Goal: Task Accomplishment & Management: Use online tool/utility

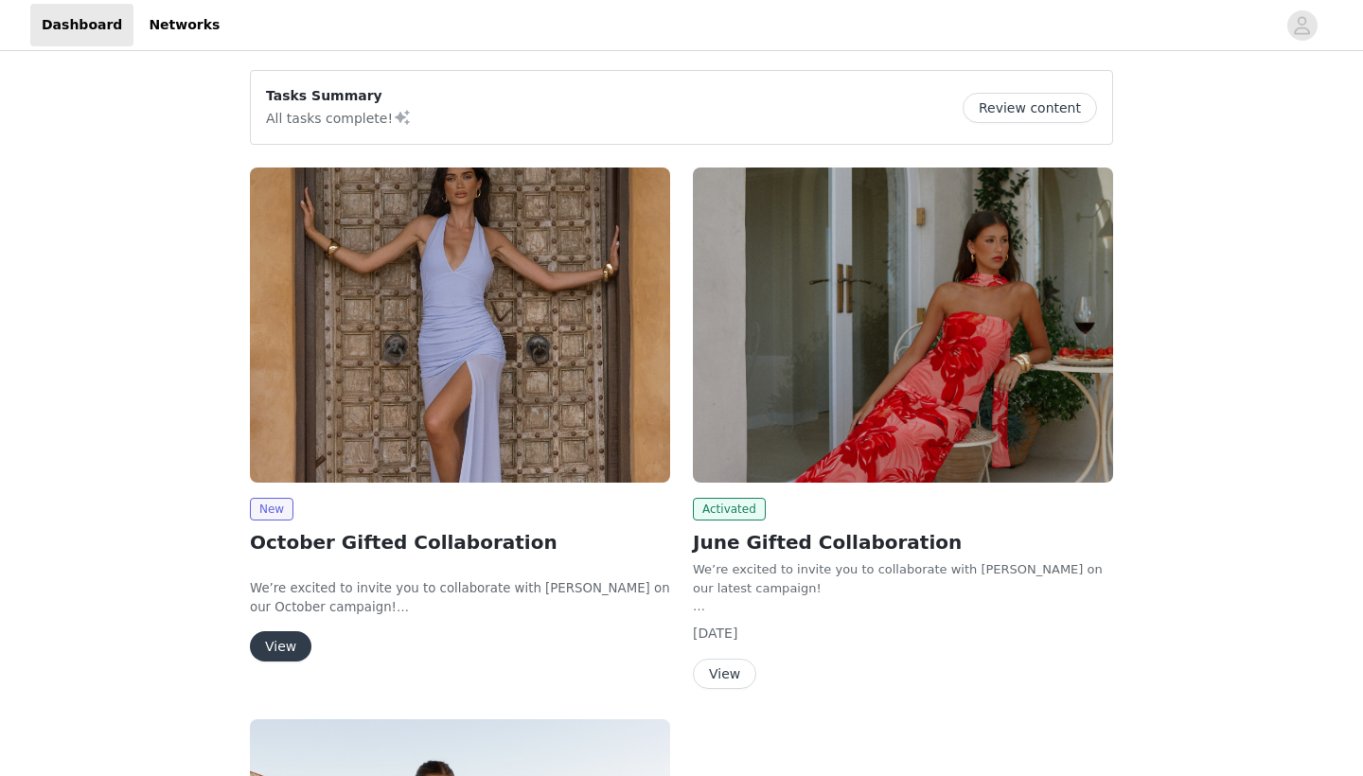
click at [277, 657] on button "View" at bounding box center [281, 646] width 62 height 30
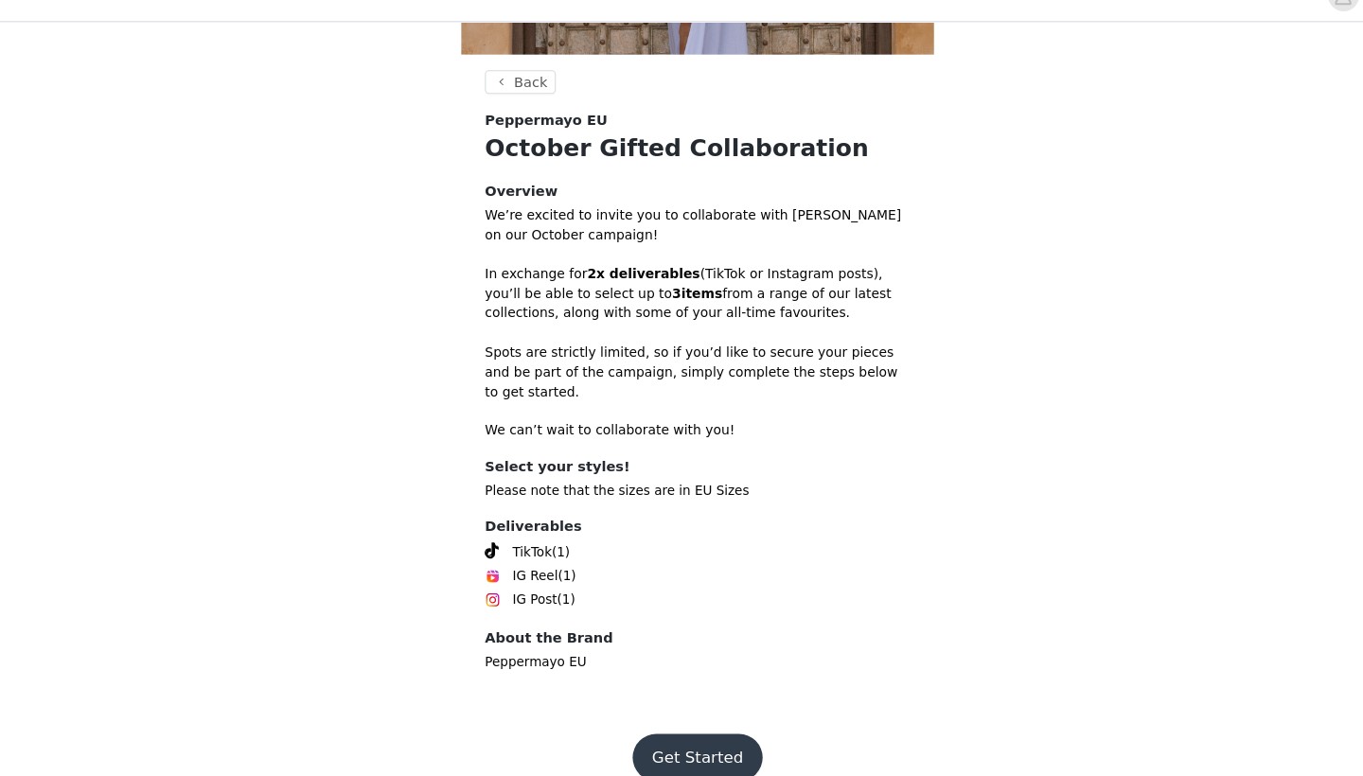
scroll to position [425, 0]
click at [677, 736] on button "Get Started" at bounding box center [682, 758] width 126 height 45
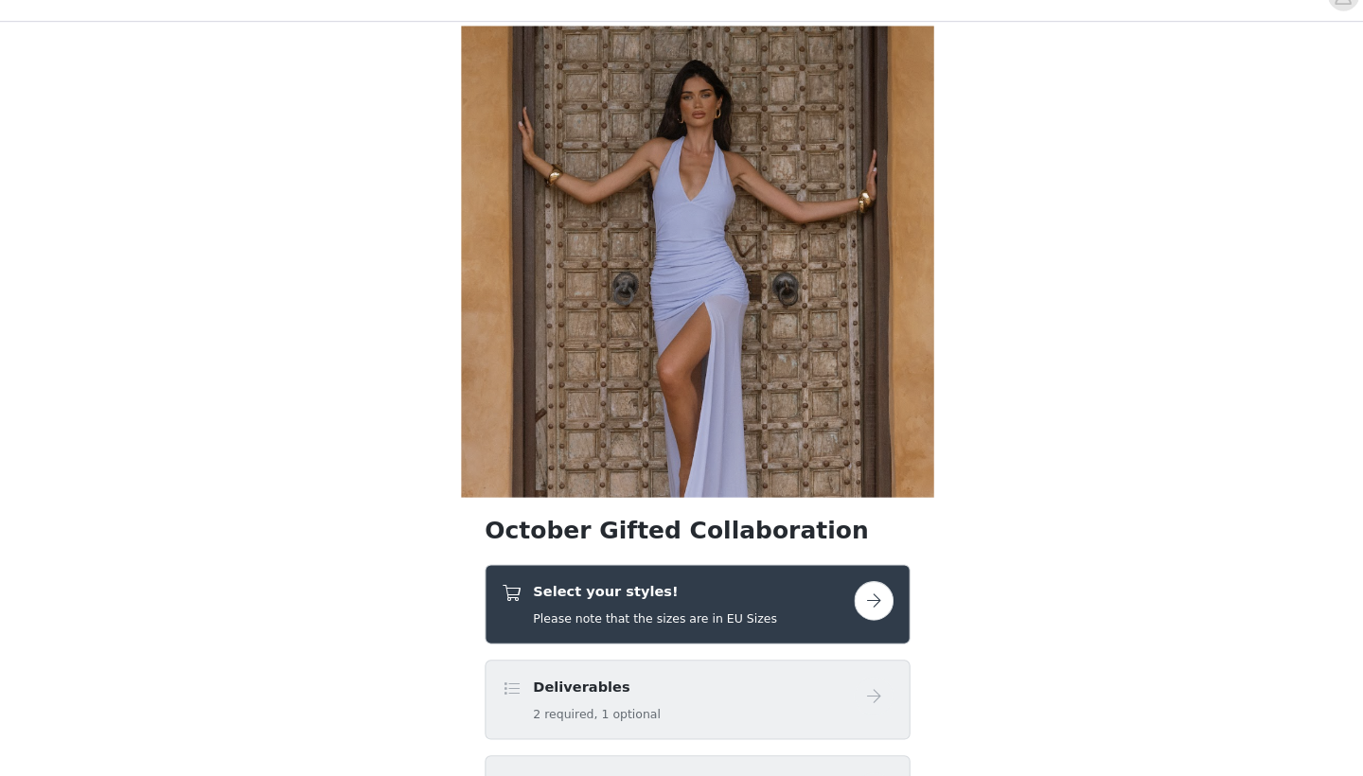
click at [651, 616] on h5 "Please note that the sizes are in EU Sizes" at bounding box center [640, 624] width 235 height 17
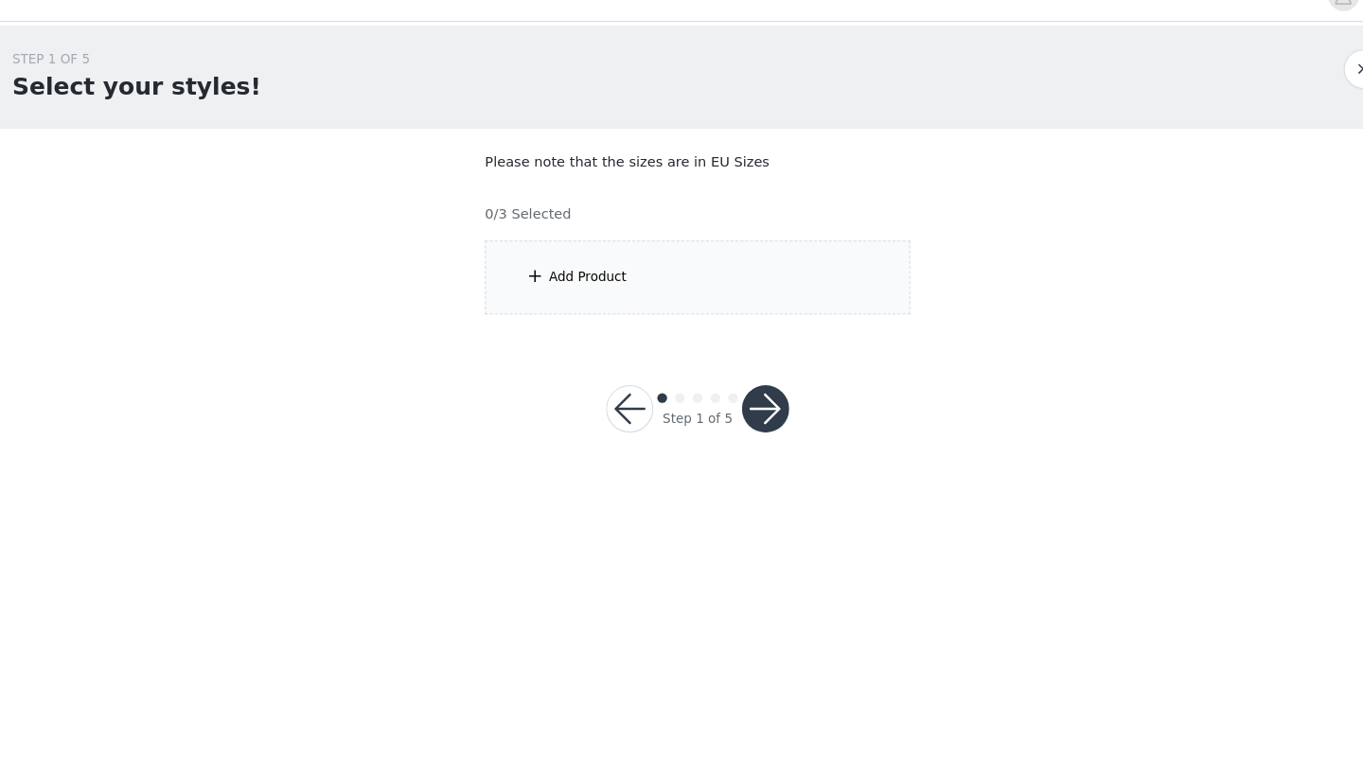
click at [604, 267] on div "Add Product" at bounding box center [681, 296] width 409 height 71
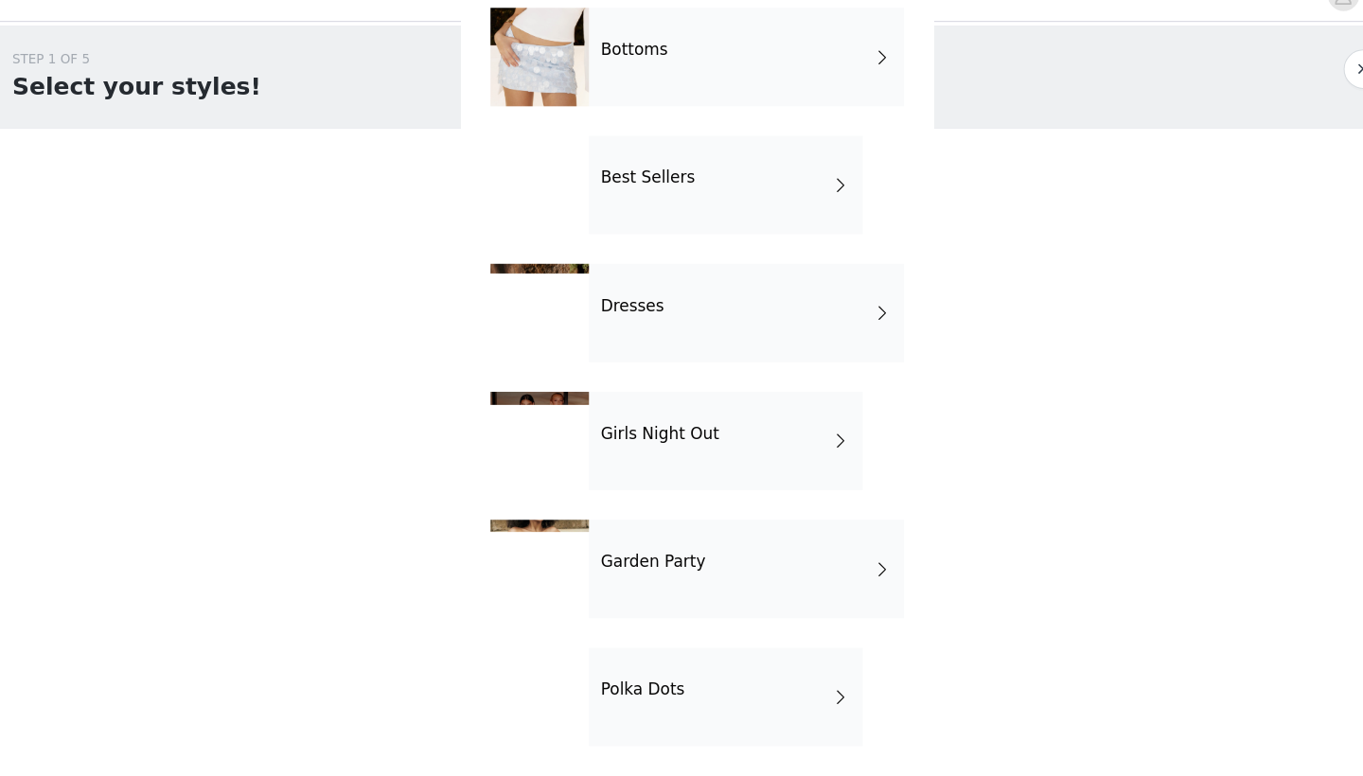
scroll to position [180, 0]
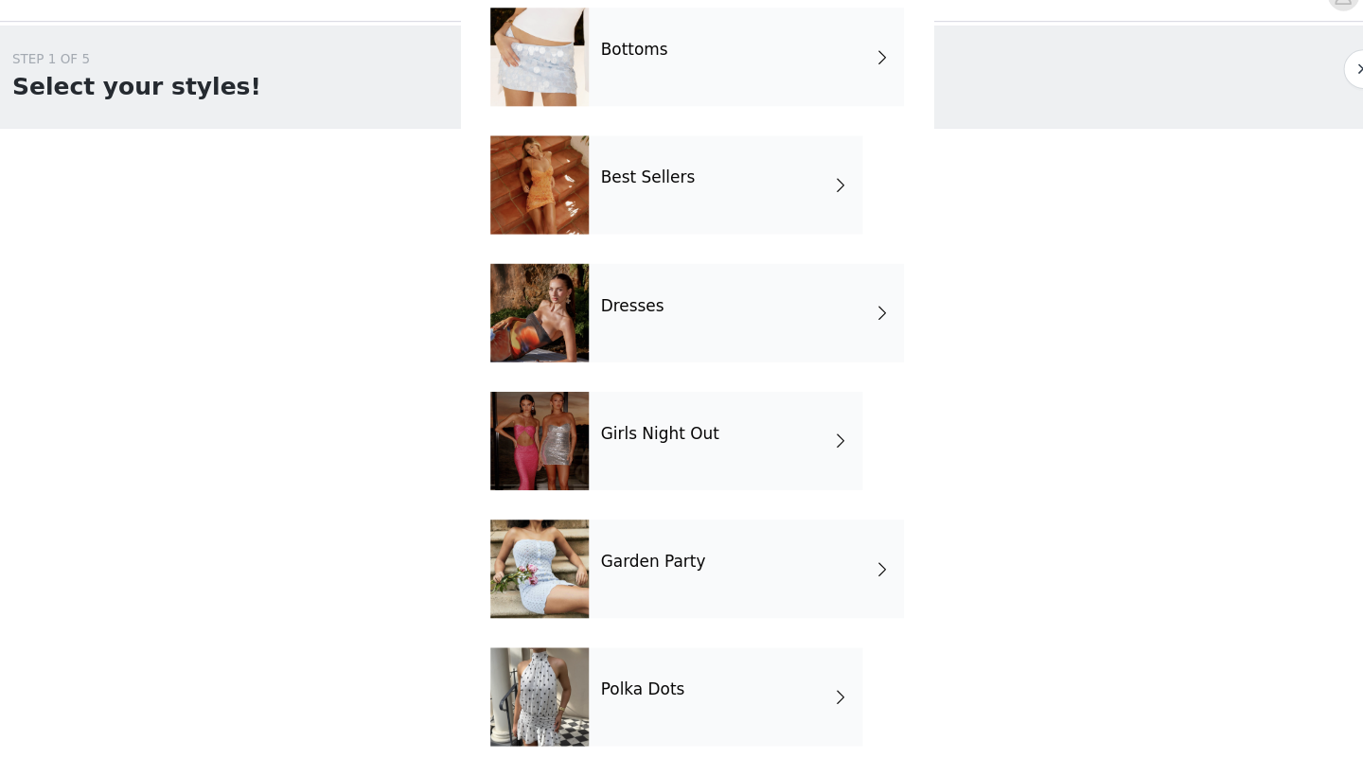
click at [589, 562] on h4 "Garden Party" at bounding box center [639, 570] width 100 height 17
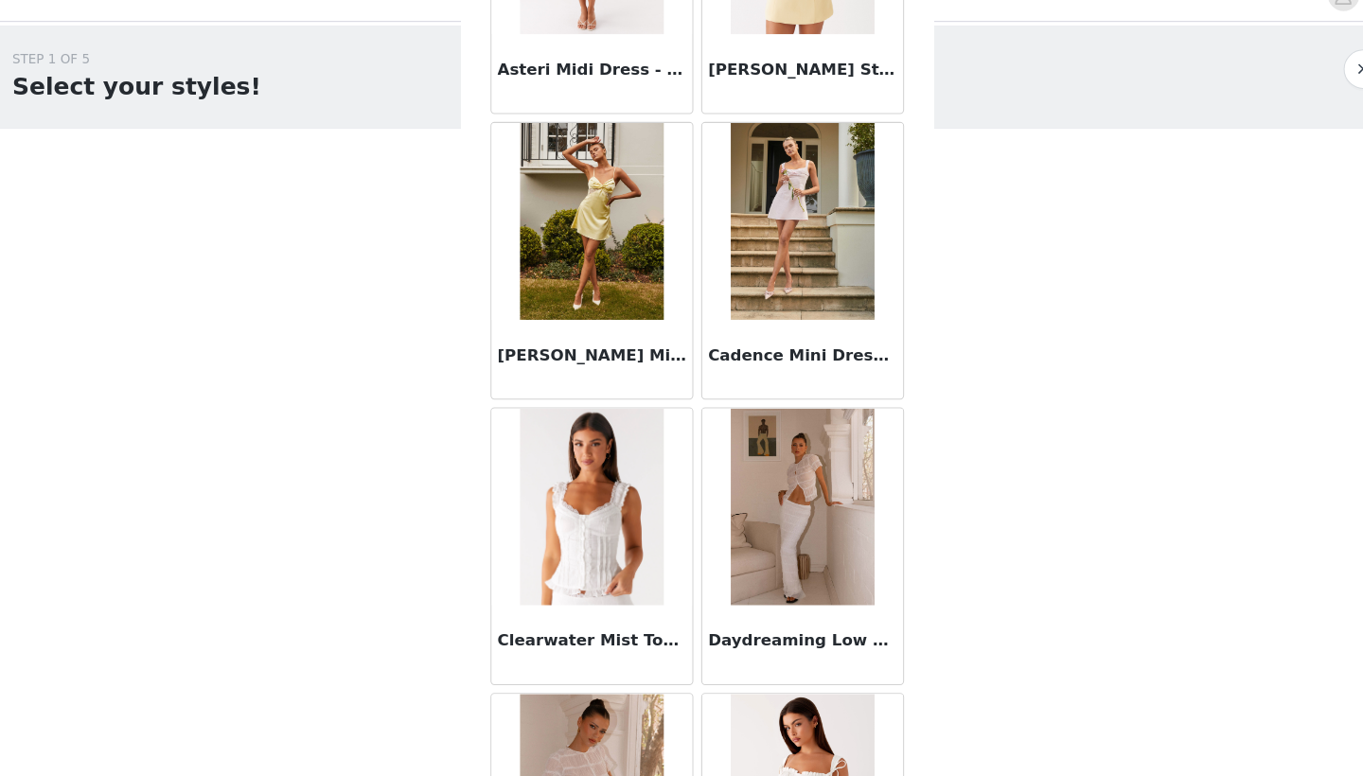
scroll to position [1138, 0]
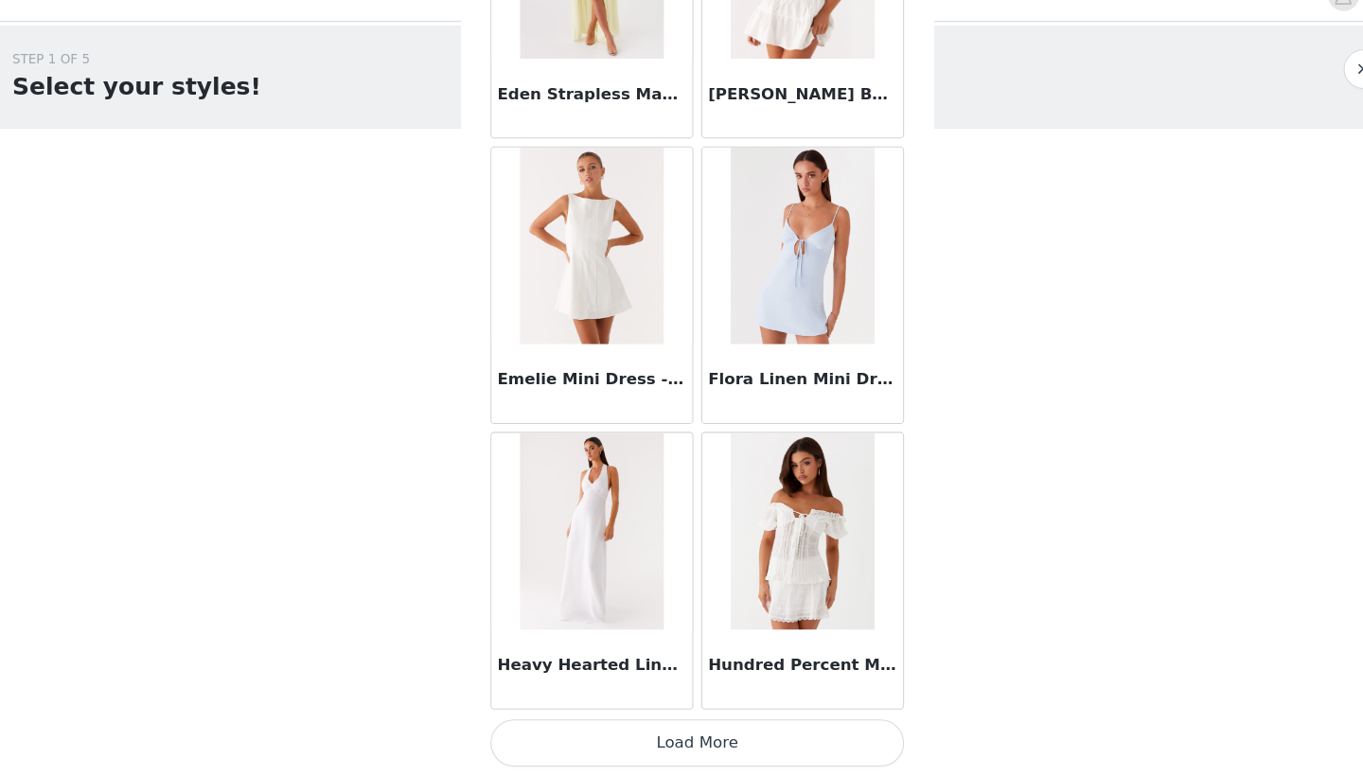
click at [611, 724] on button "Load More" at bounding box center [681, 743] width 397 height 45
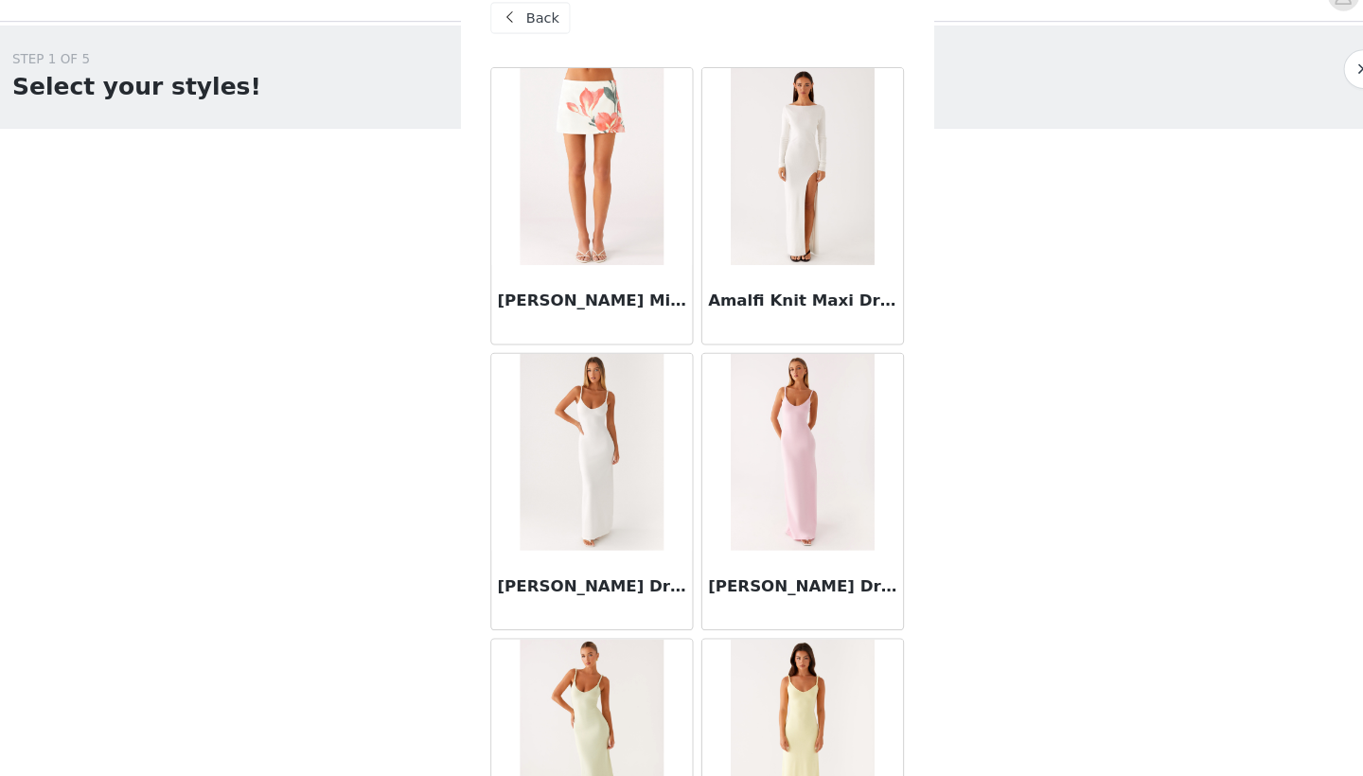
scroll to position [0, 0]
click at [505, 32] on div "Back" at bounding box center [521, 47] width 77 height 30
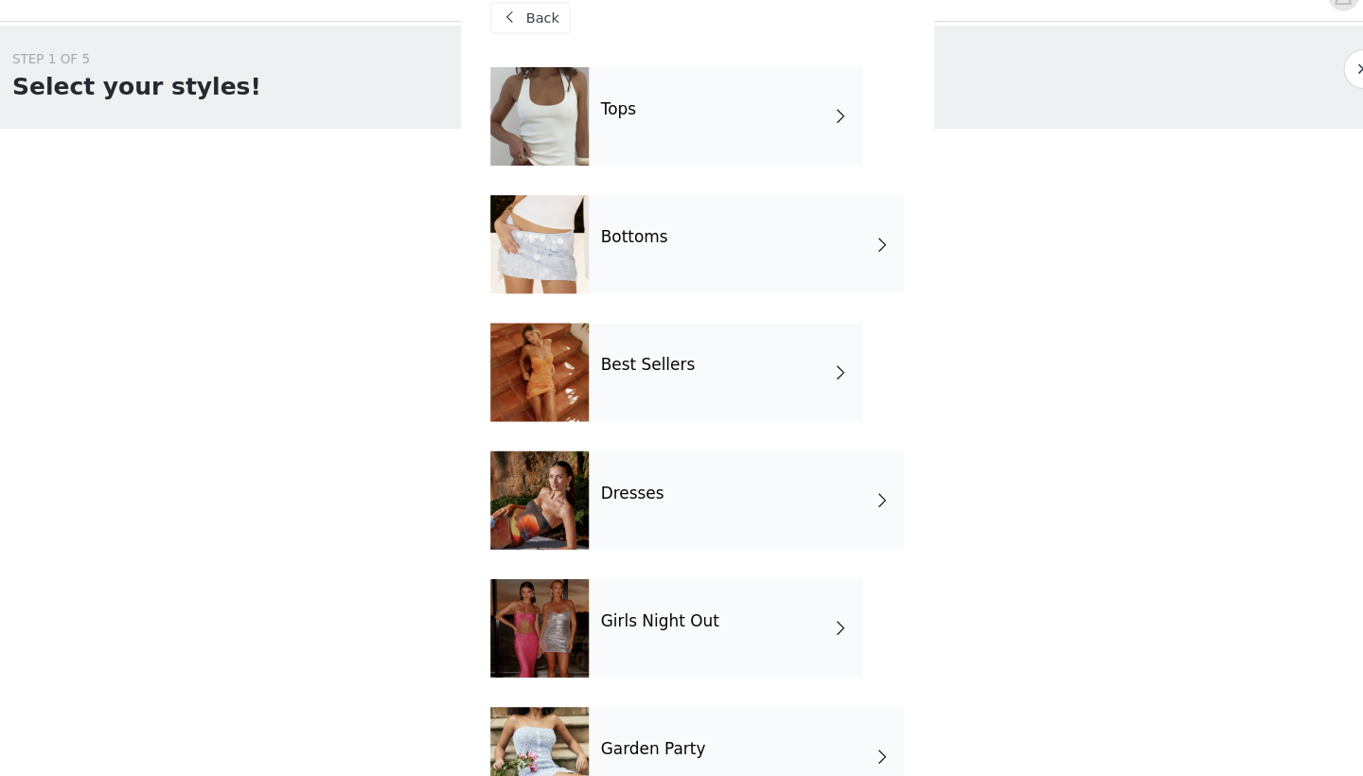
click at [688, 218] on div "Bottoms" at bounding box center [728, 265] width 303 height 95
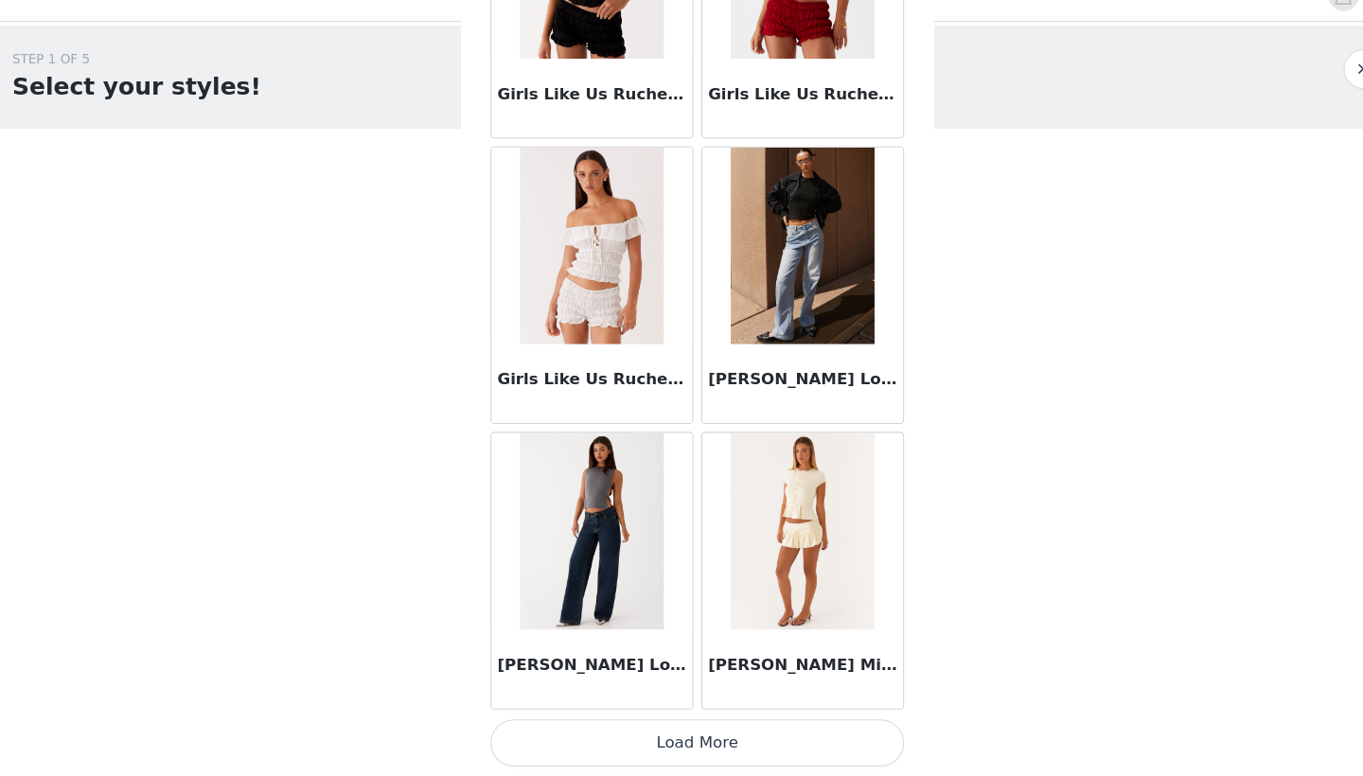
scroll to position [2119, 0]
click at [626, 721] on button "Load More" at bounding box center [681, 743] width 397 height 45
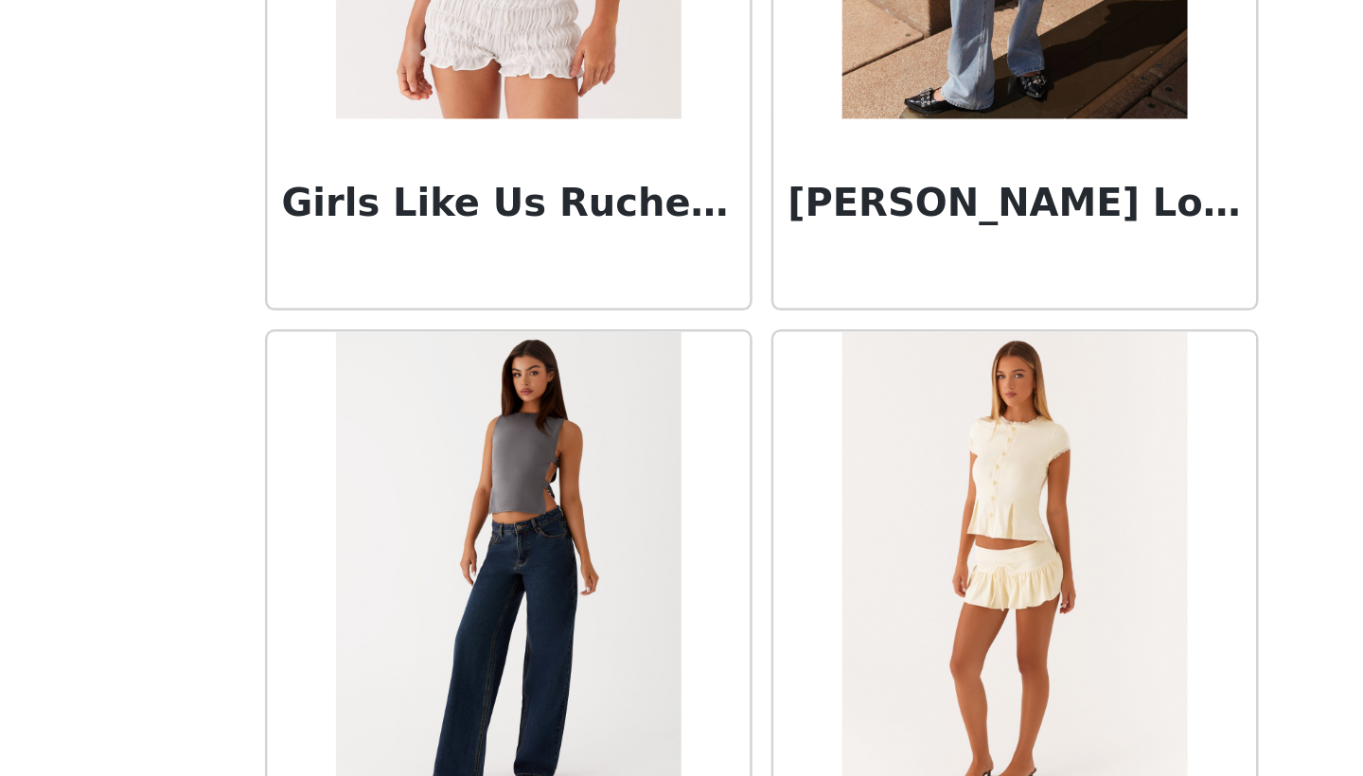
scroll to position [1799, 0]
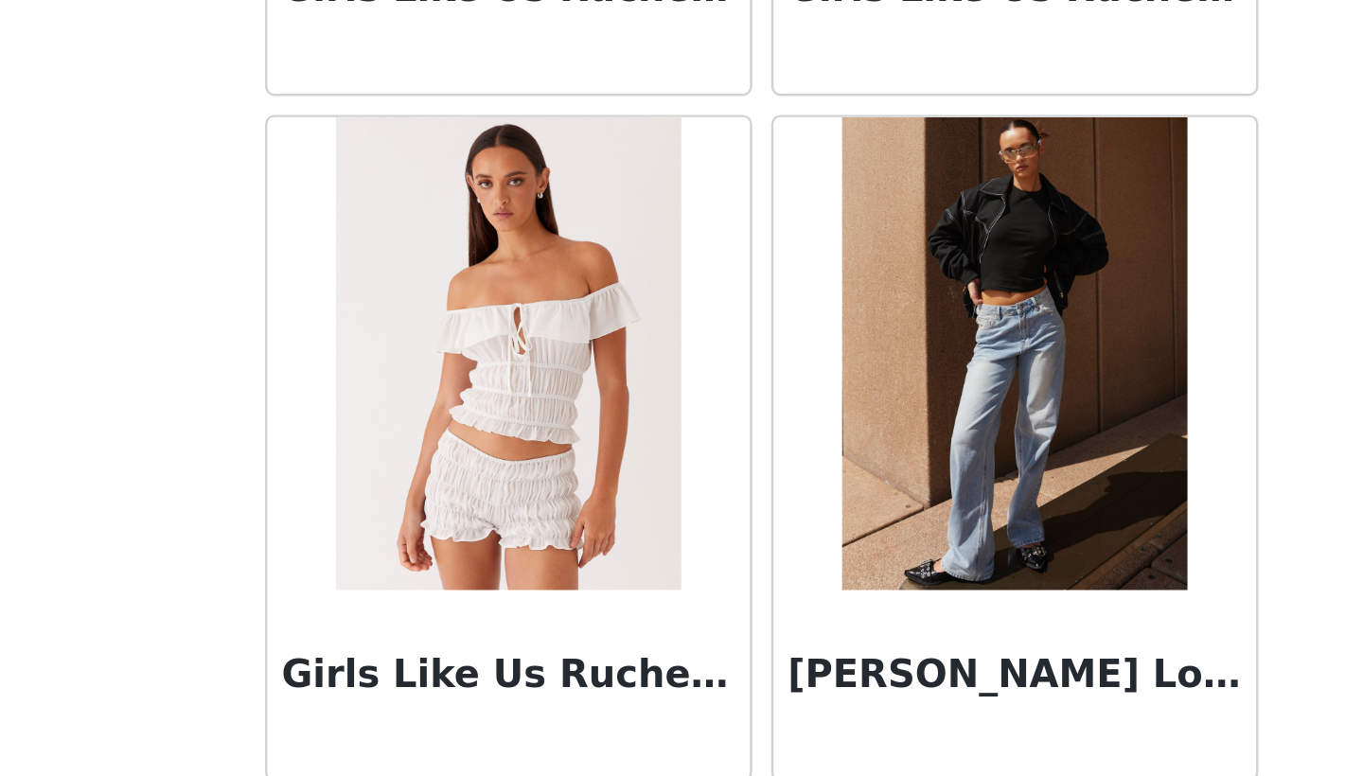
click at [713, 492] on img at bounding box center [781, 586] width 137 height 189
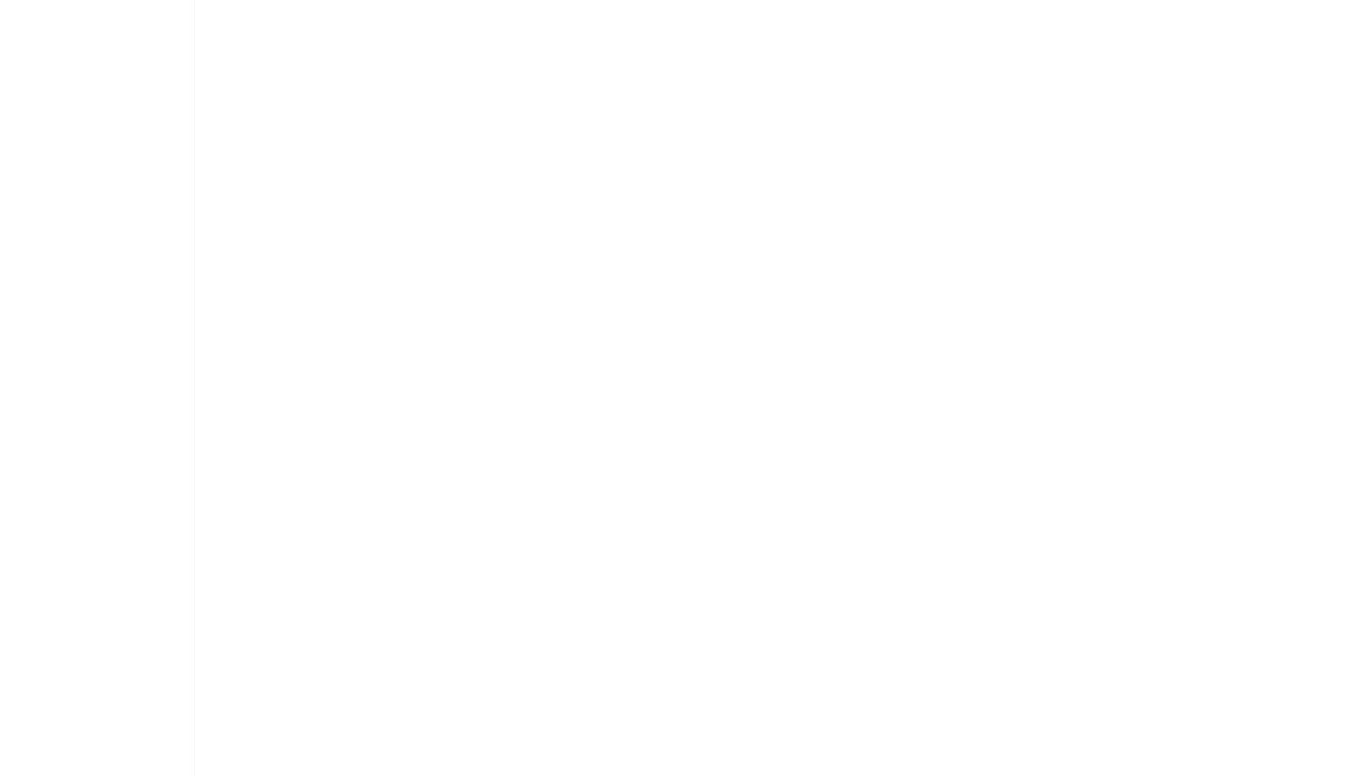
scroll to position [0, 0]
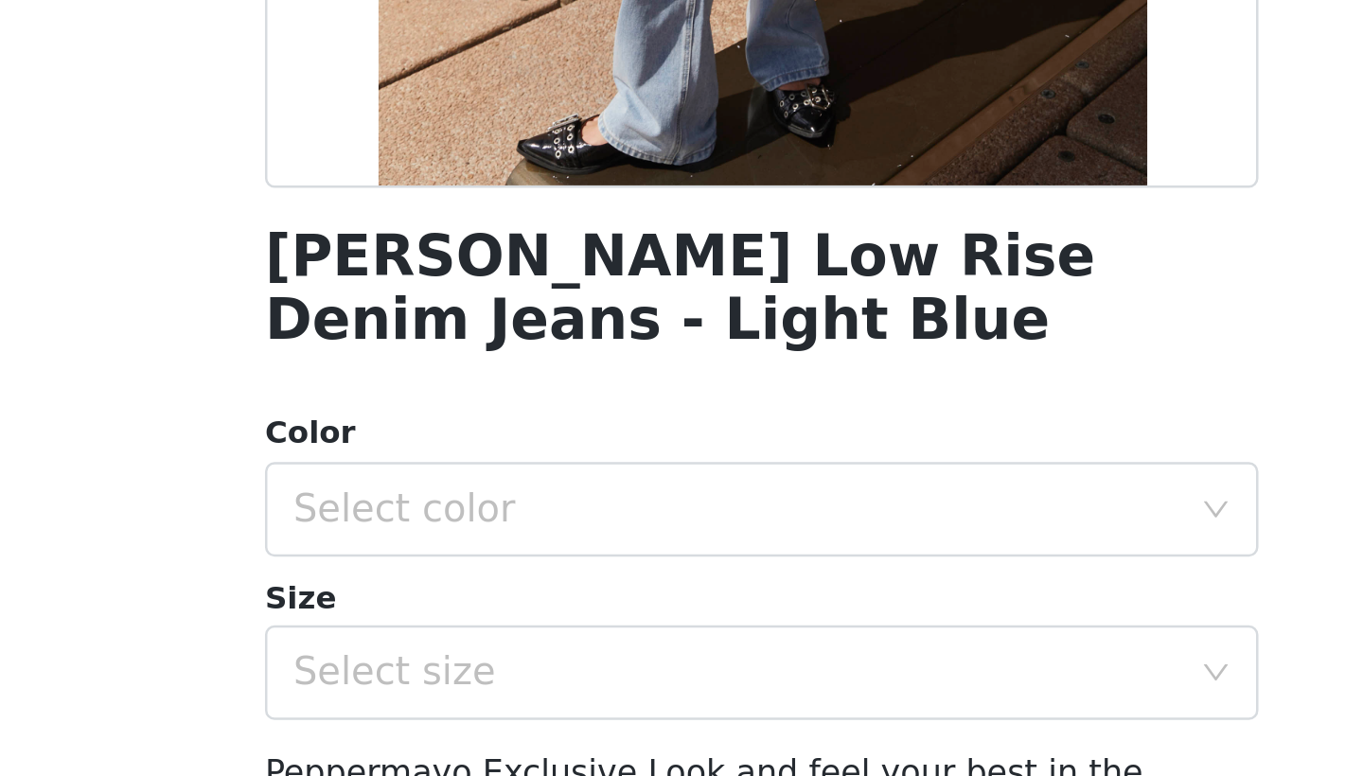
click at [534, 237] on body "Dashboard Networks STEP 1 OF 5 Select your styles! Please note that the sizes a…" at bounding box center [681, 388] width 1363 height 776
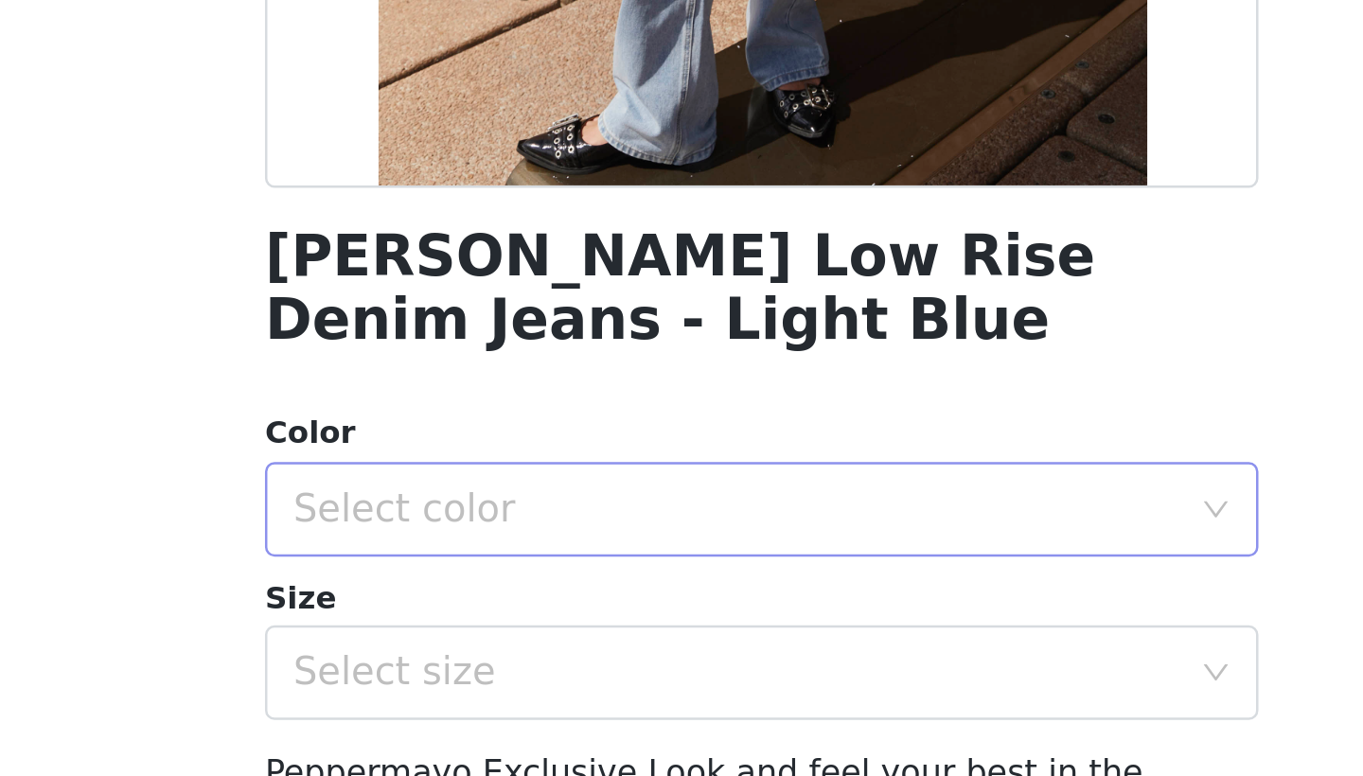
click at [494, 631] on div "Select color" at bounding box center [675, 649] width 362 height 36
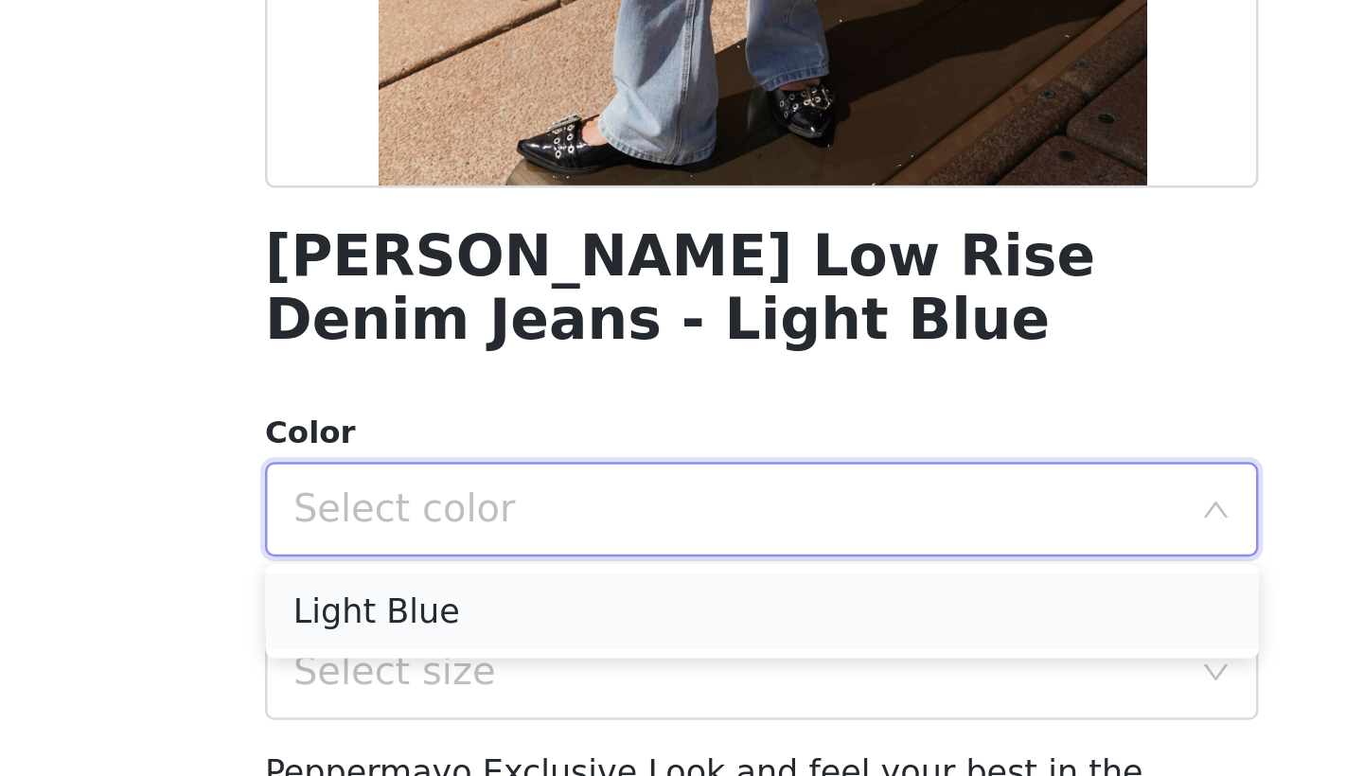
click at [483, 675] on li "Light Blue" at bounding box center [681, 690] width 397 height 30
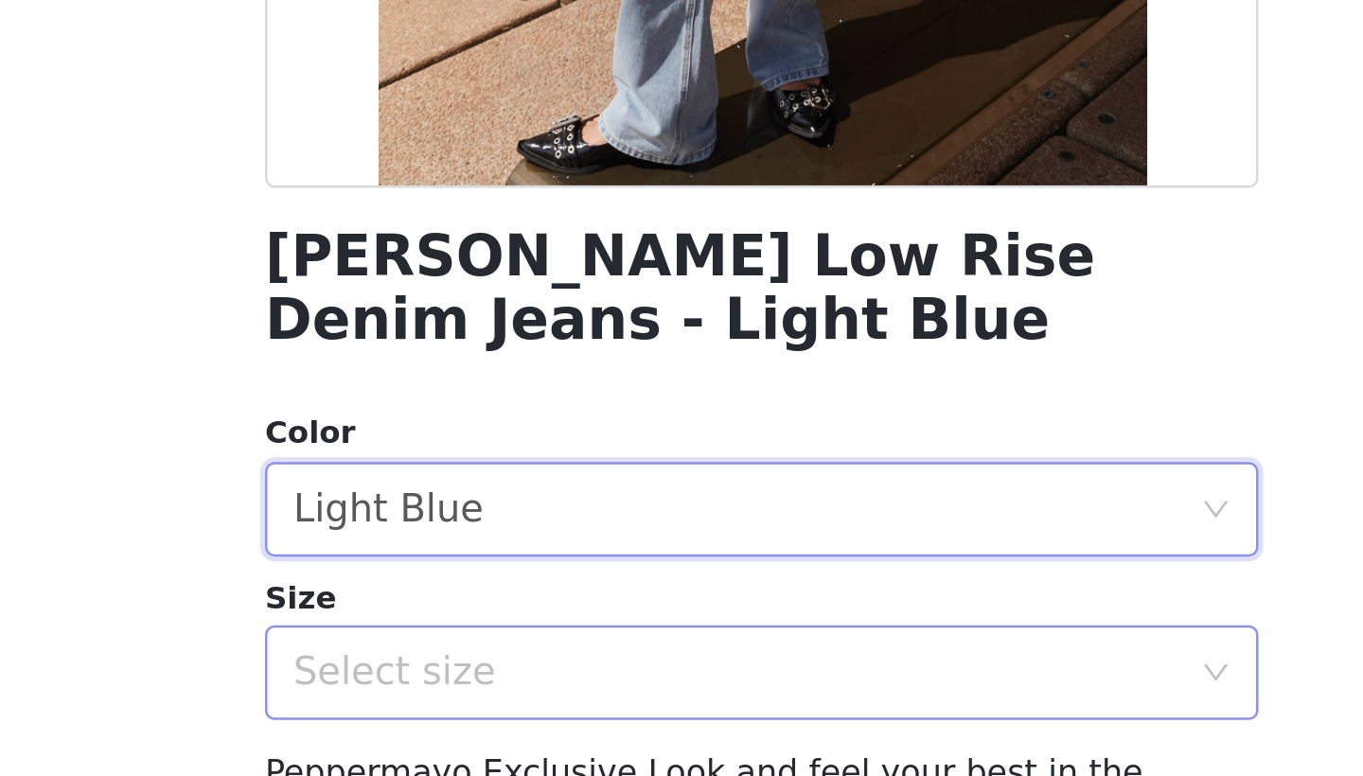
click at [494, 705] on div "Select size" at bounding box center [671, 714] width 354 height 19
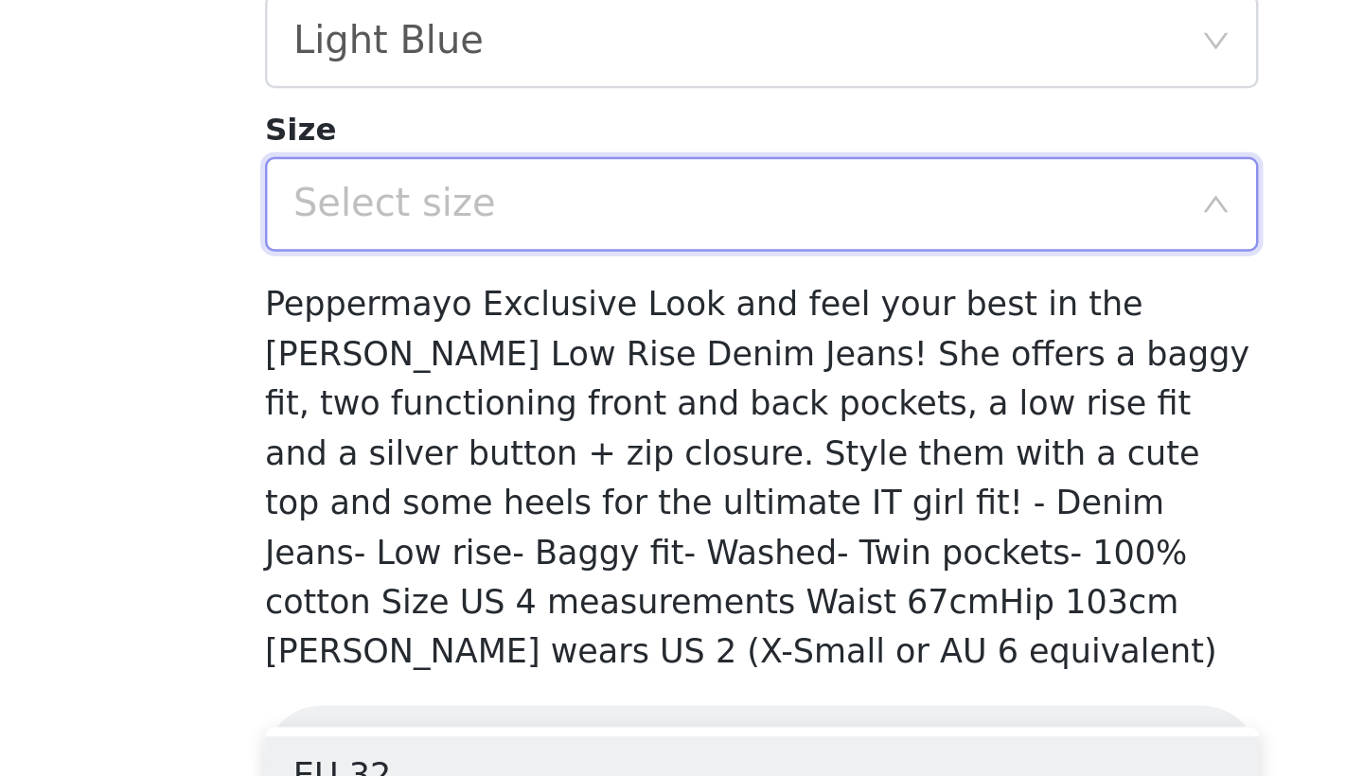
scroll to position [186, 0]
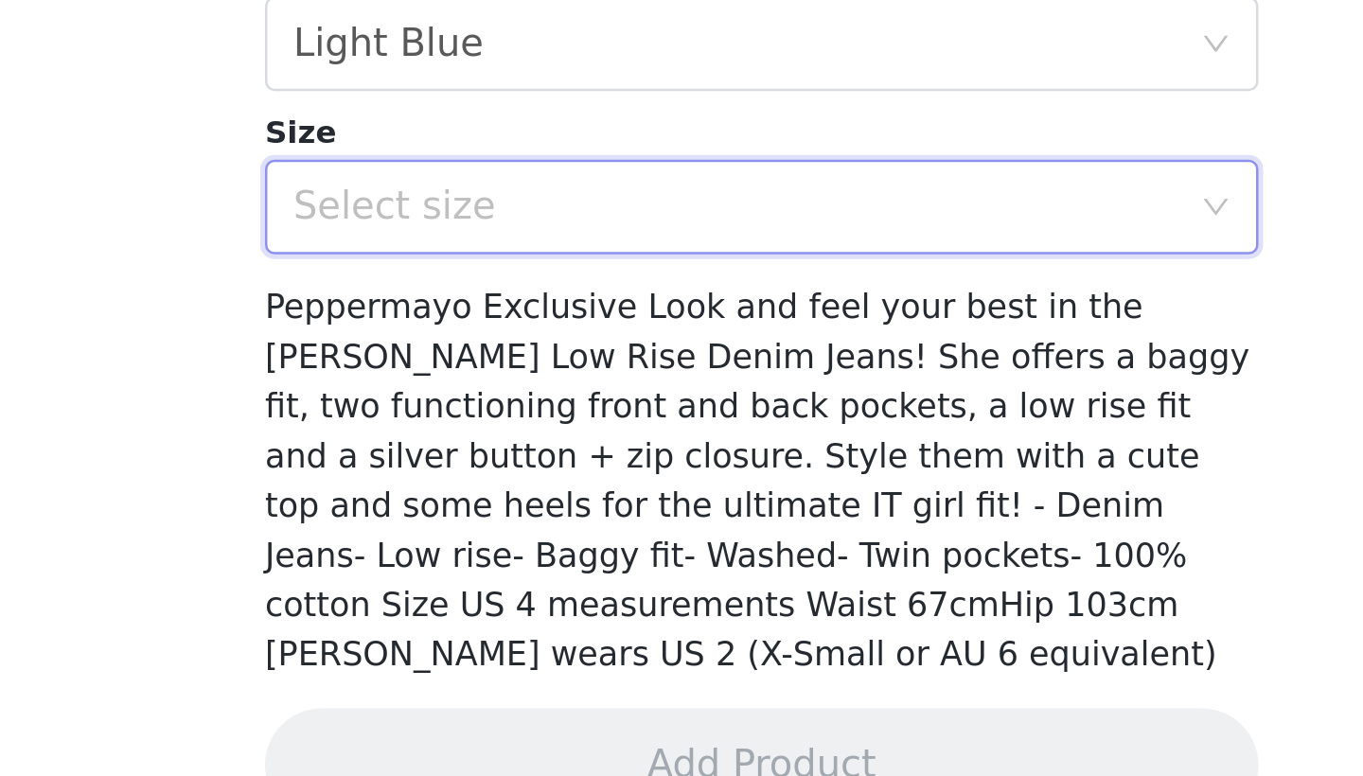
click at [483, 102] on div "[PERSON_NAME] Low Rise Denim Jeans - Light Blue Color Select color Light Blue S…" at bounding box center [681, 352] width 397 height 888
click at [494, 510] on div "Select size" at bounding box center [675, 528] width 362 height 36
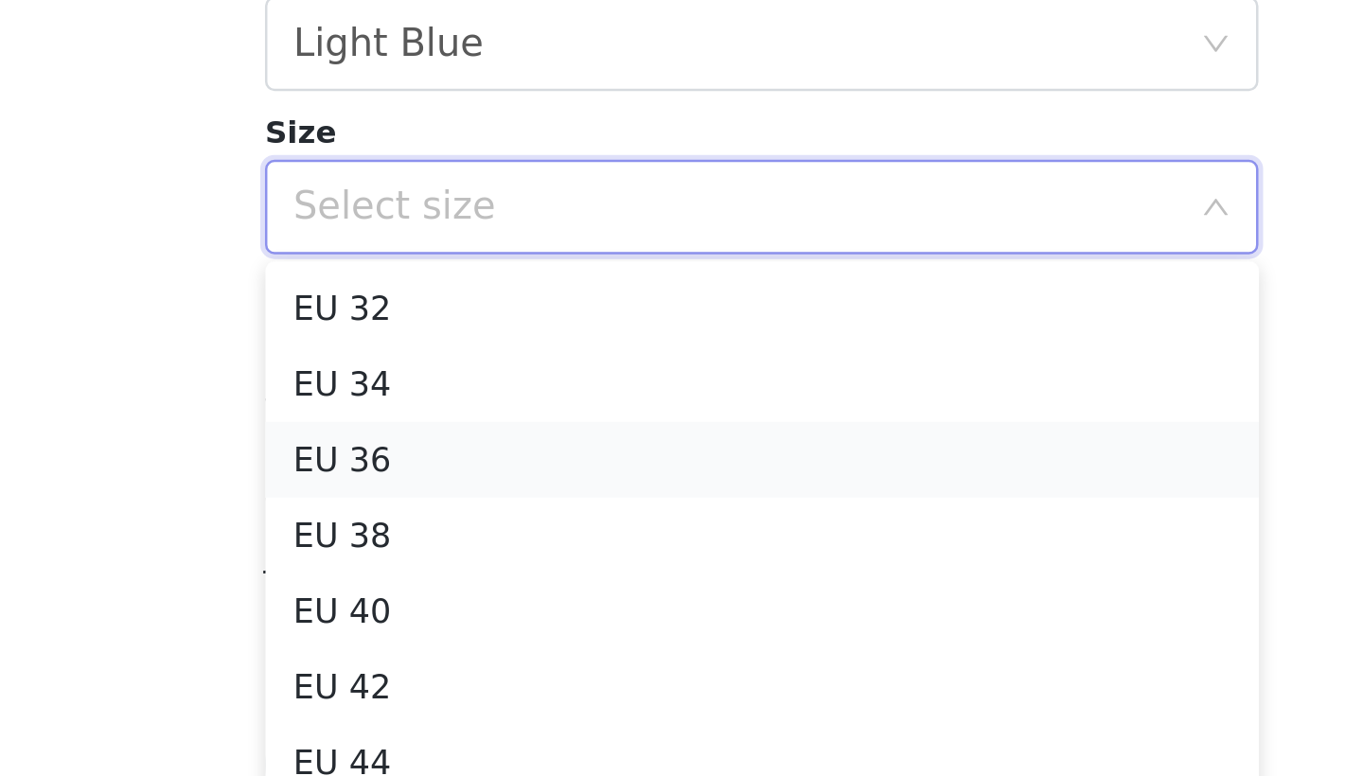
click at [483, 614] on li "EU 36" at bounding box center [681, 629] width 397 height 30
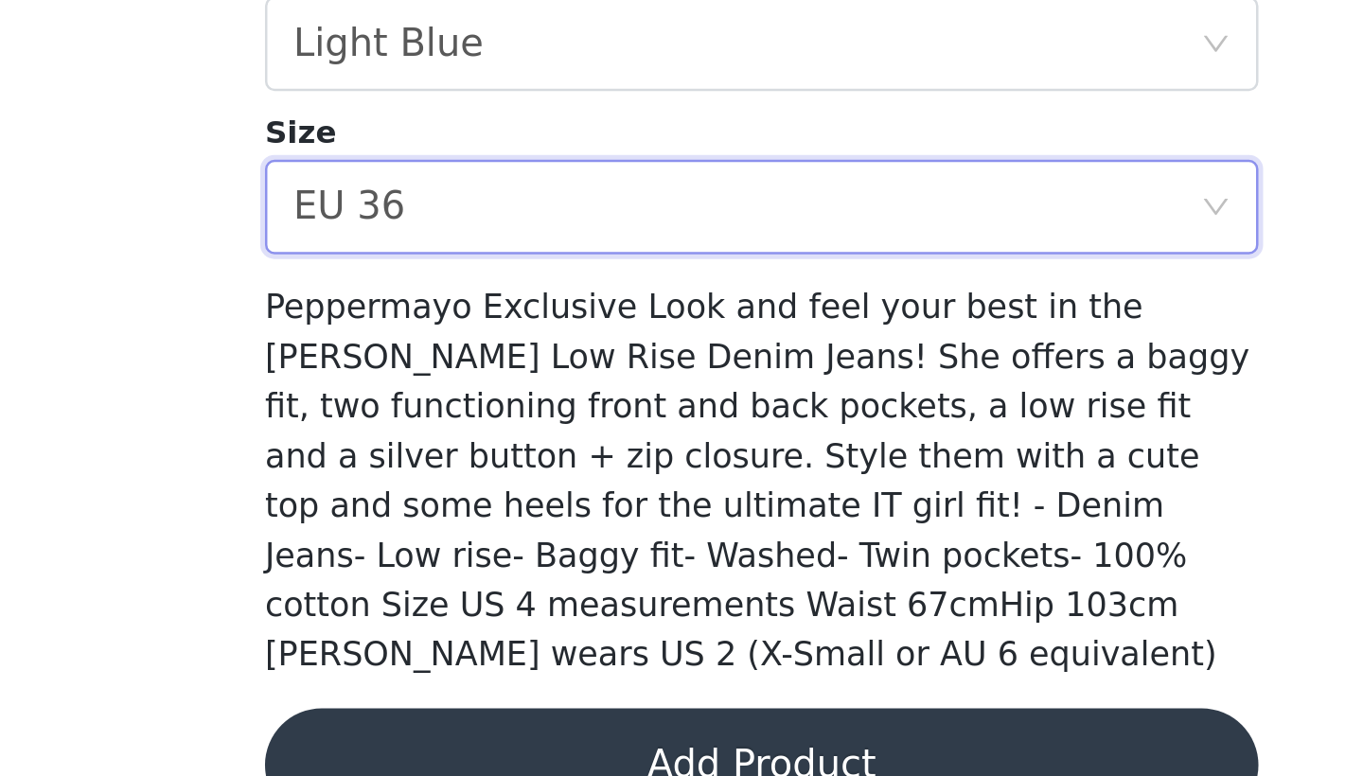
click at [483, 729] on button "Add Product" at bounding box center [681, 751] width 397 height 45
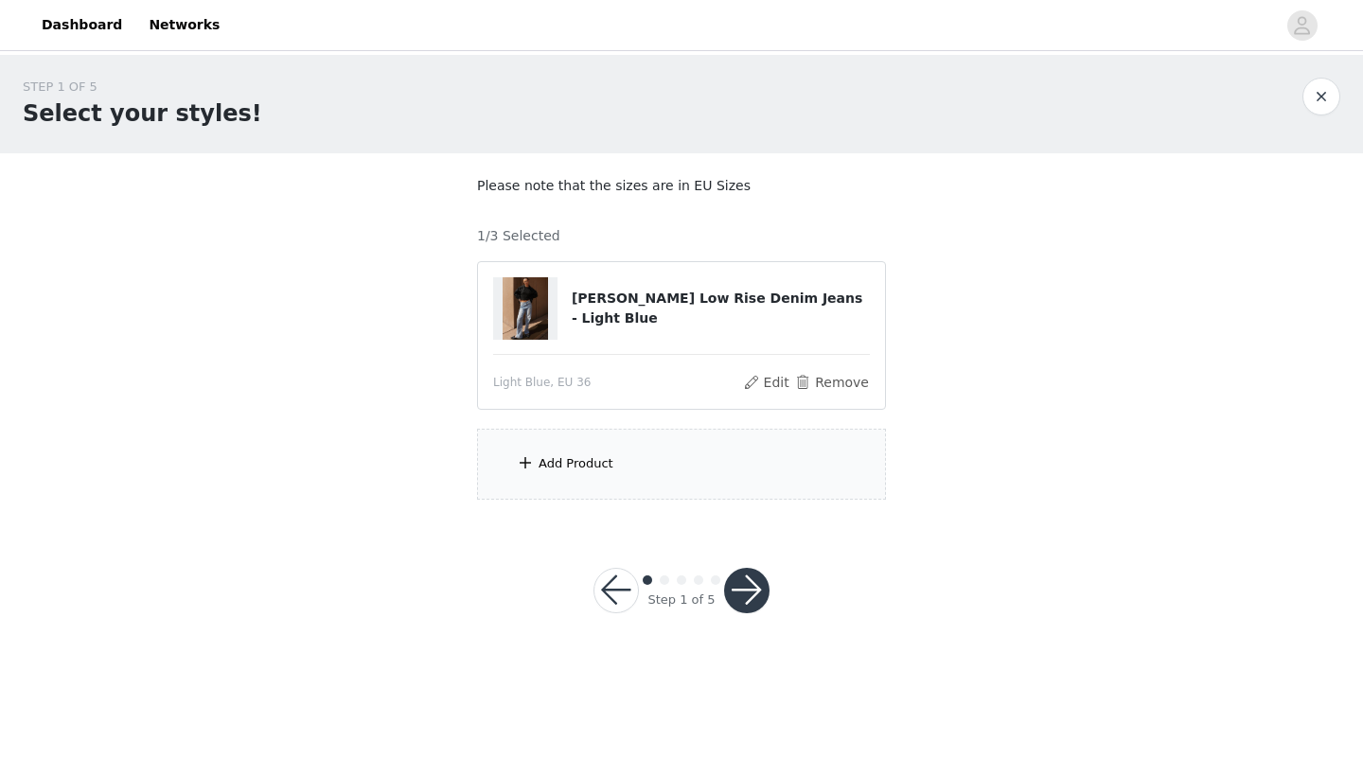
click at [636, 458] on div "Add Product" at bounding box center [681, 464] width 409 height 71
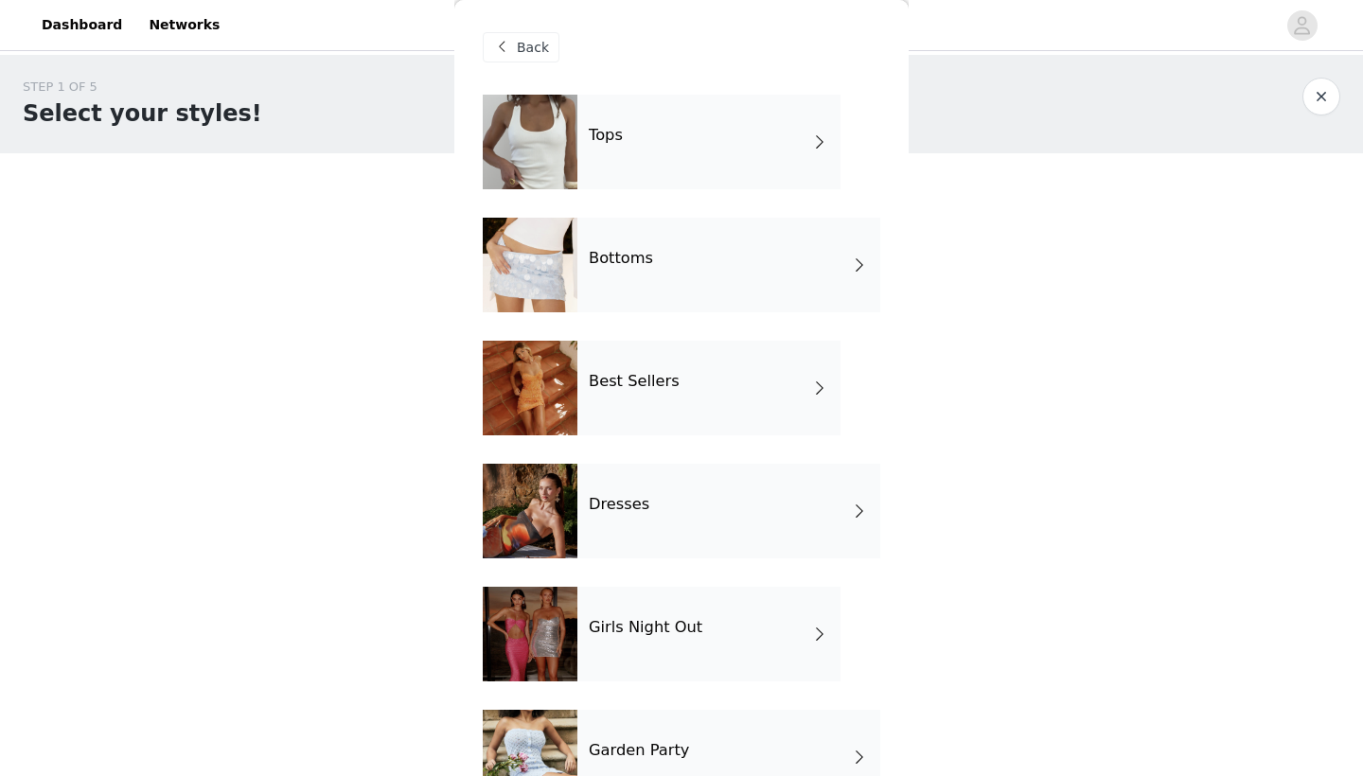
click at [654, 253] on div "Bottoms" at bounding box center [728, 265] width 303 height 95
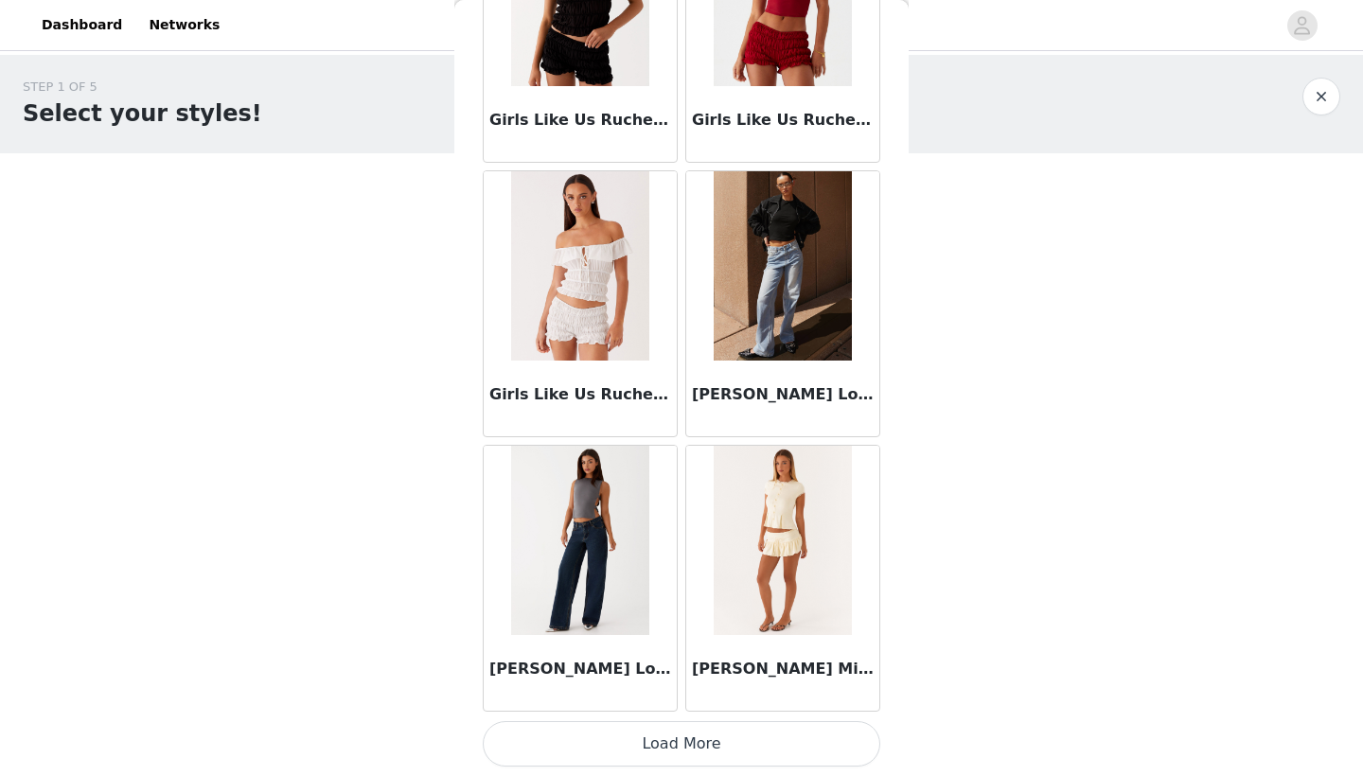
scroll to position [0, 0]
click at [628, 755] on button "Load More" at bounding box center [681, 743] width 397 height 45
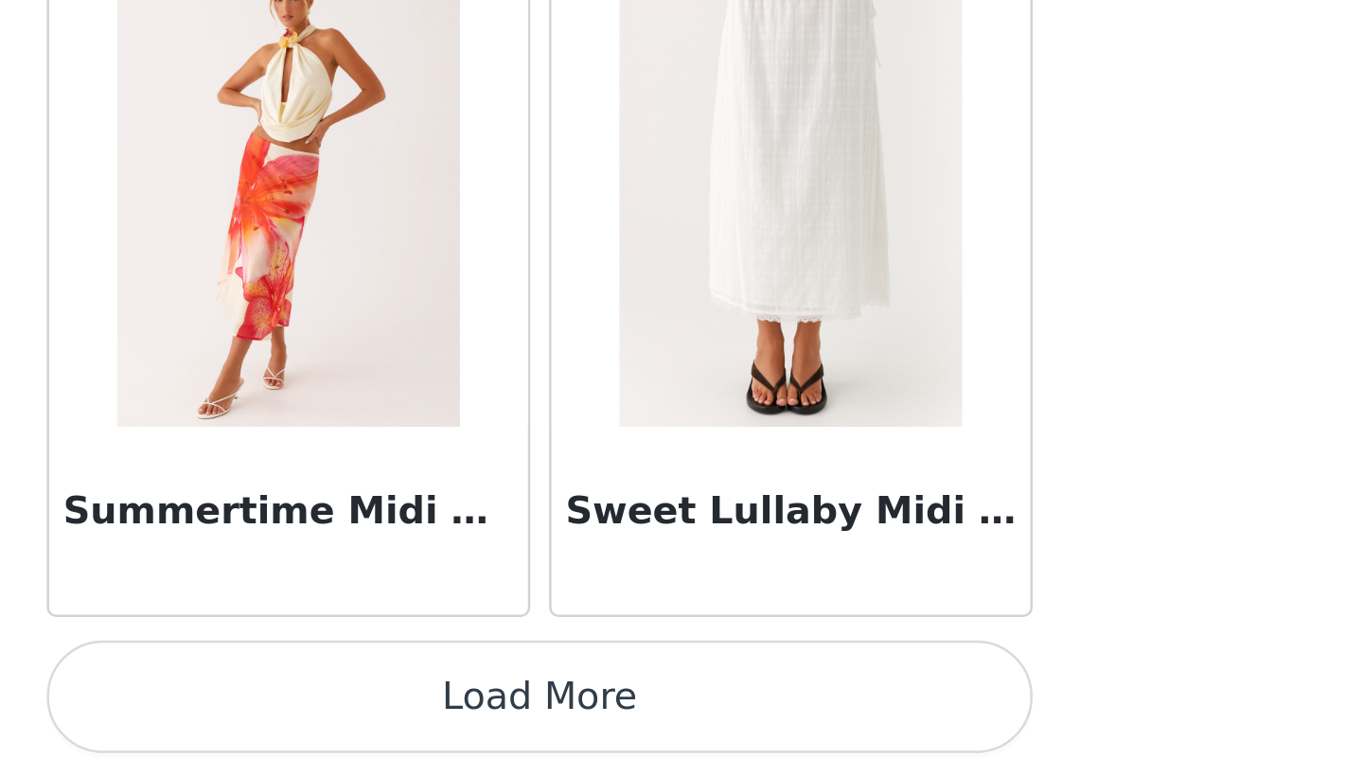
click at [483, 721] on button "Load More" at bounding box center [681, 743] width 397 height 45
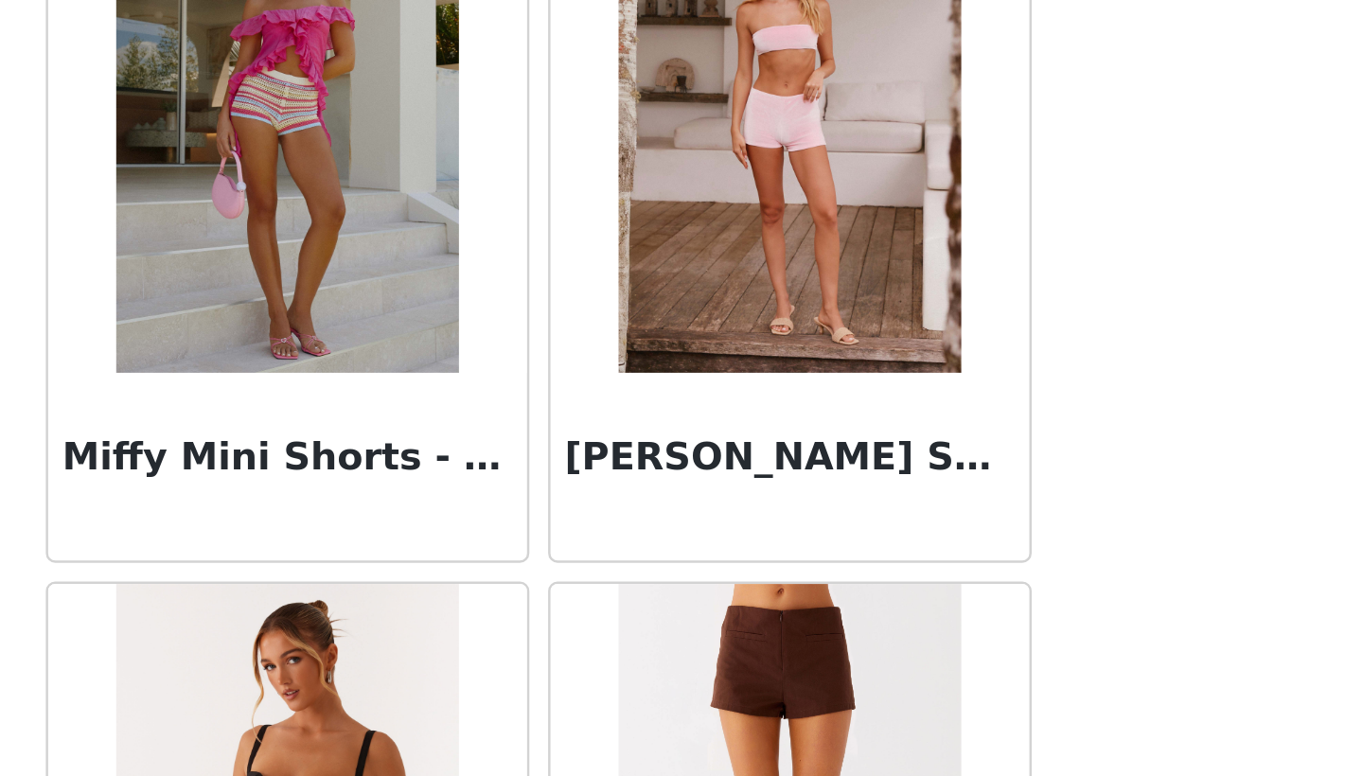
scroll to position [3234, 0]
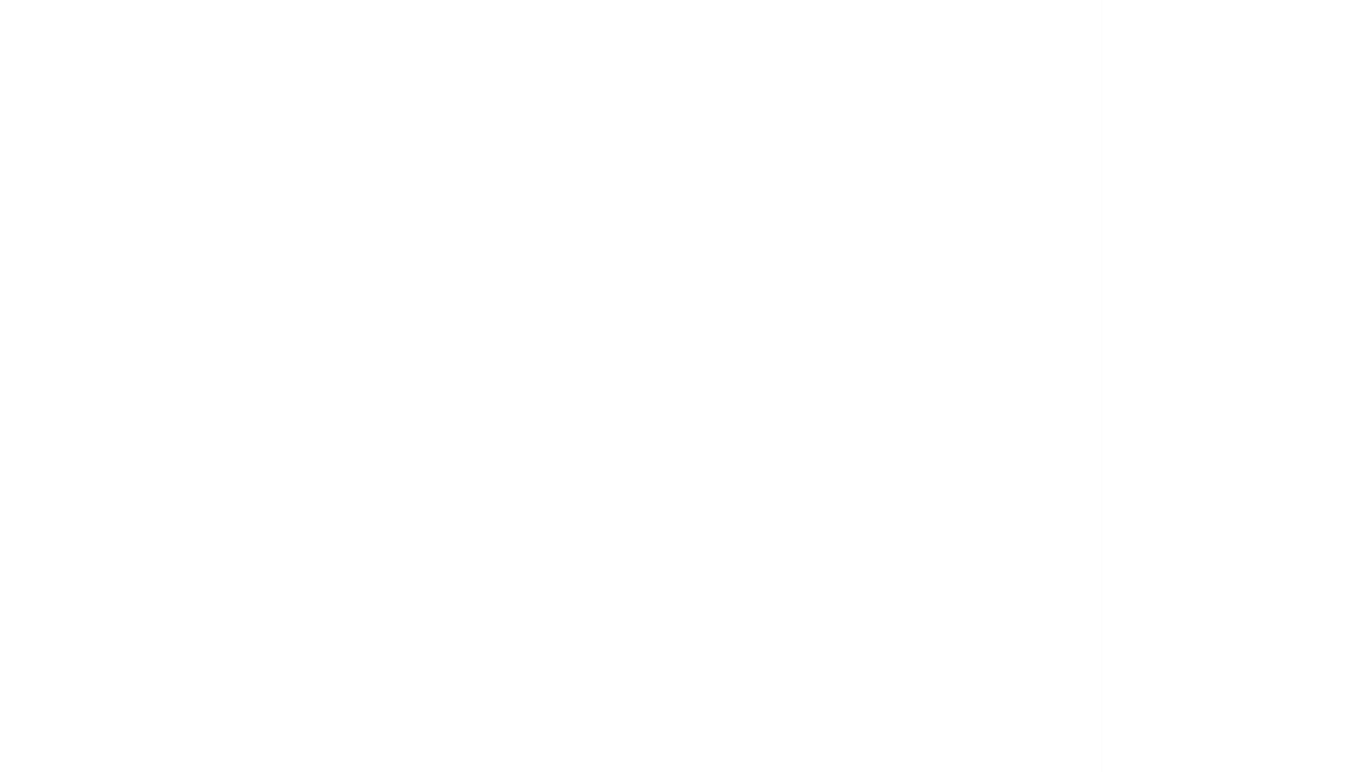
scroll to position [0, 0]
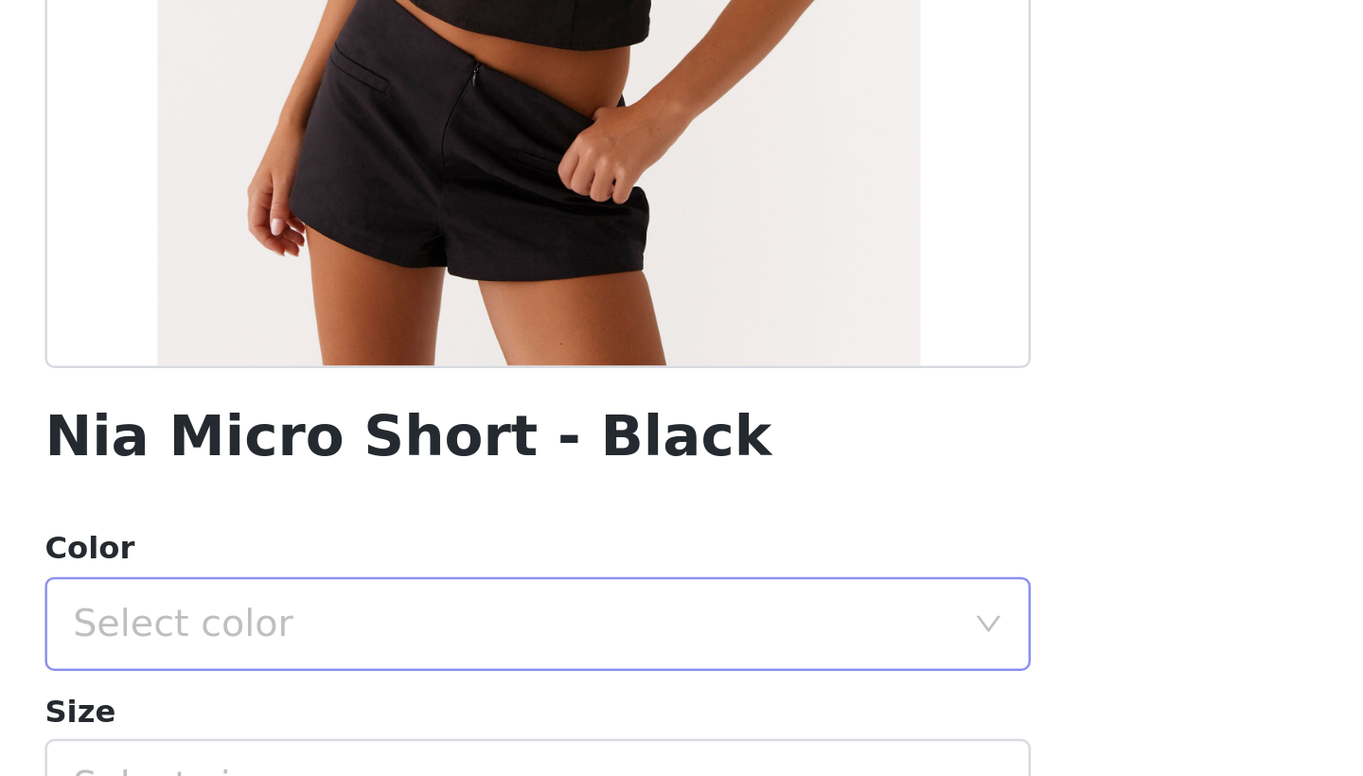
click at [494, 614] on div "Select color" at bounding box center [671, 623] width 354 height 19
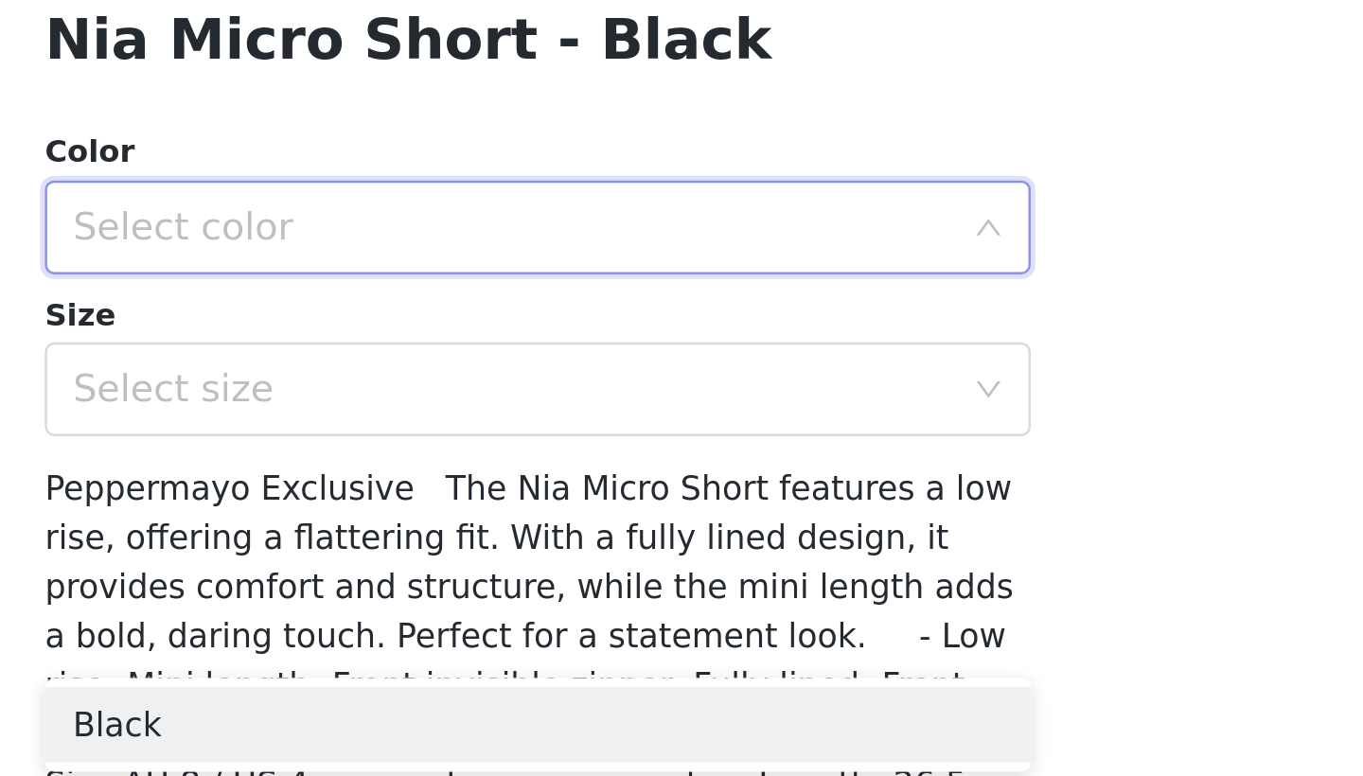
scroll to position [183, 0]
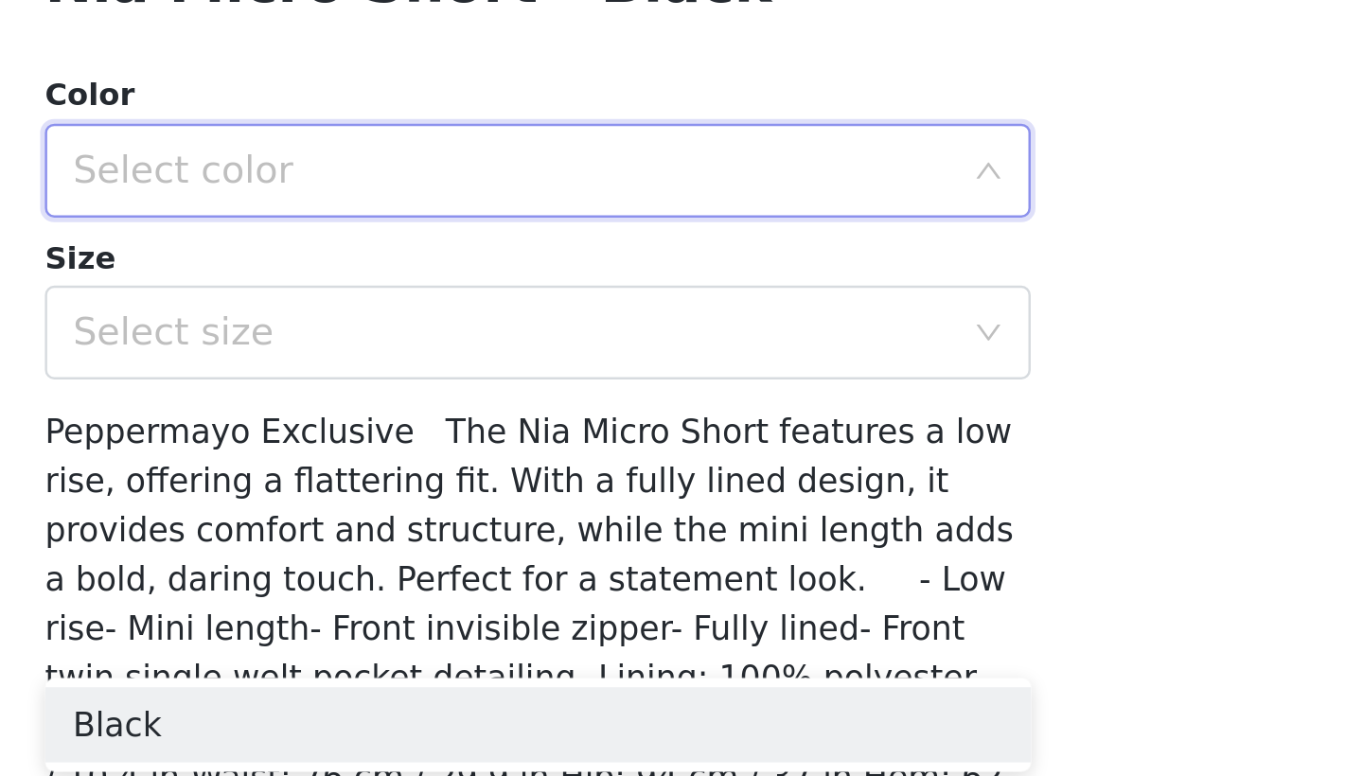
click at [494, 431] on div "Select color" at bounding box center [671, 440] width 354 height 19
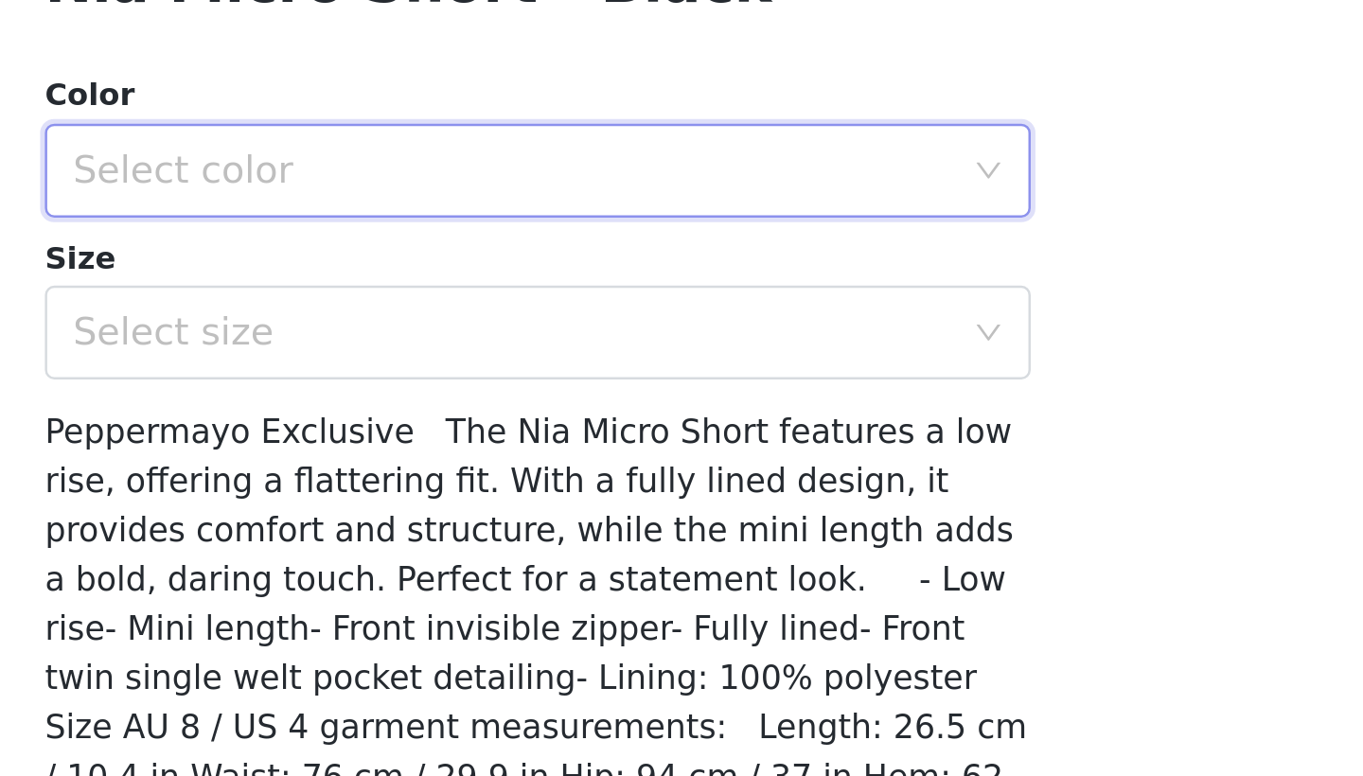
click at [494, 431] on div "Select color" at bounding box center [671, 440] width 354 height 19
click at [483, 466] on li "Black" at bounding box center [681, 481] width 397 height 30
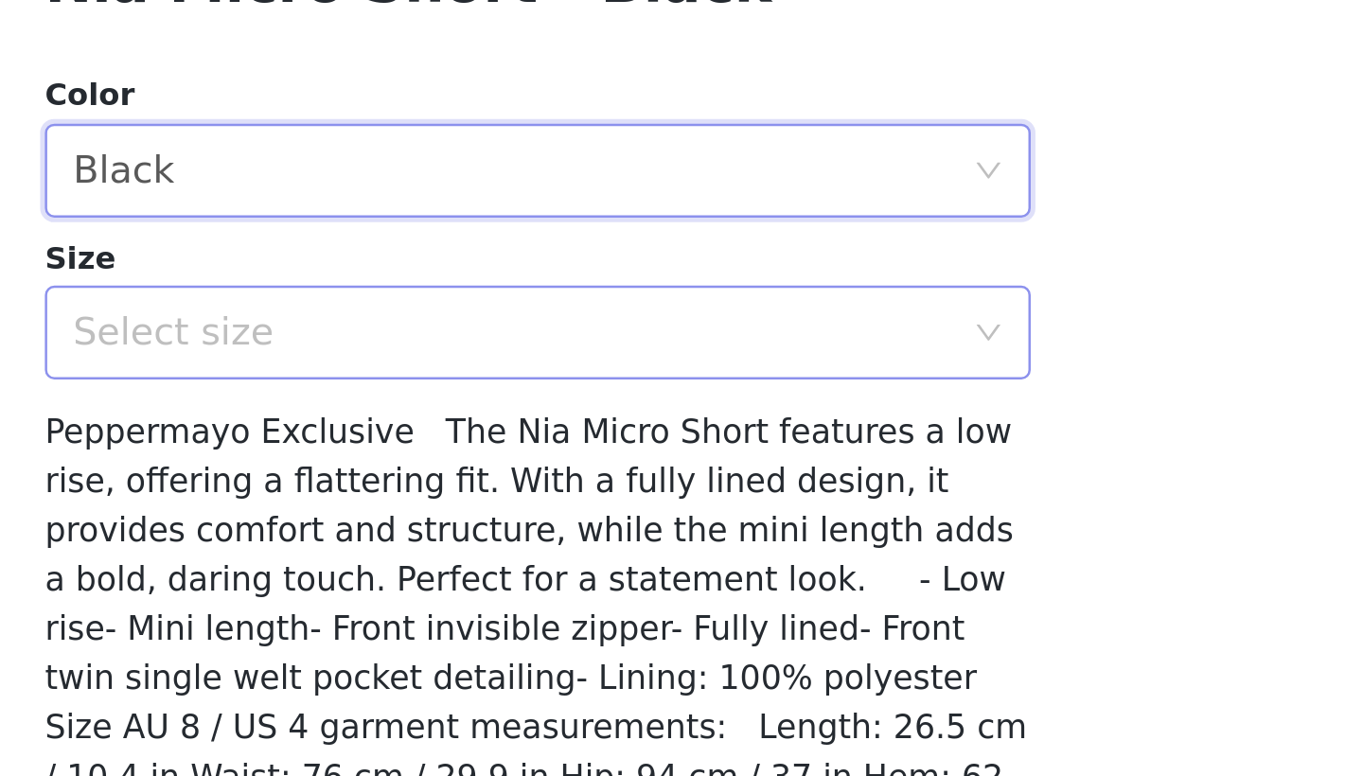
click at [494, 497] on div "Select size" at bounding box center [671, 506] width 354 height 19
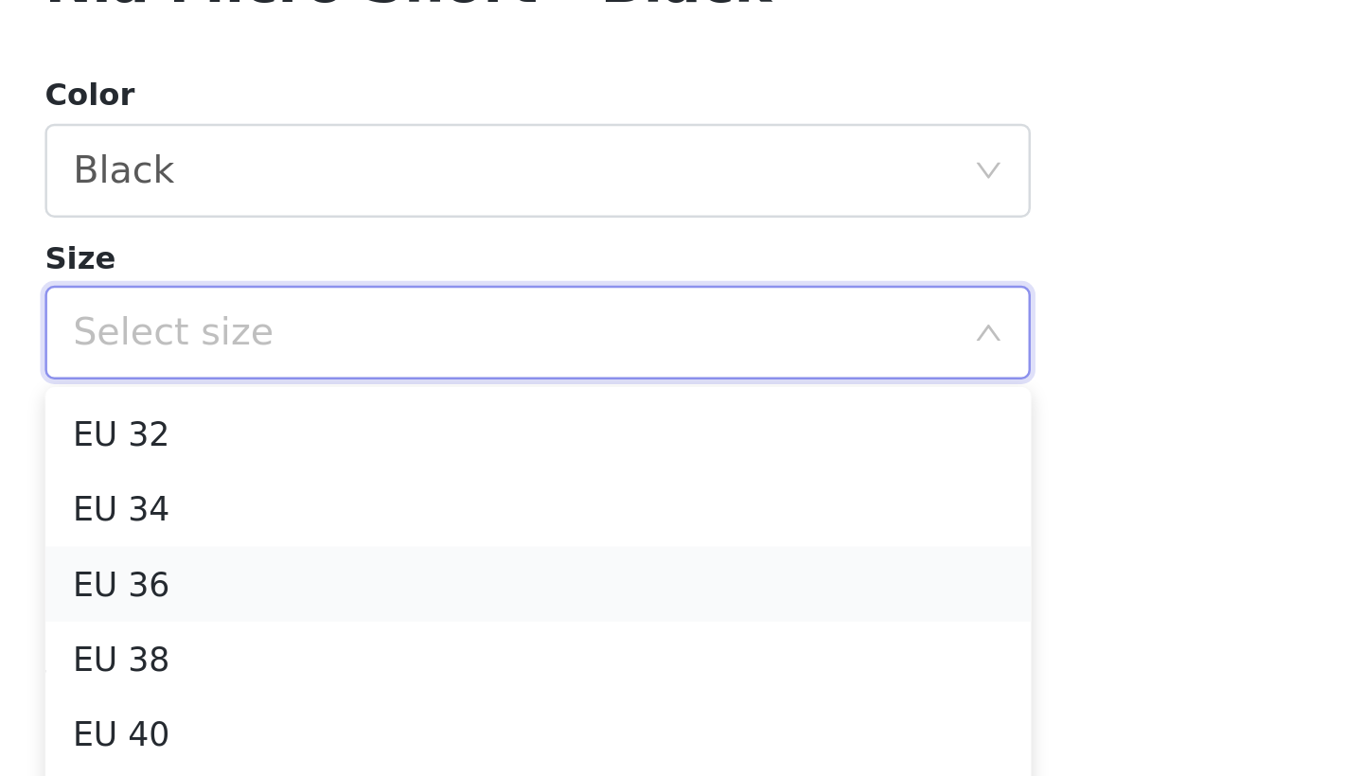
click at [483, 592] on li "EU 36" at bounding box center [681, 607] width 397 height 30
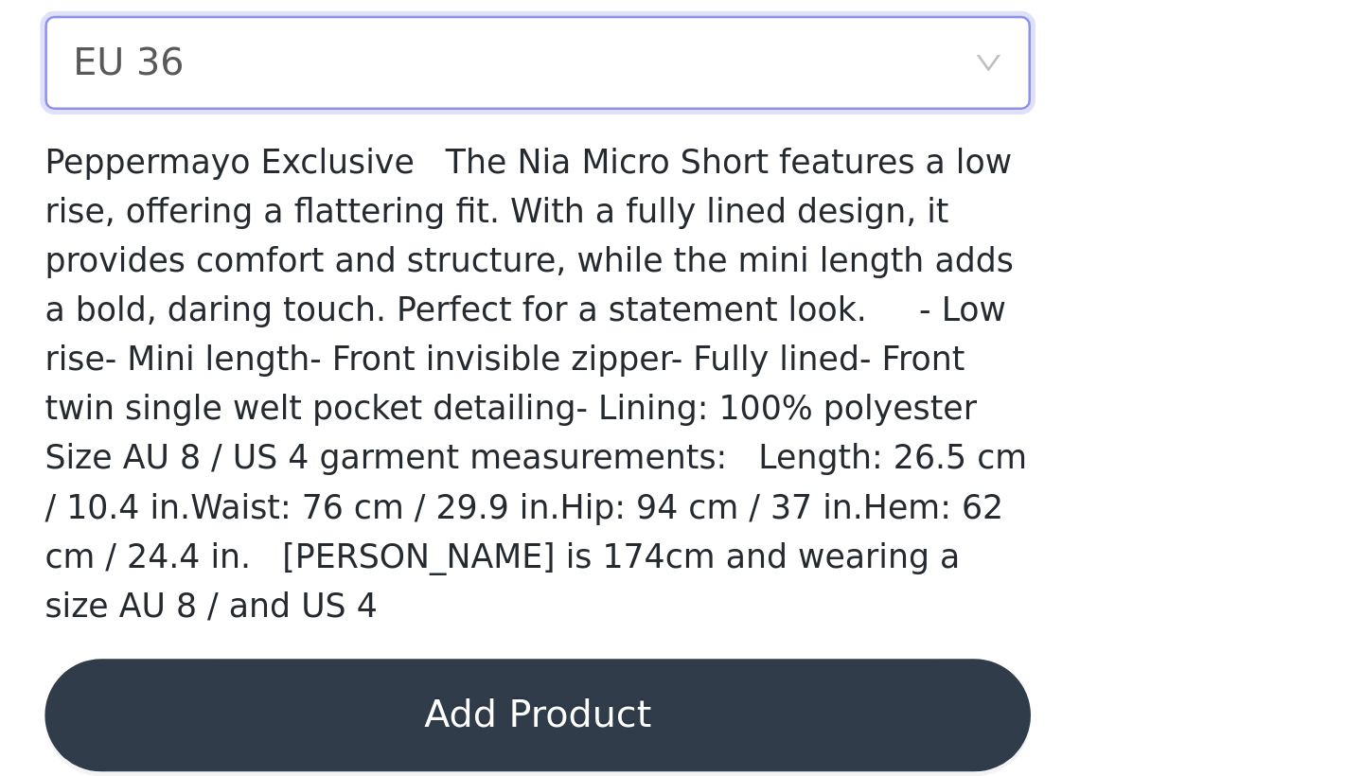
scroll to position [0, 0]
click at [483, 729] on button "Add Product" at bounding box center [681, 751] width 397 height 45
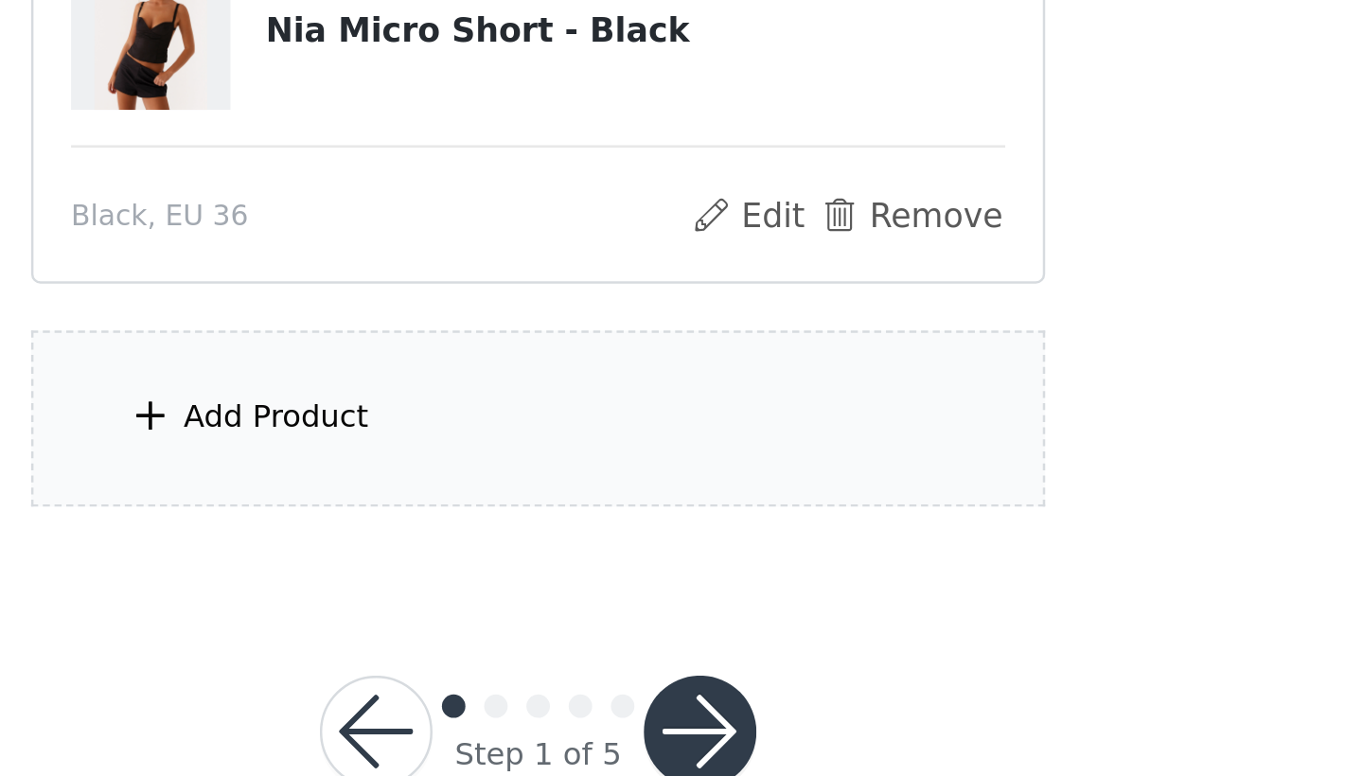
scroll to position [48, 0]
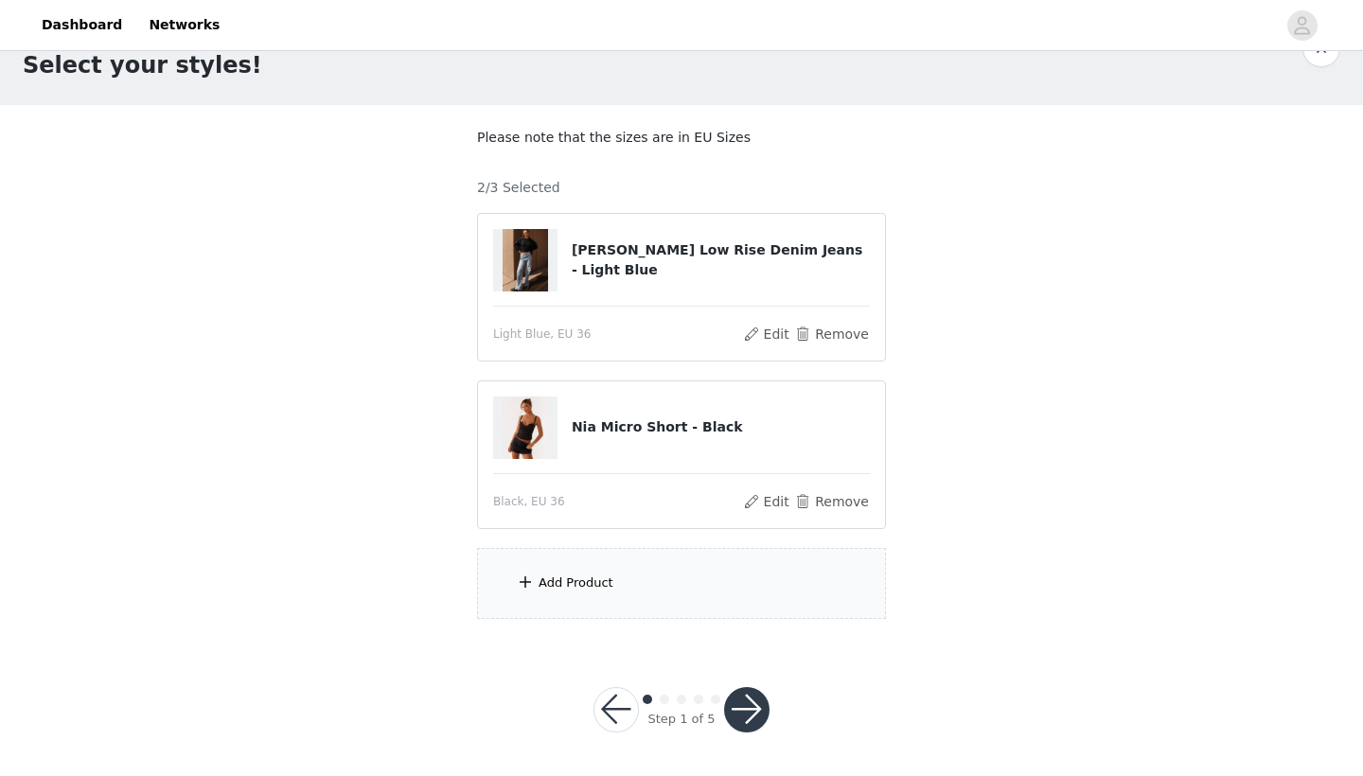
click at [835, 587] on div "Add Product" at bounding box center [681, 583] width 409 height 71
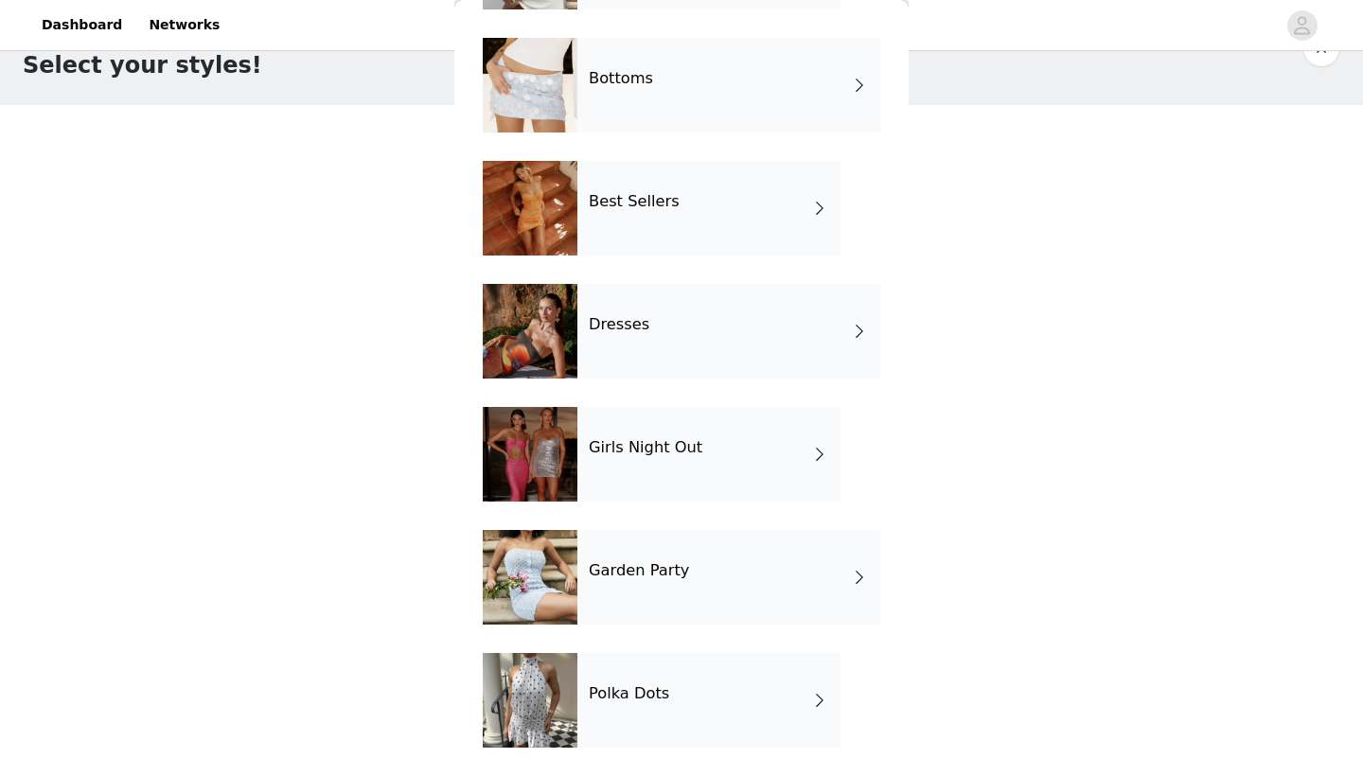
scroll to position [180, 0]
click at [660, 695] on h4 "Polka Dots" at bounding box center [629, 693] width 80 height 17
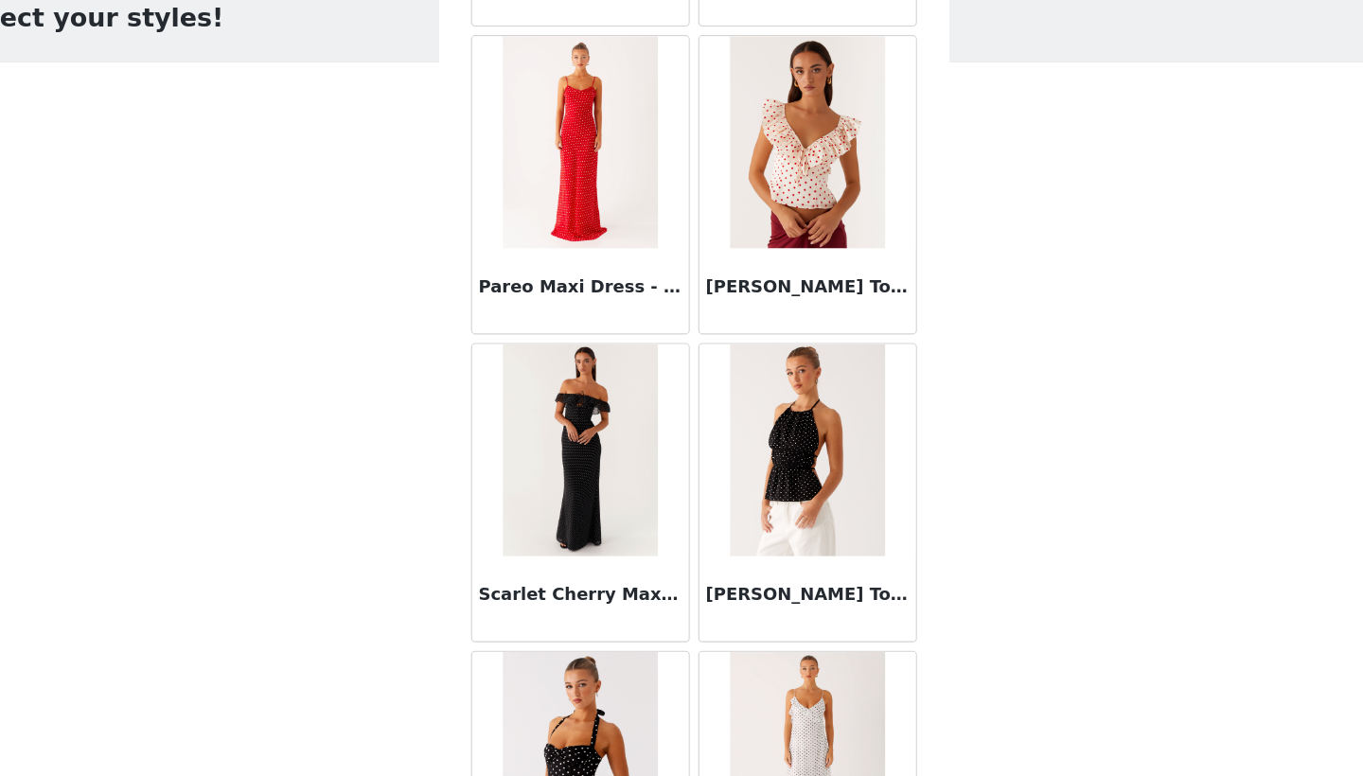
scroll to position [37, 0]
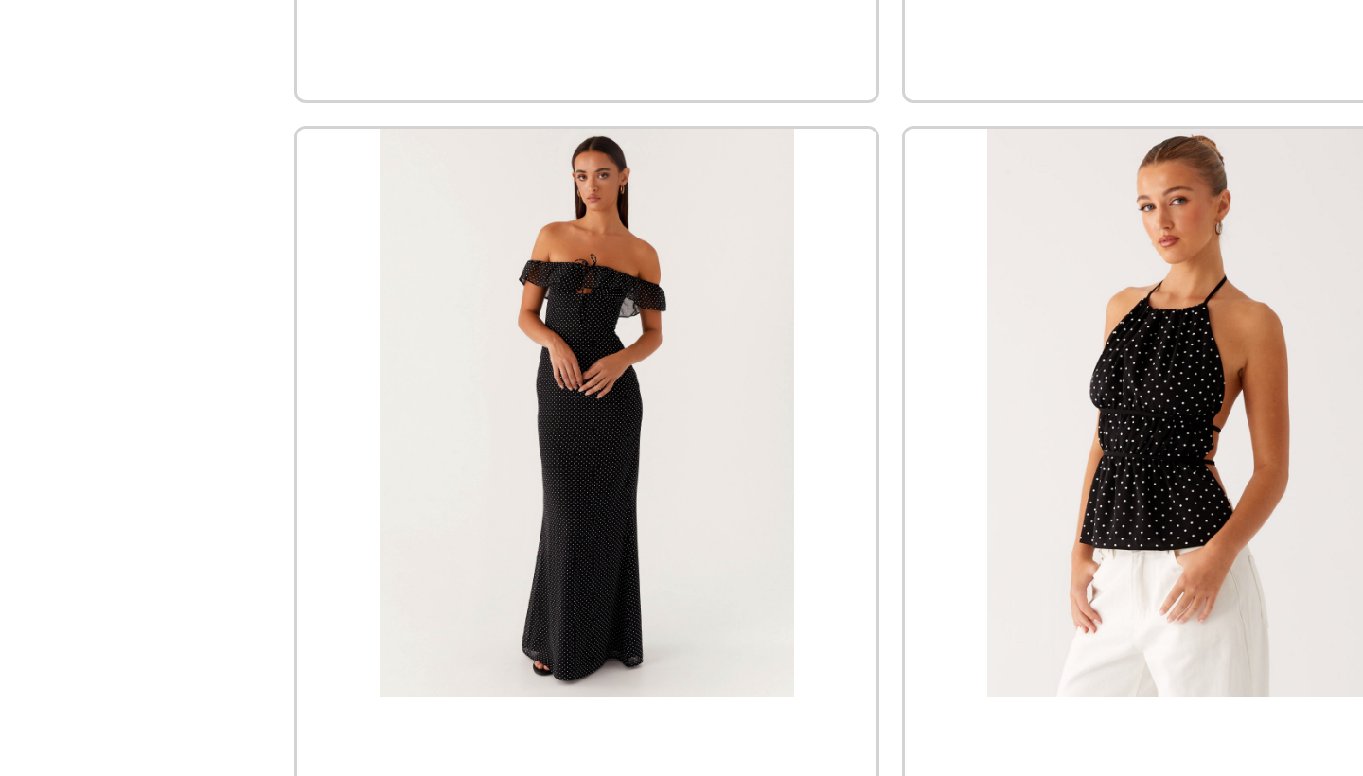
drag, startPoint x: 55, startPoint y: 131, endPoint x: 19, endPoint y: 154, distance: 43.0
click at [19, 155] on div "STEP 1 OF 5 Select your styles! Please note that the sizes are in EU Sizes 2/3 …" at bounding box center [681, 335] width 1363 height 635
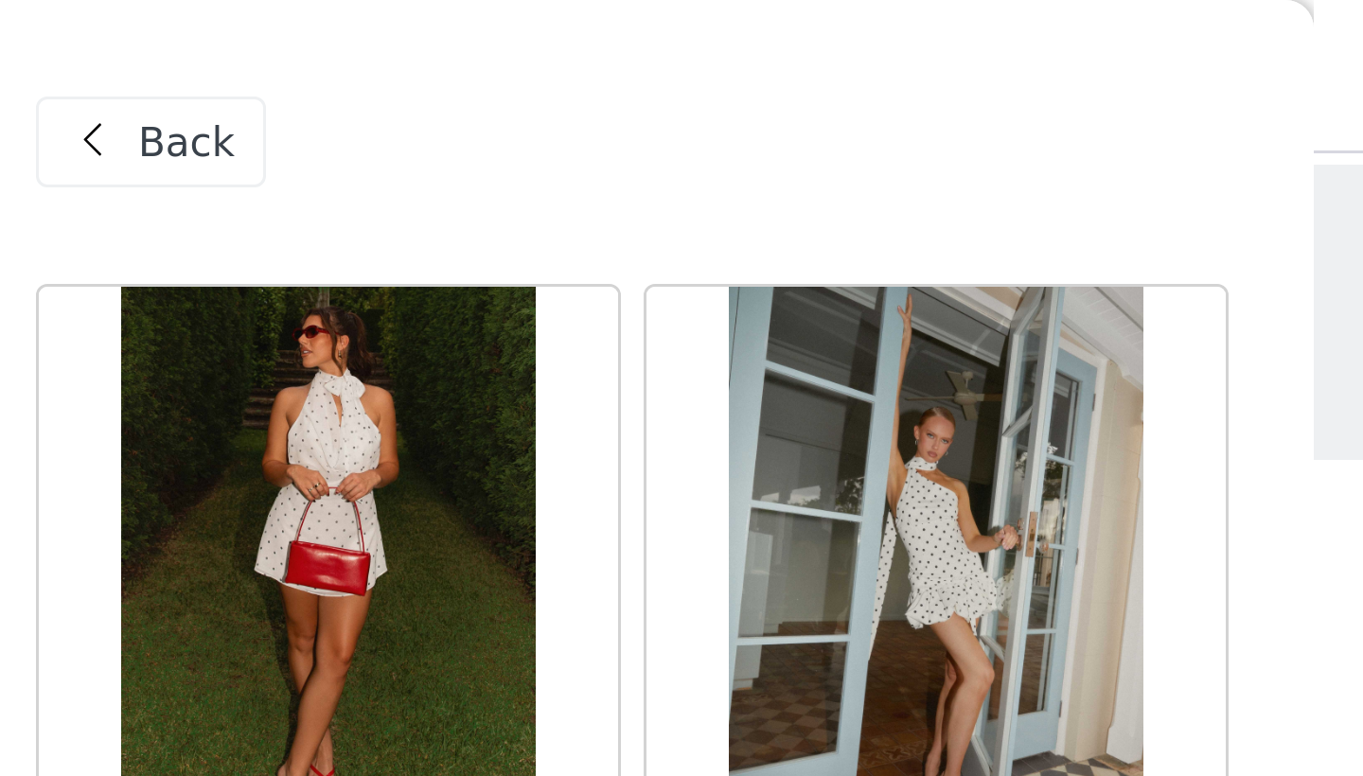
scroll to position [0, 0]
click at [517, 47] on span "Back" at bounding box center [533, 48] width 32 height 20
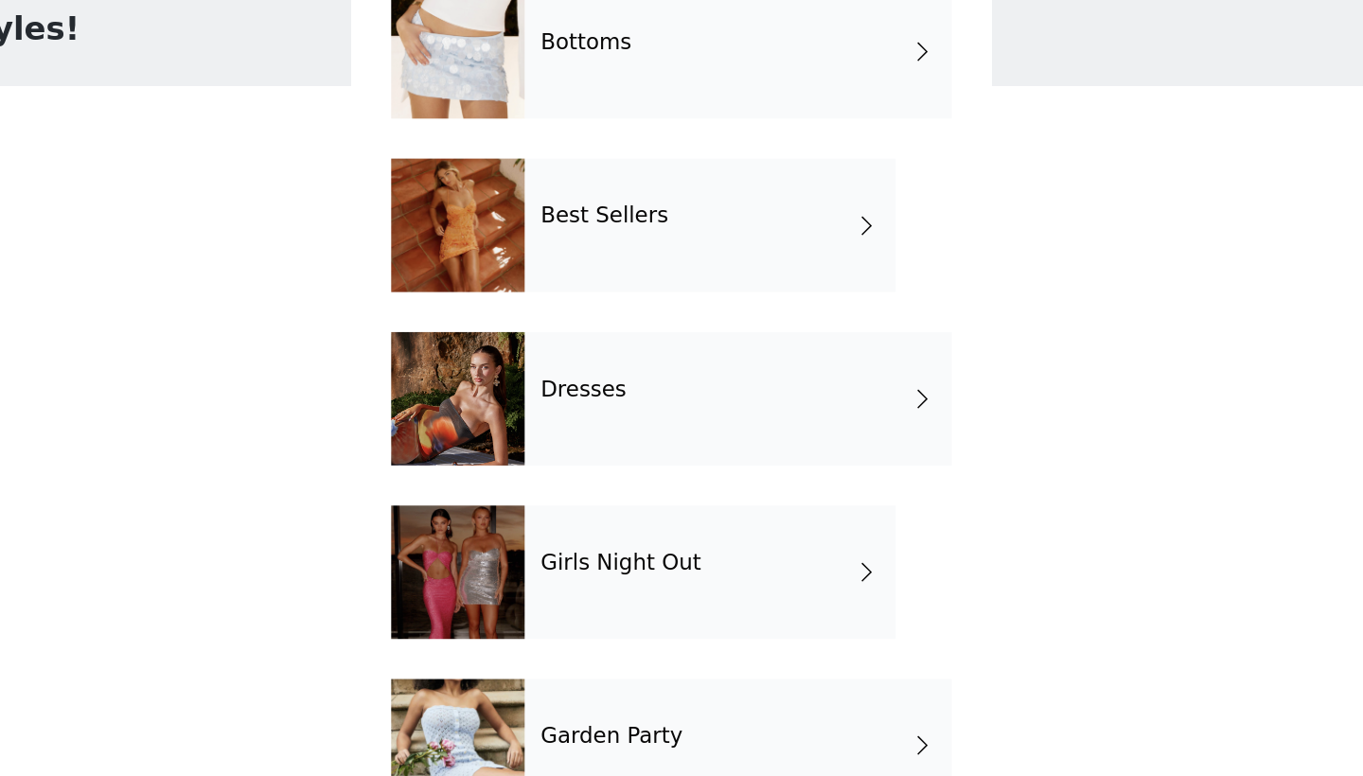
scroll to position [111, 0]
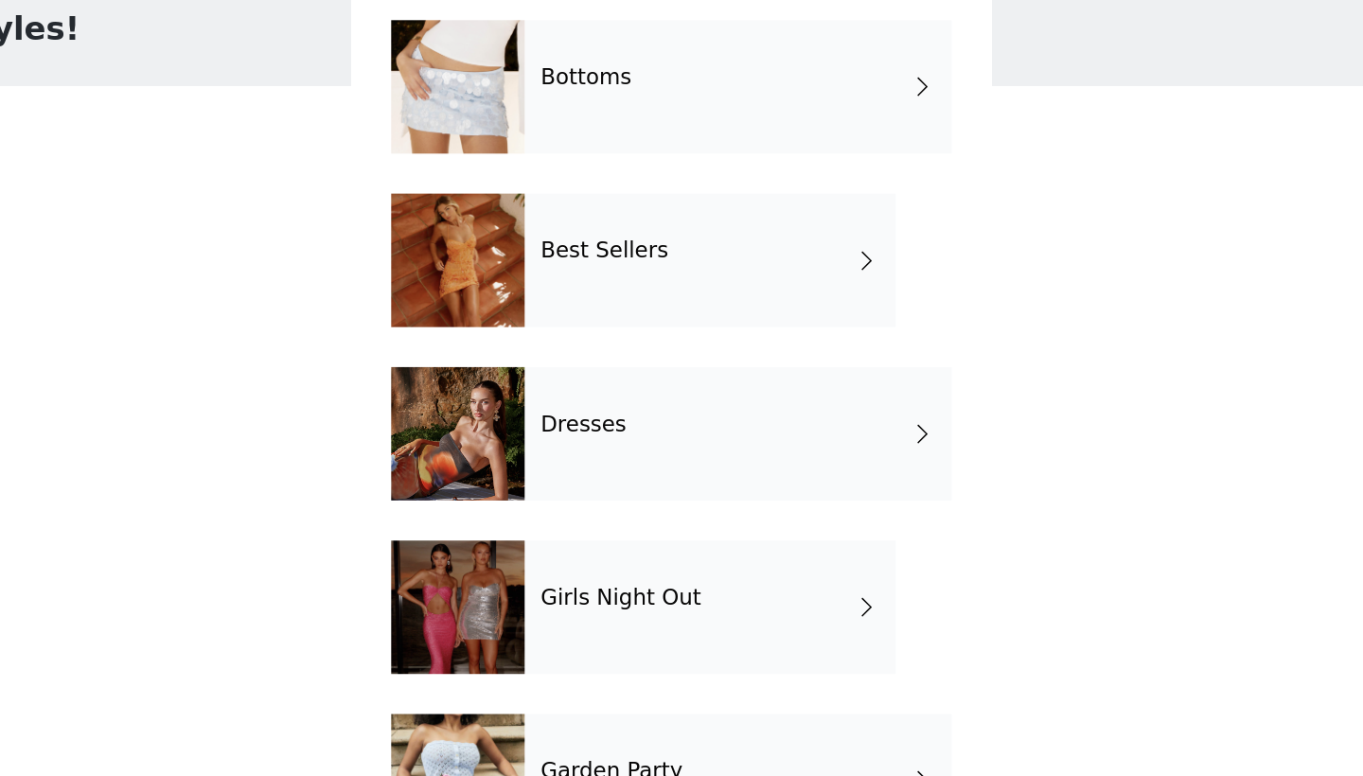
click at [577, 230] on div "Best Sellers" at bounding box center [708, 277] width 263 height 95
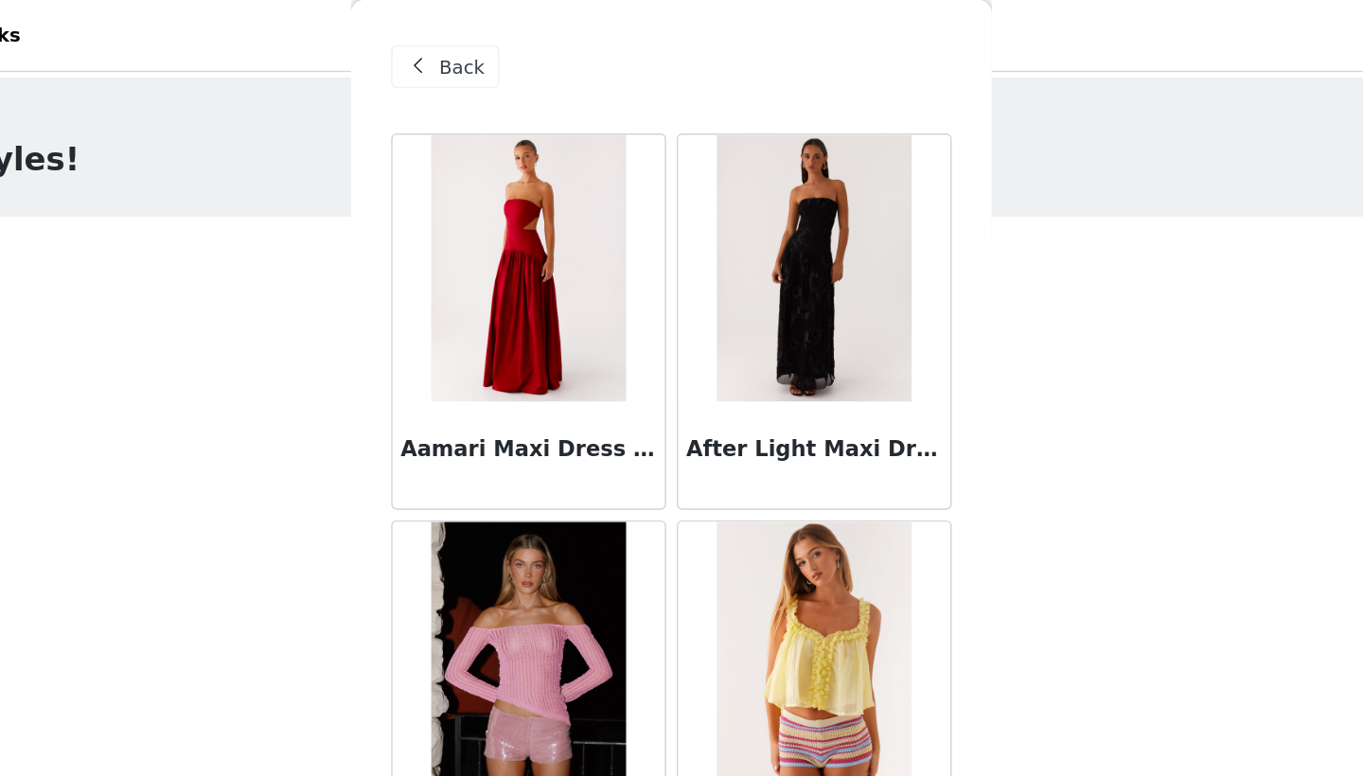
scroll to position [0, 0]
click at [483, 42] on div "Back" at bounding box center [521, 47] width 77 height 30
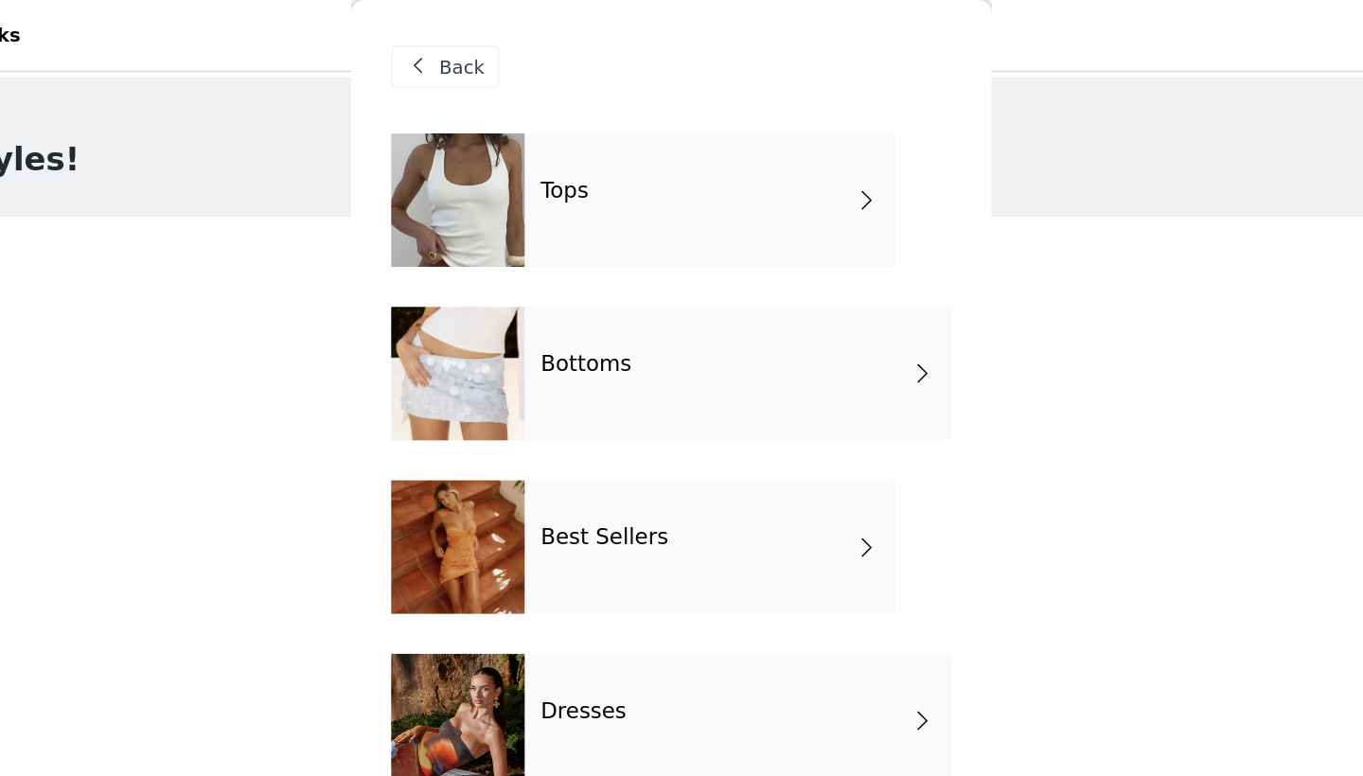
click at [577, 526] on div "Dresses" at bounding box center [728, 511] width 303 height 95
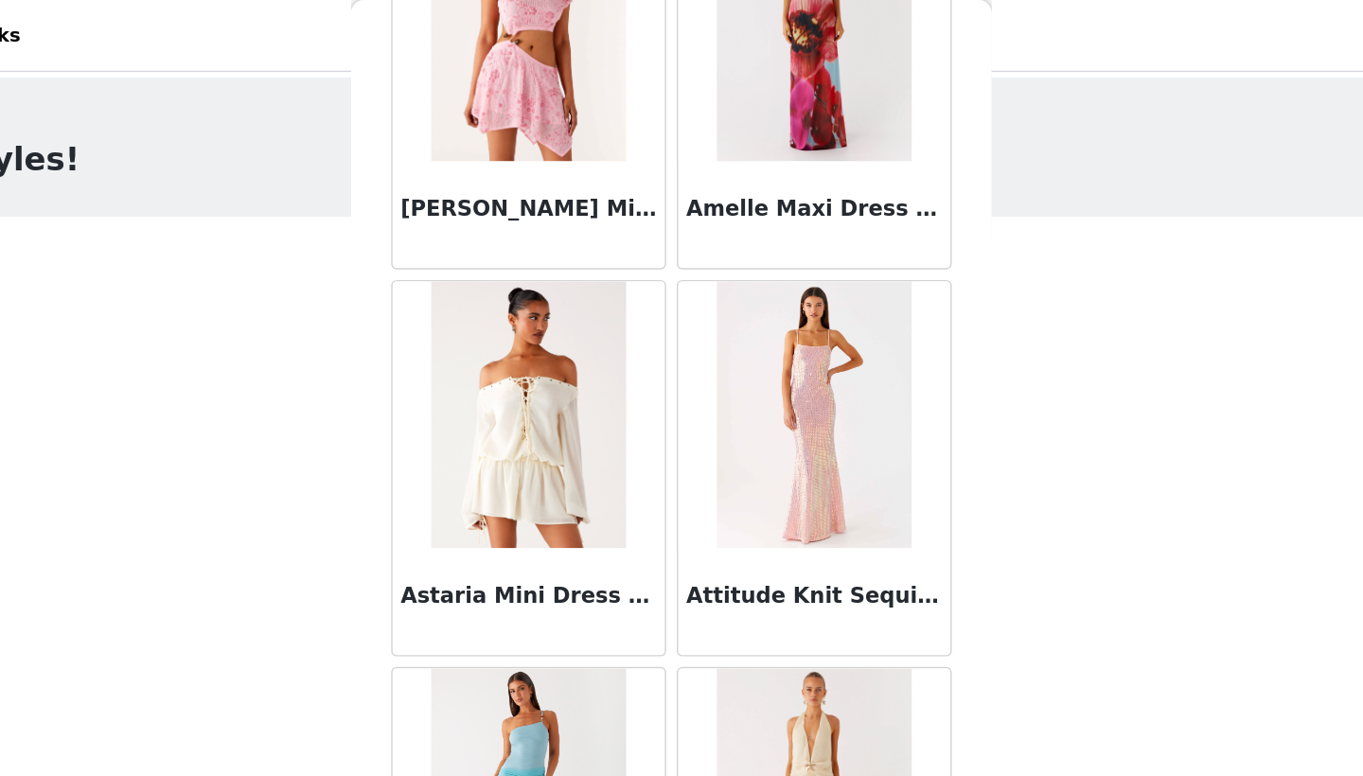
scroll to position [210, 0]
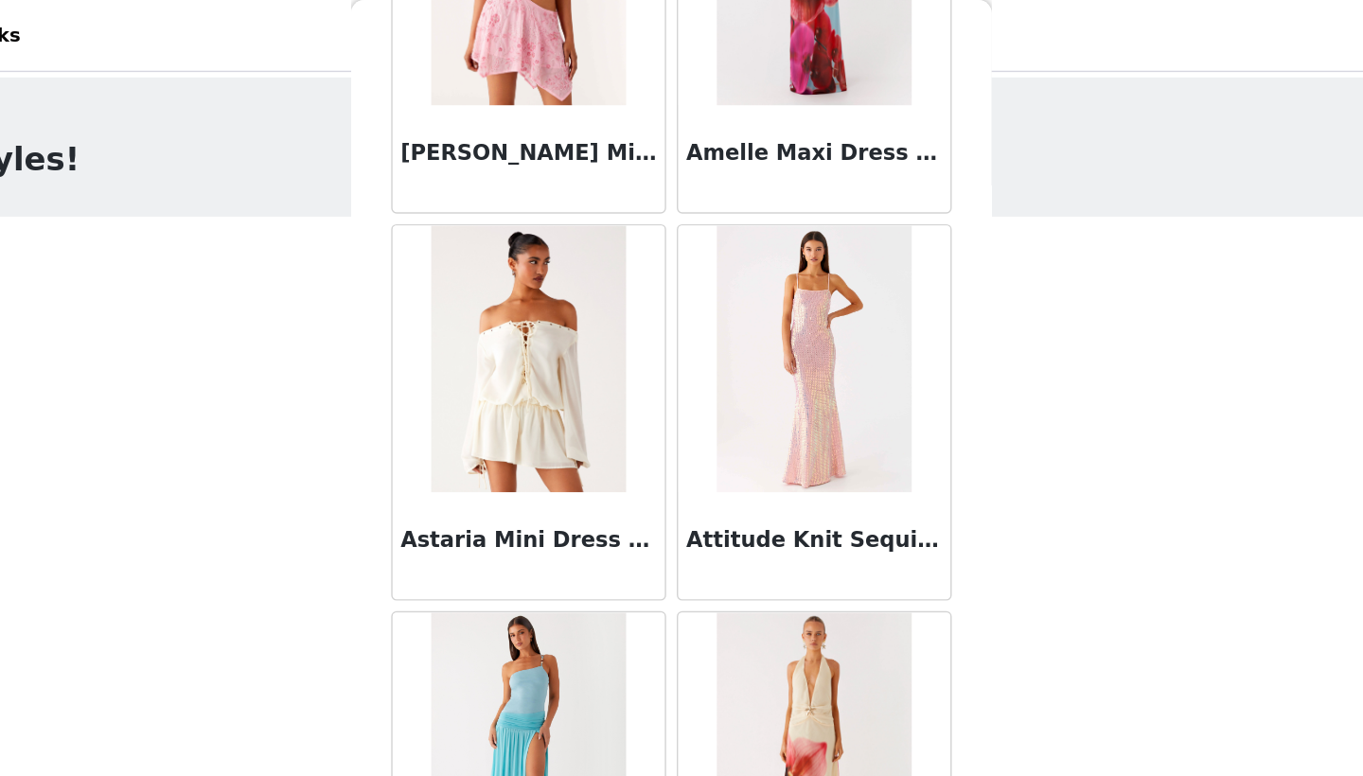
click at [511, 300] on img at bounding box center [580, 254] width 138 height 189
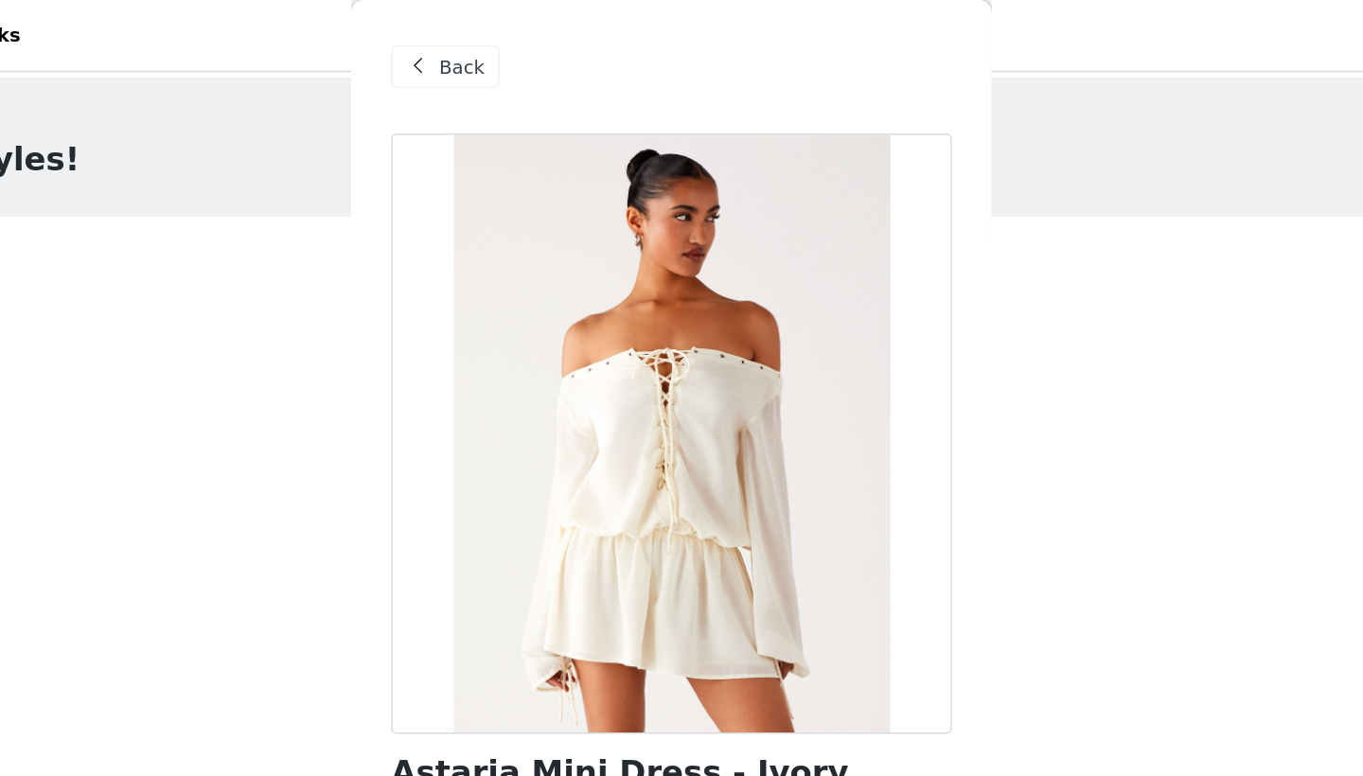
scroll to position [0, 0]
click at [517, 57] on span "Back" at bounding box center [533, 48] width 32 height 20
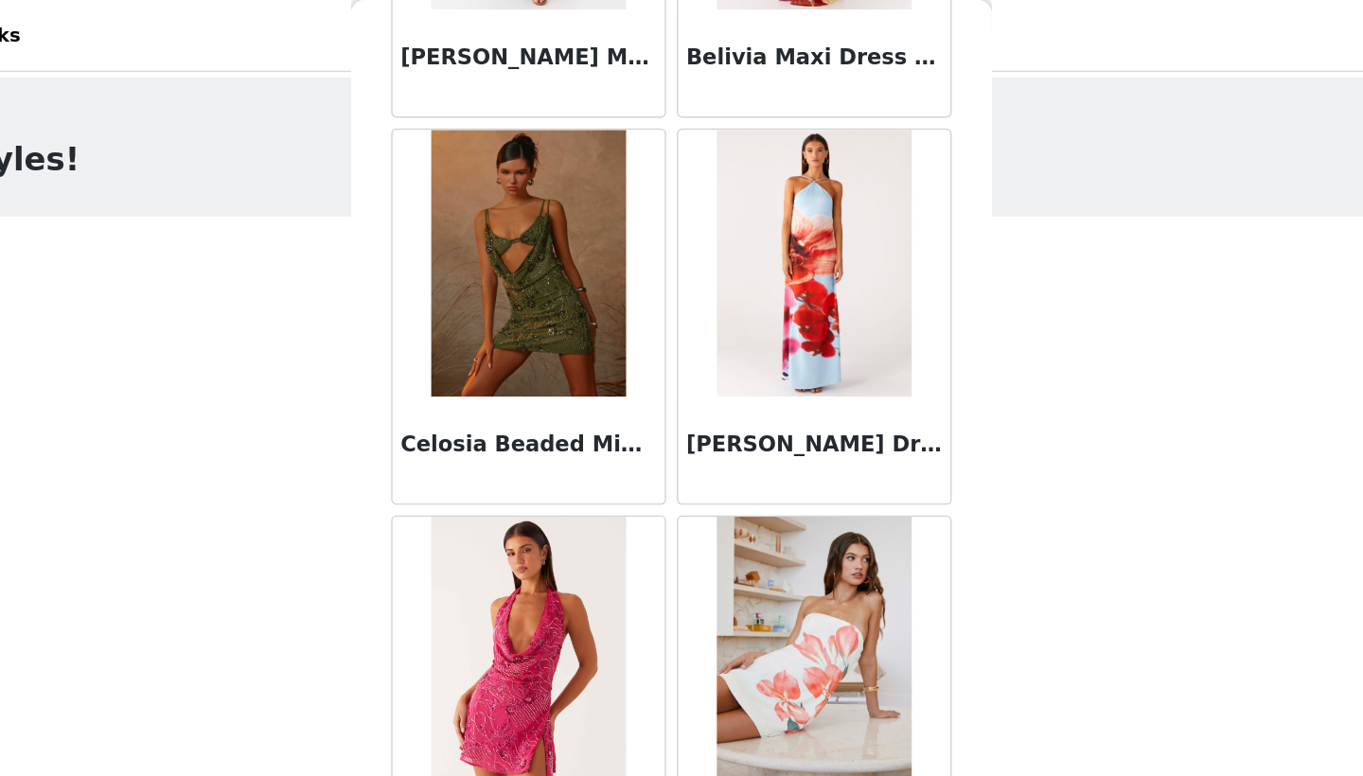
scroll to position [832, 0]
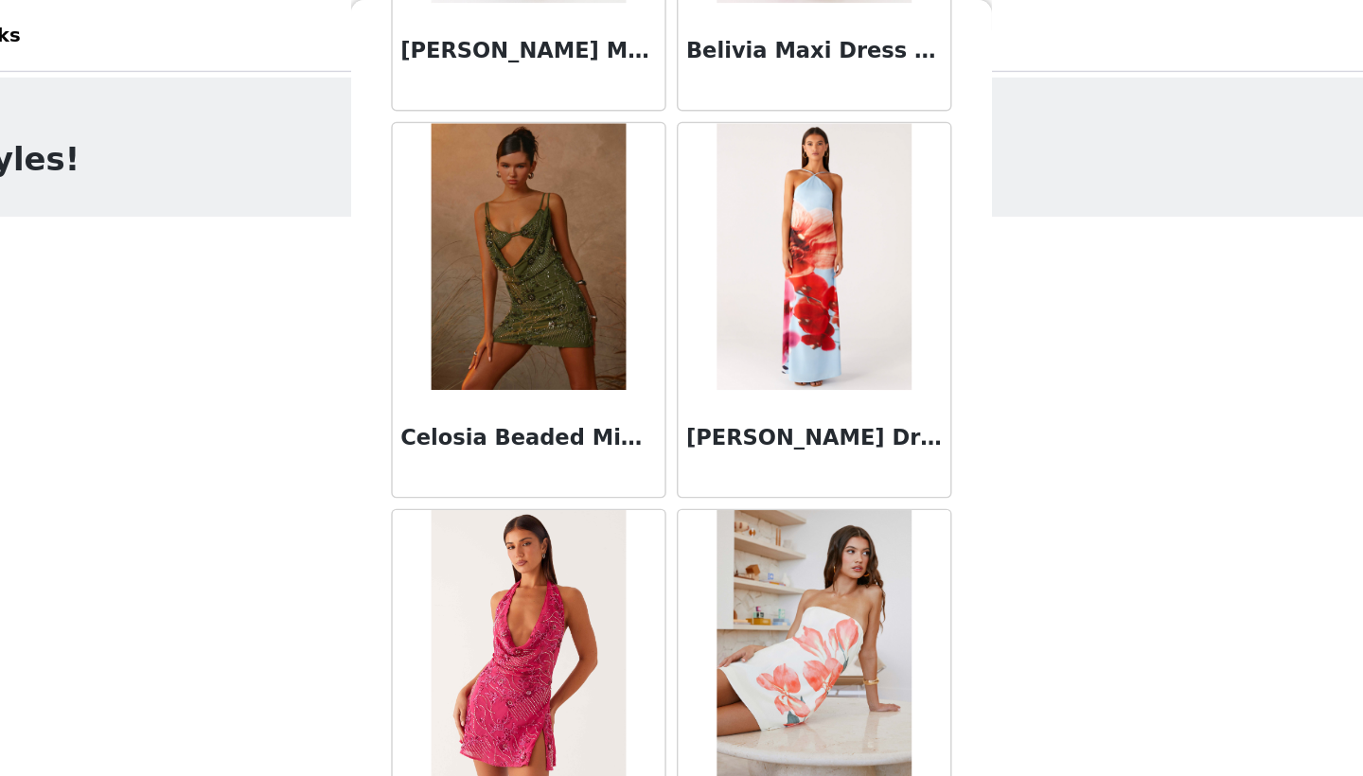
click at [511, 186] on img at bounding box center [579, 181] width 137 height 189
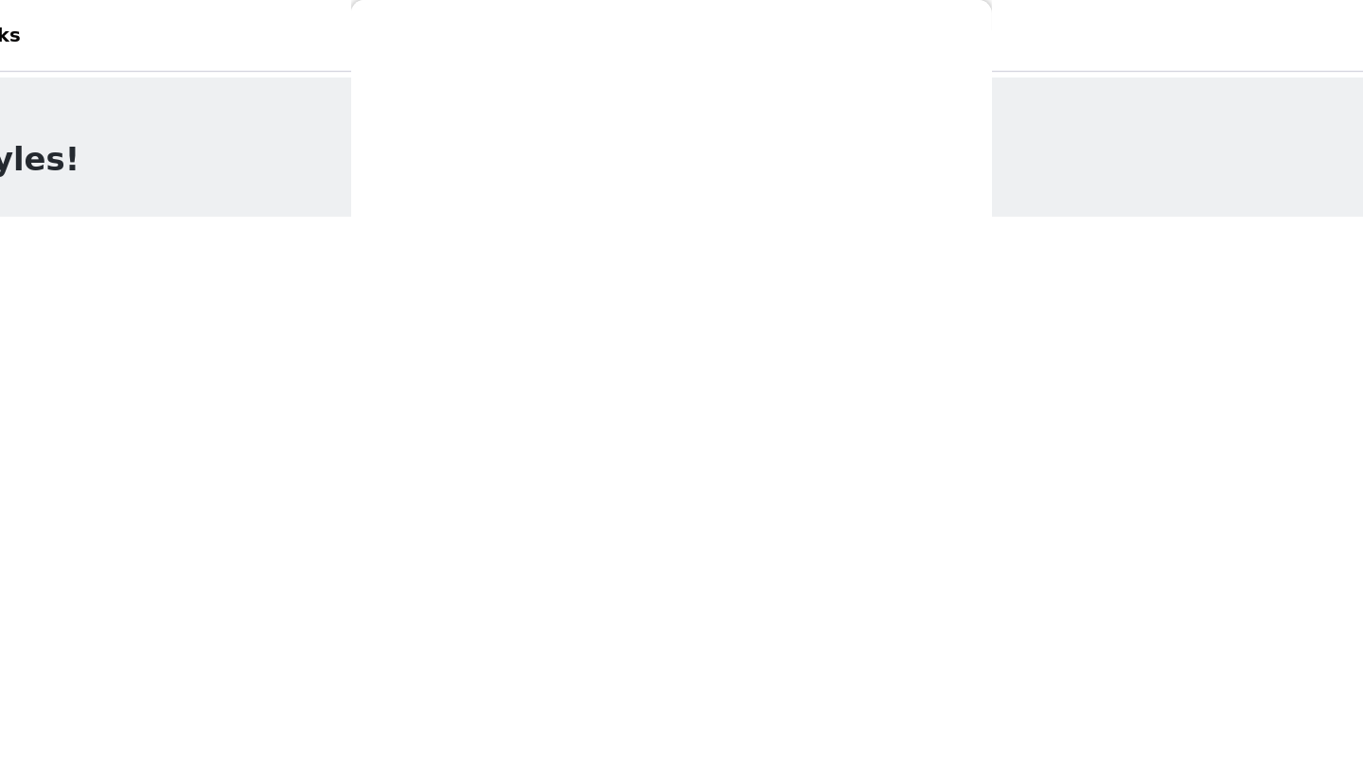
scroll to position [0, 0]
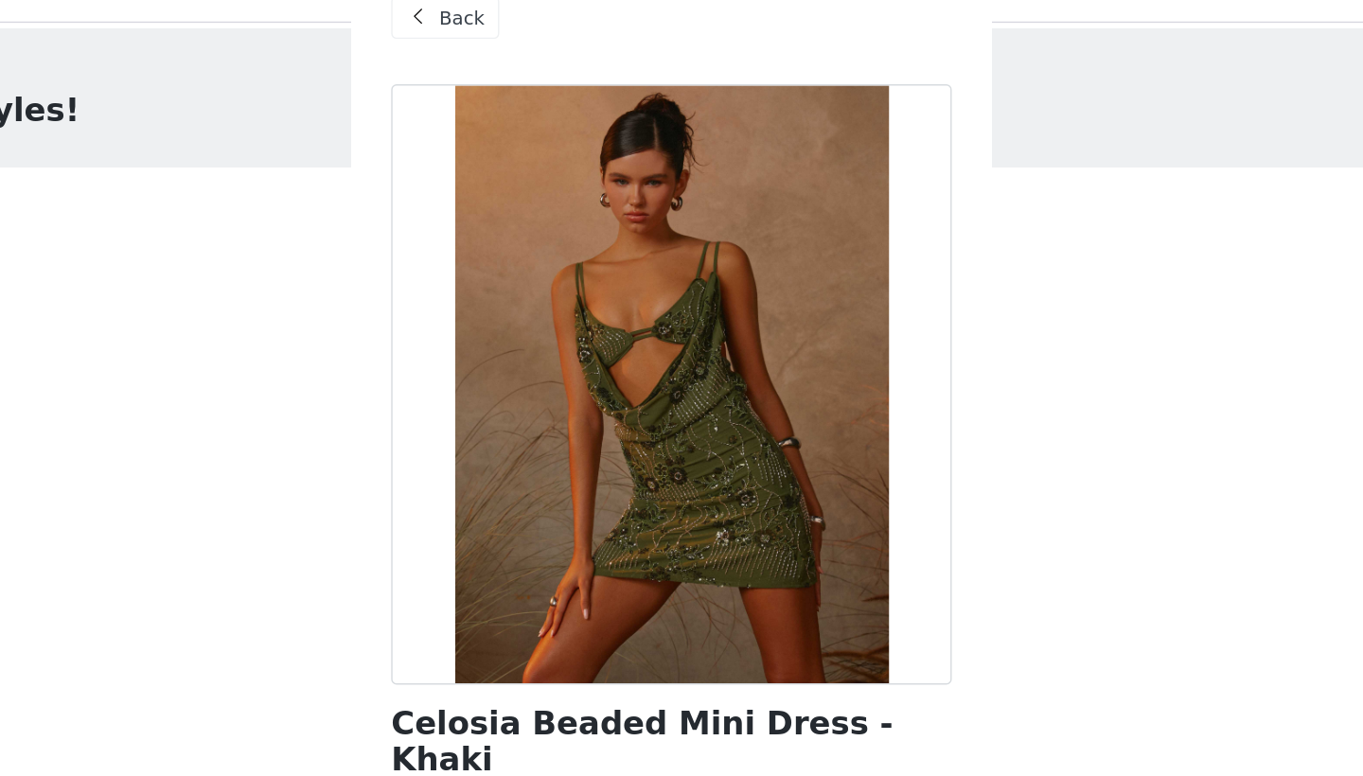
click at [483, 32] on div "Back" at bounding box center [521, 47] width 77 height 30
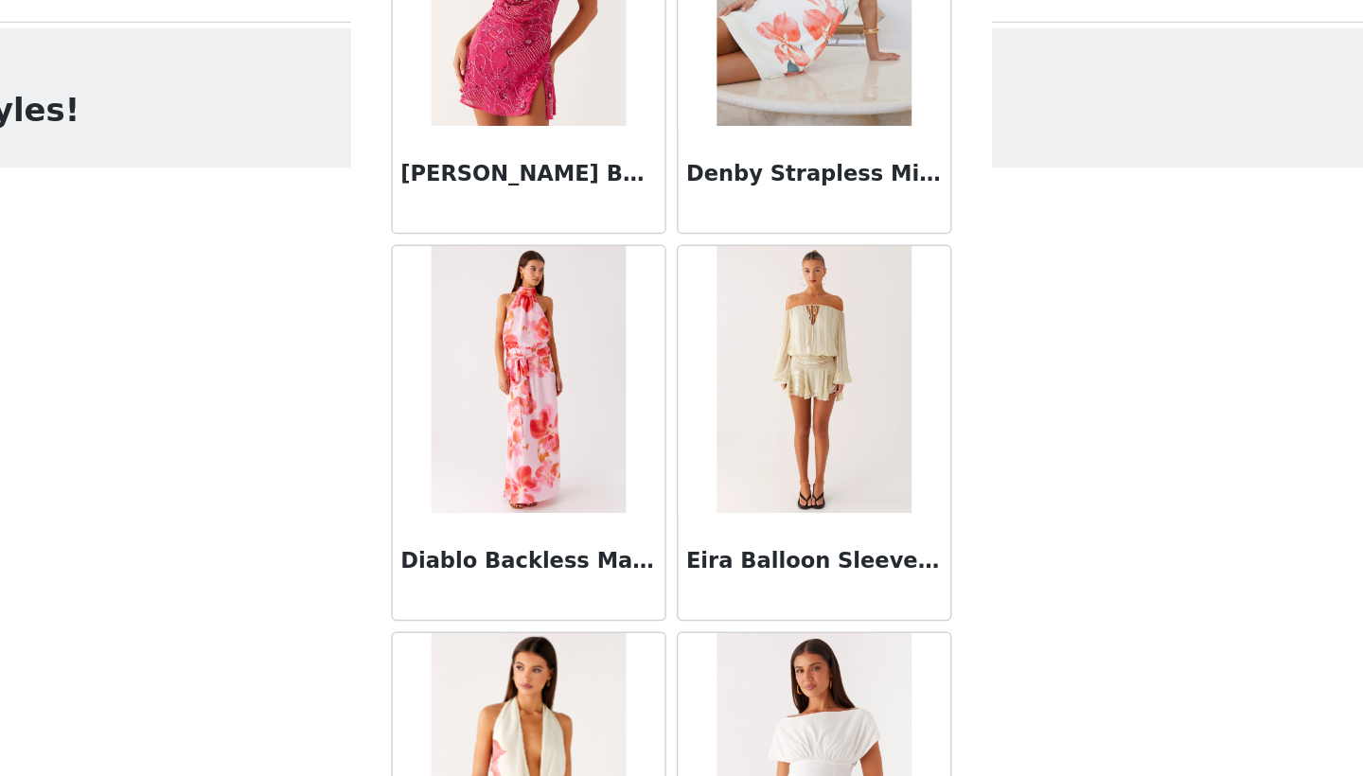
scroll to position [1274, 0]
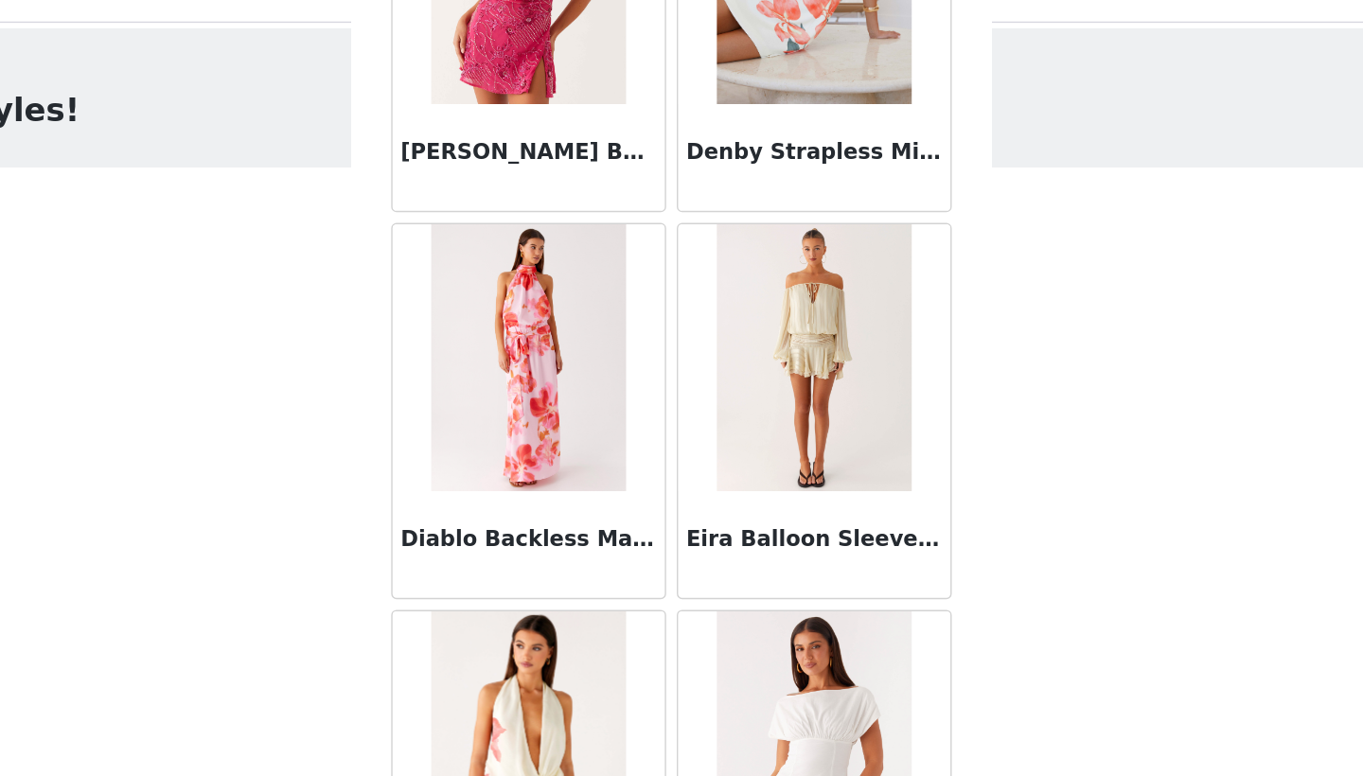
click at [713, 221] on img at bounding box center [781, 288] width 137 height 189
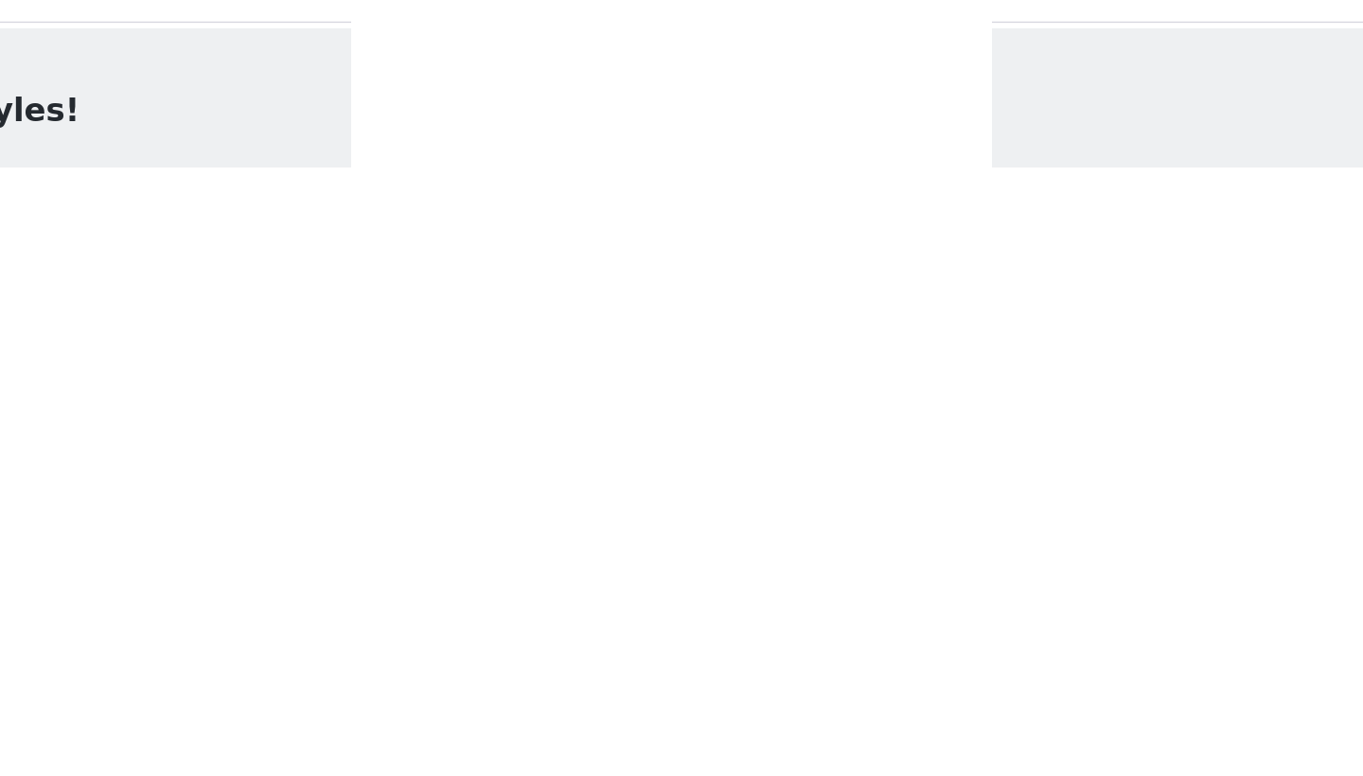
scroll to position [0, 0]
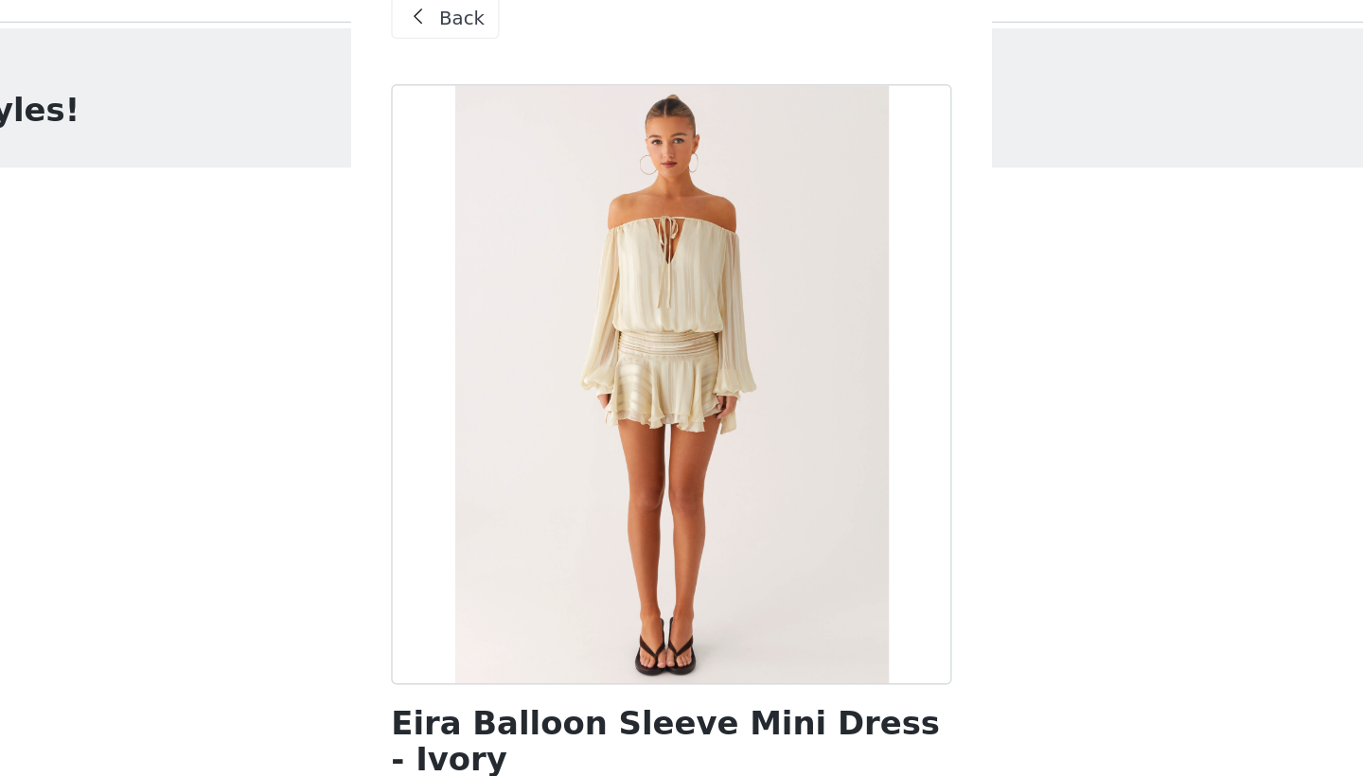
click at [517, 38] on span "Back" at bounding box center [533, 48] width 32 height 20
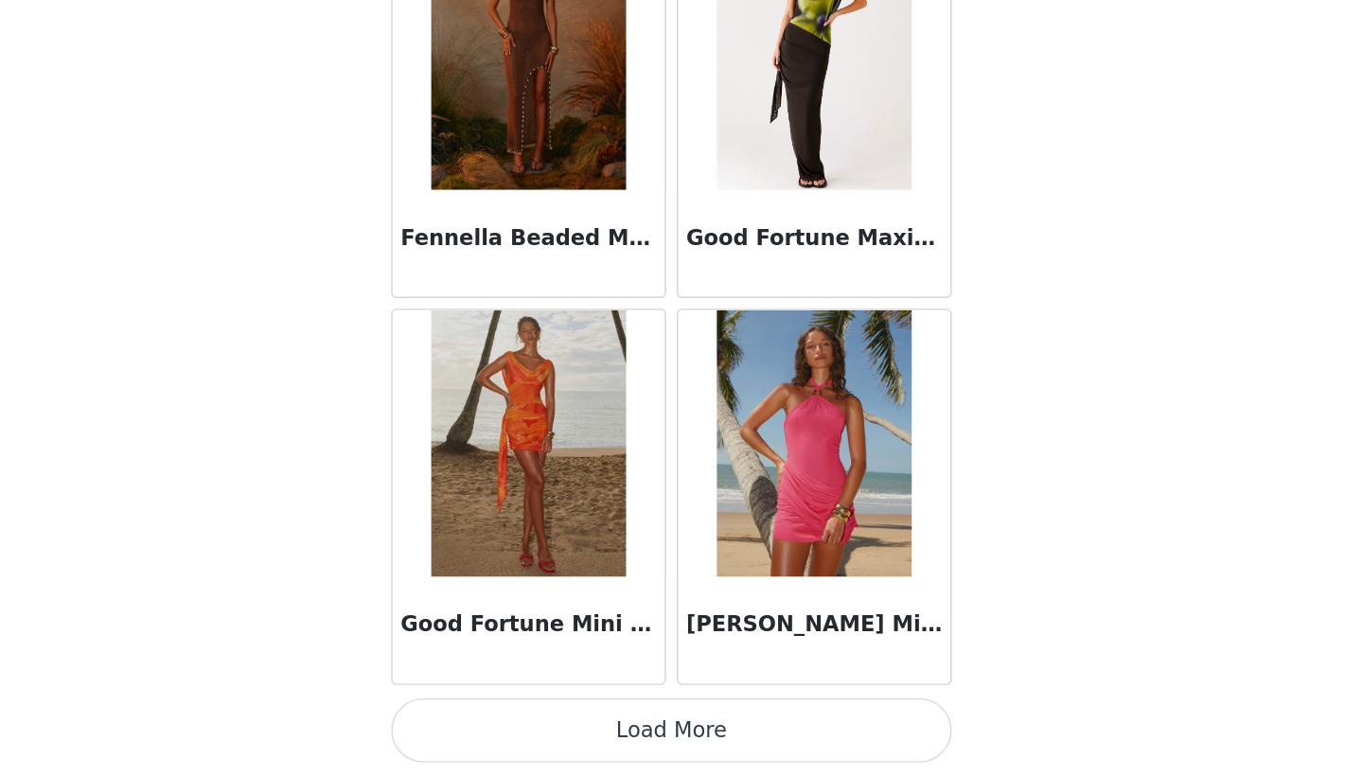
scroll to position [49, 0]
click at [488, 721] on button "Load More" at bounding box center [681, 743] width 397 height 45
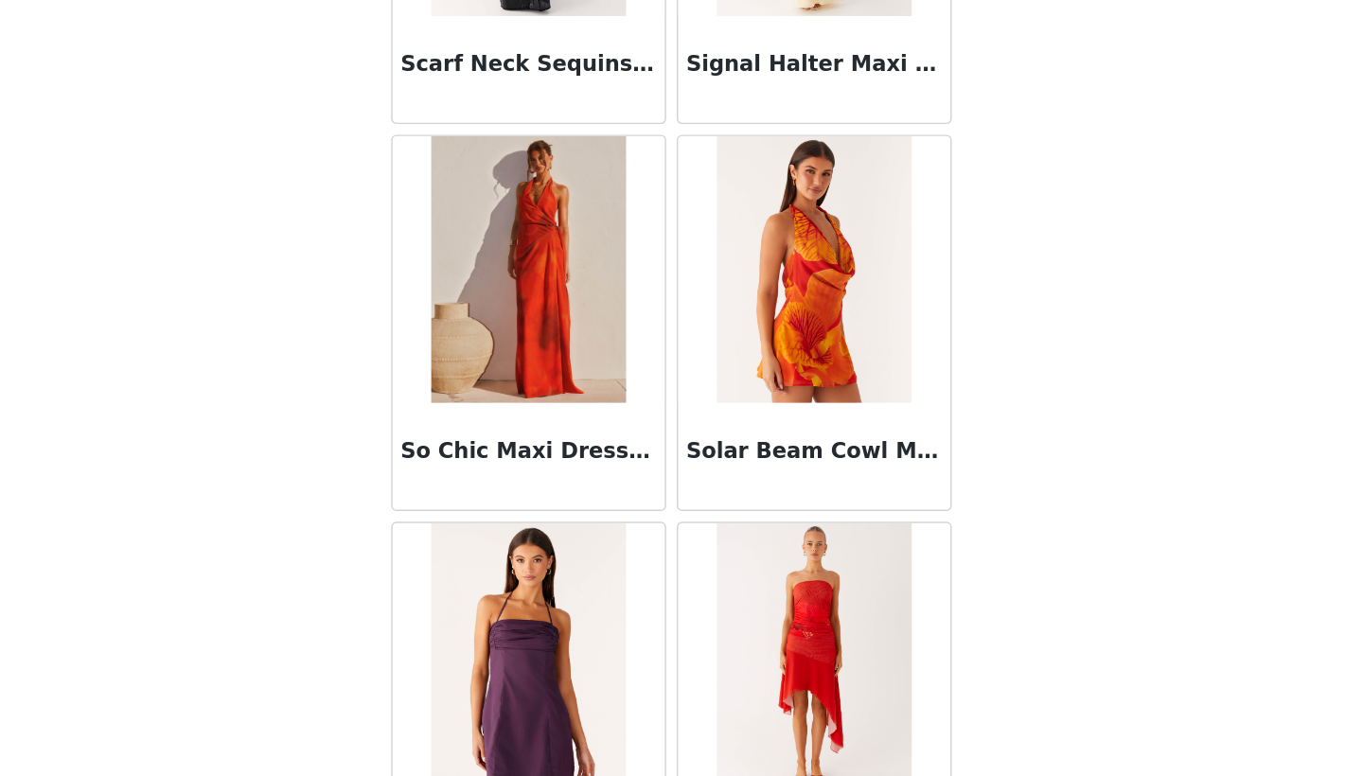
scroll to position [4715, 0]
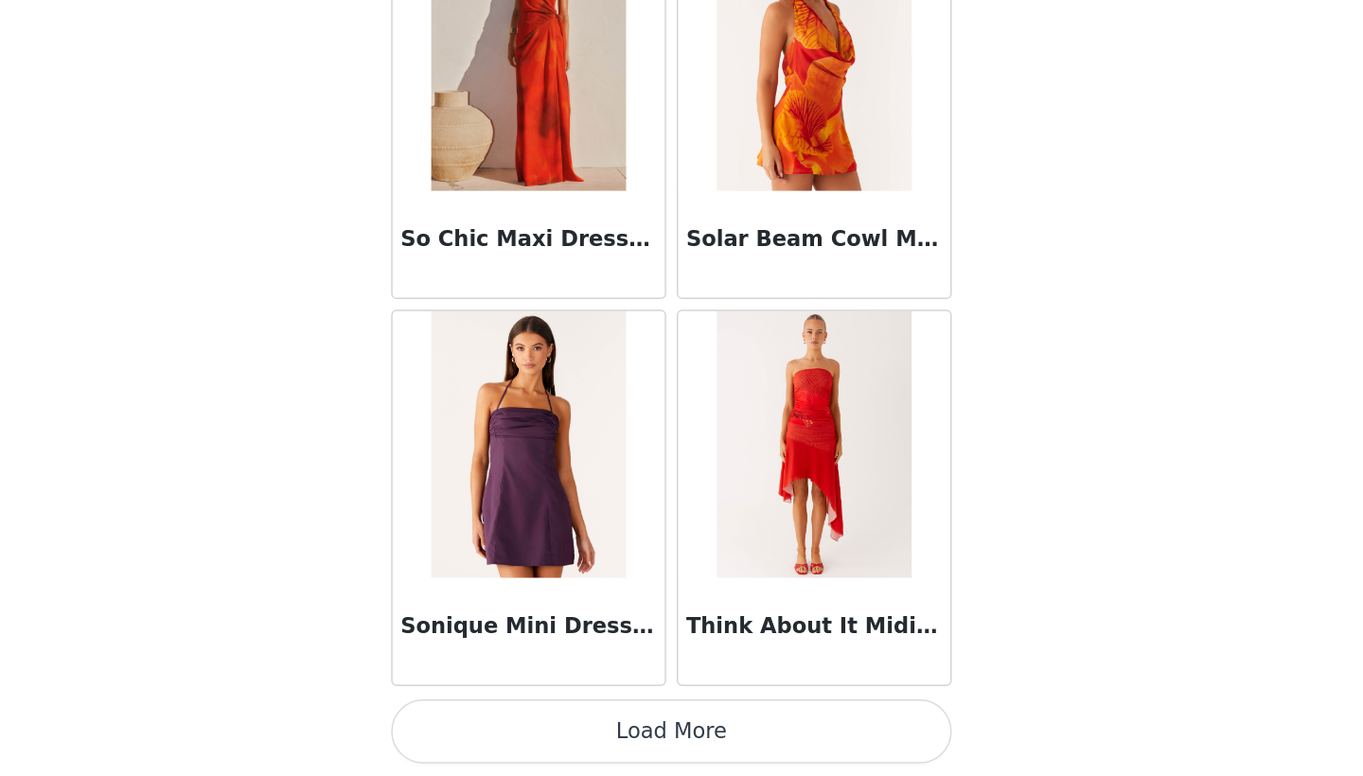
click at [484, 721] on button "Load More" at bounding box center [681, 743] width 397 height 45
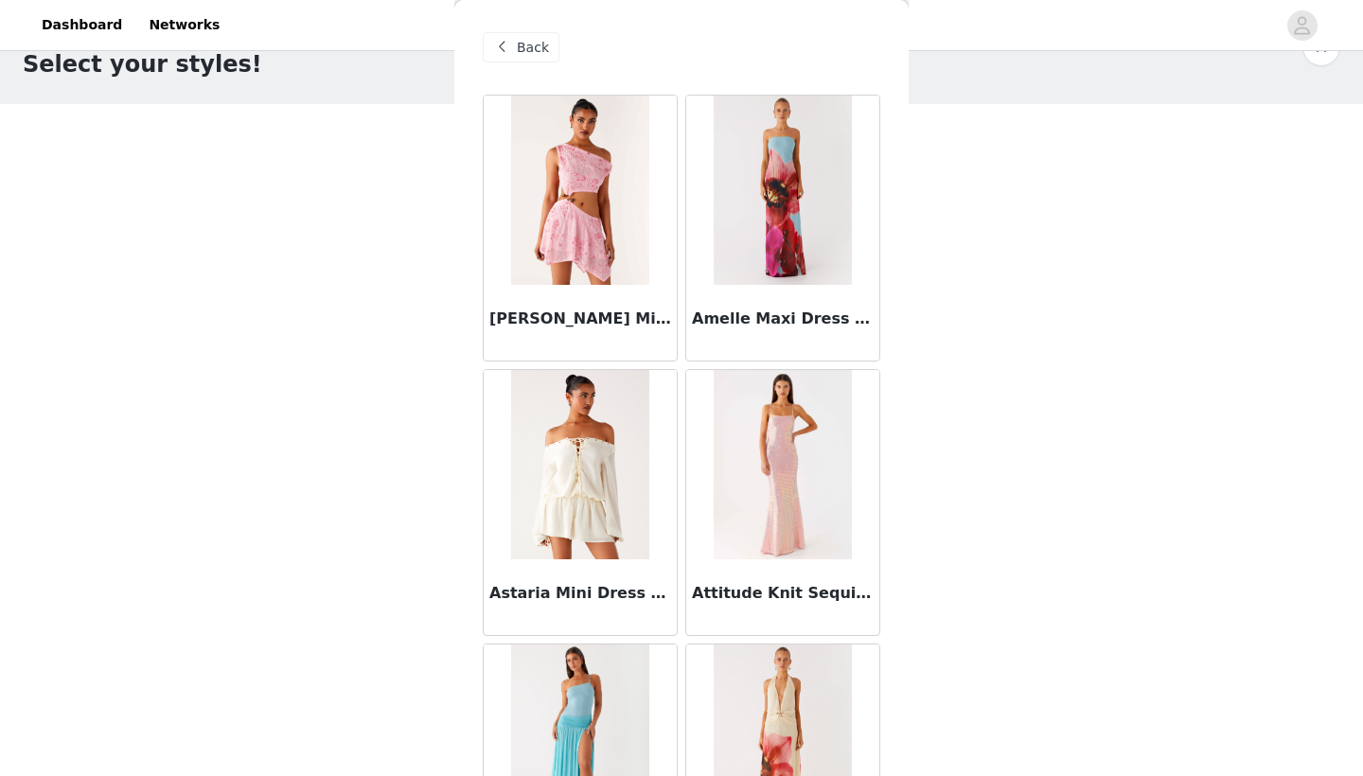
scroll to position [0, 0]
click at [517, 46] on span "Back" at bounding box center [533, 48] width 32 height 20
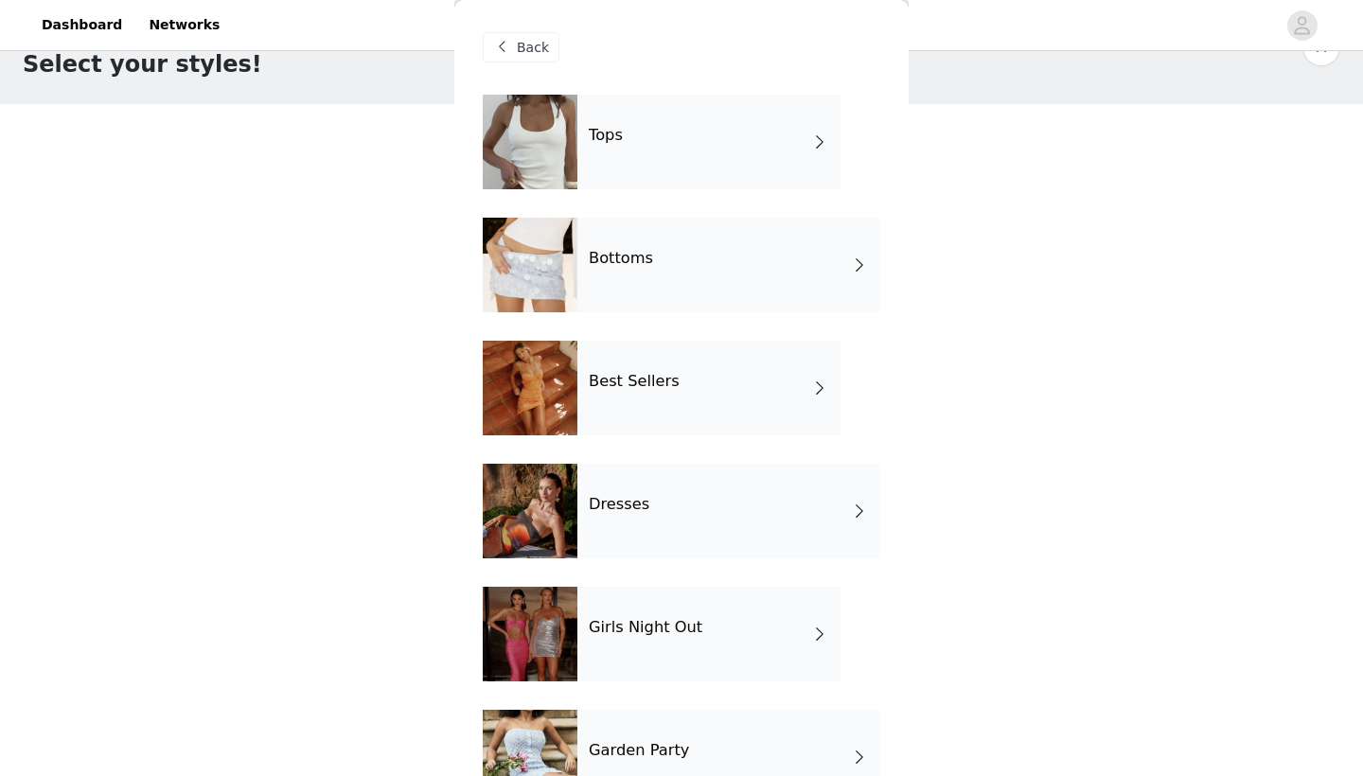
click at [633, 145] on div "Tops" at bounding box center [708, 142] width 263 height 95
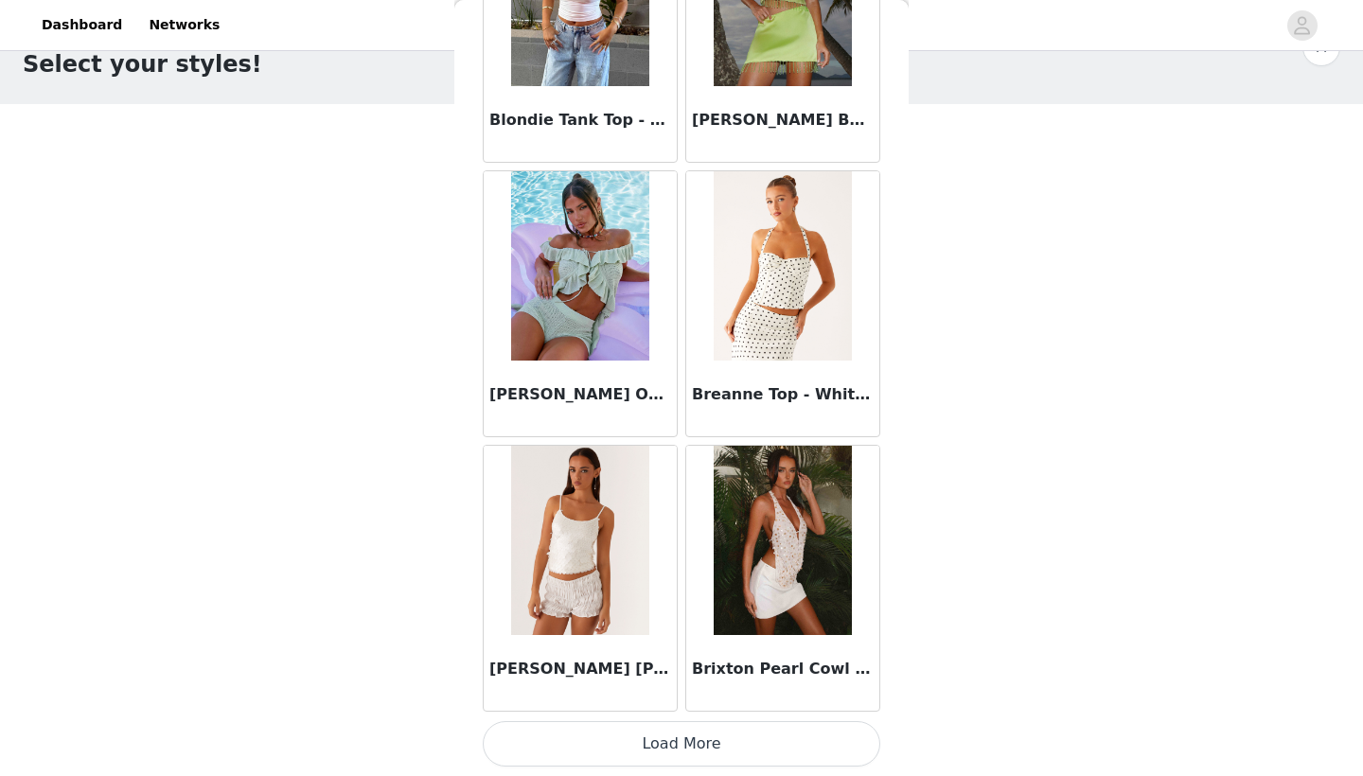
scroll to position [2119, 0]
click at [672, 732] on button "Load More" at bounding box center [681, 743] width 397 height 45
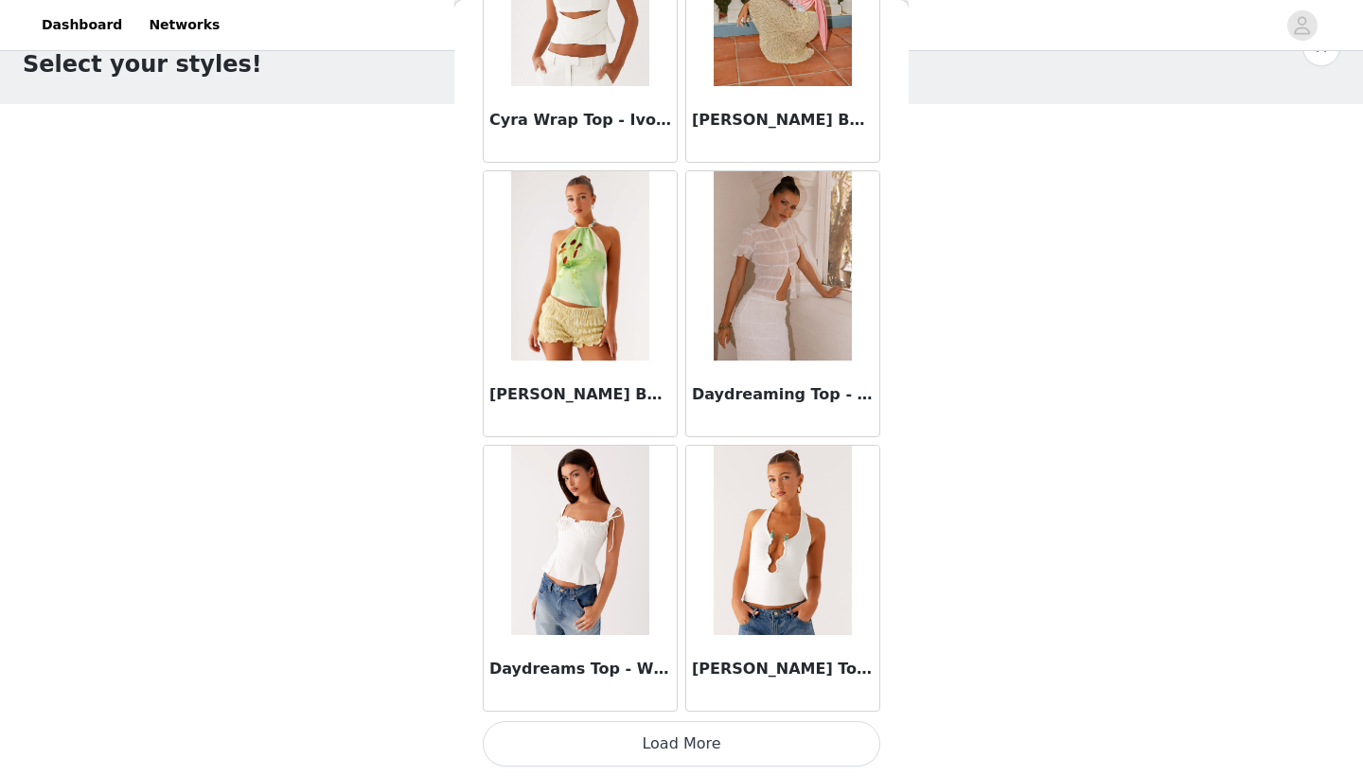
scroll to position [4863, 0]
click at [698, 744] on button "Load More" at bounding box center [681, 743] width 397 height 45
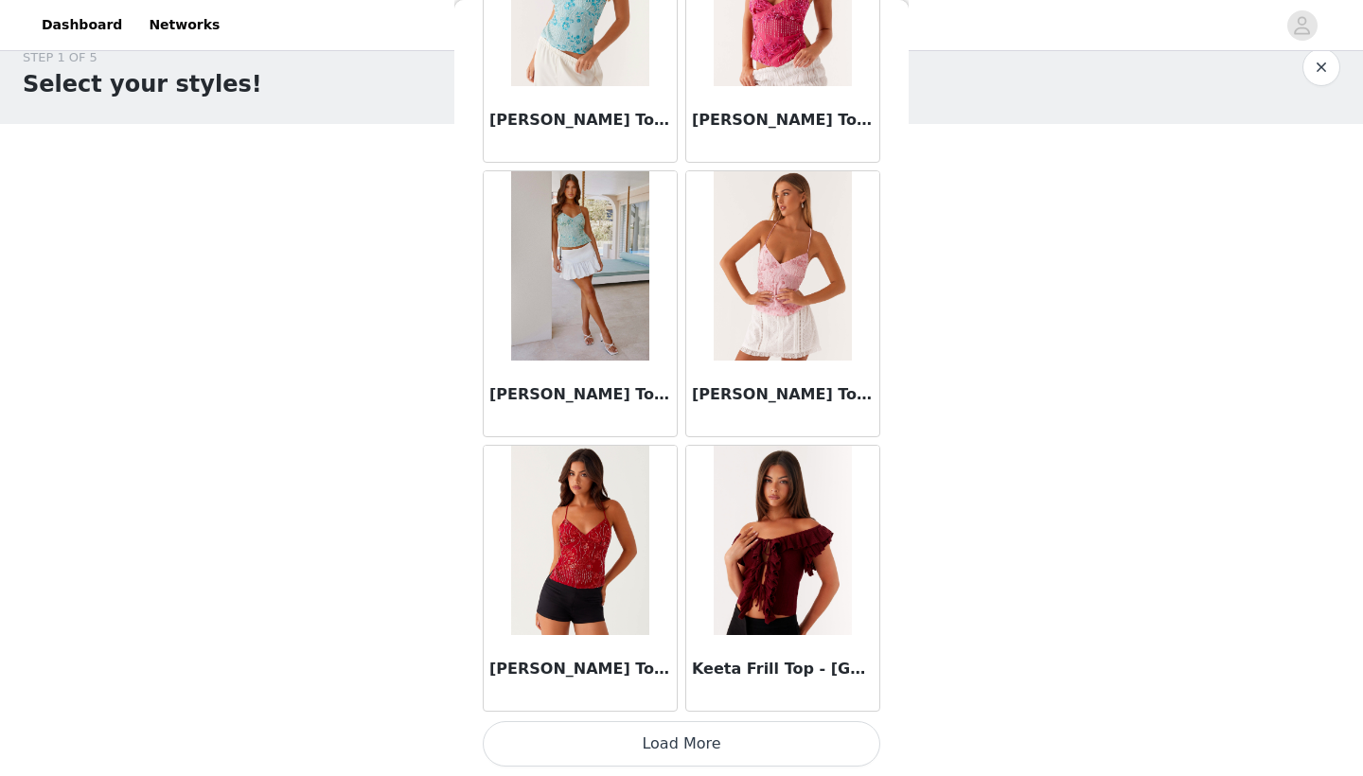
scroll to position [7607, 0]
click at [624, 739] on button "Load More" at bounding box center [681, 743] width 397 height 45
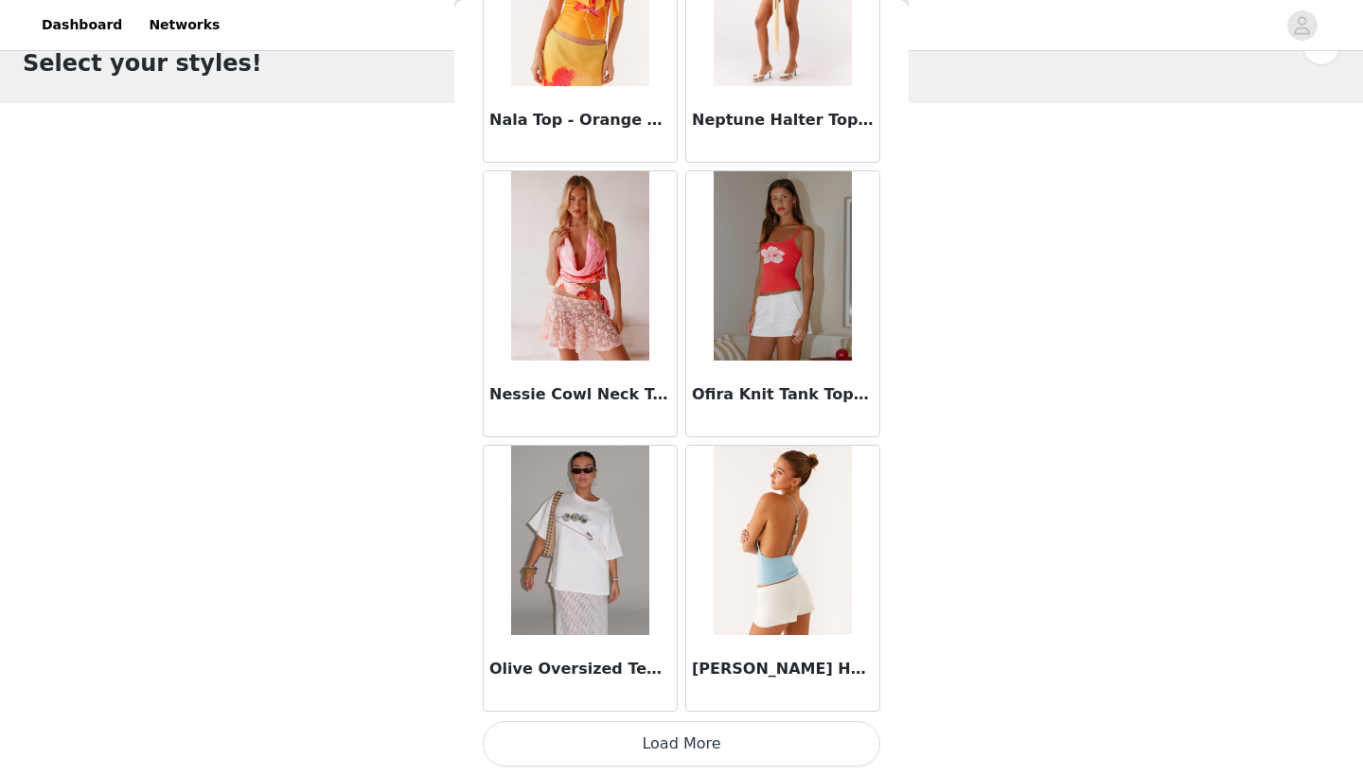
scroll to position [49, 0]
click at [654, 747] on button "Load More" at bounding box center [681, 743] width 397 height 45
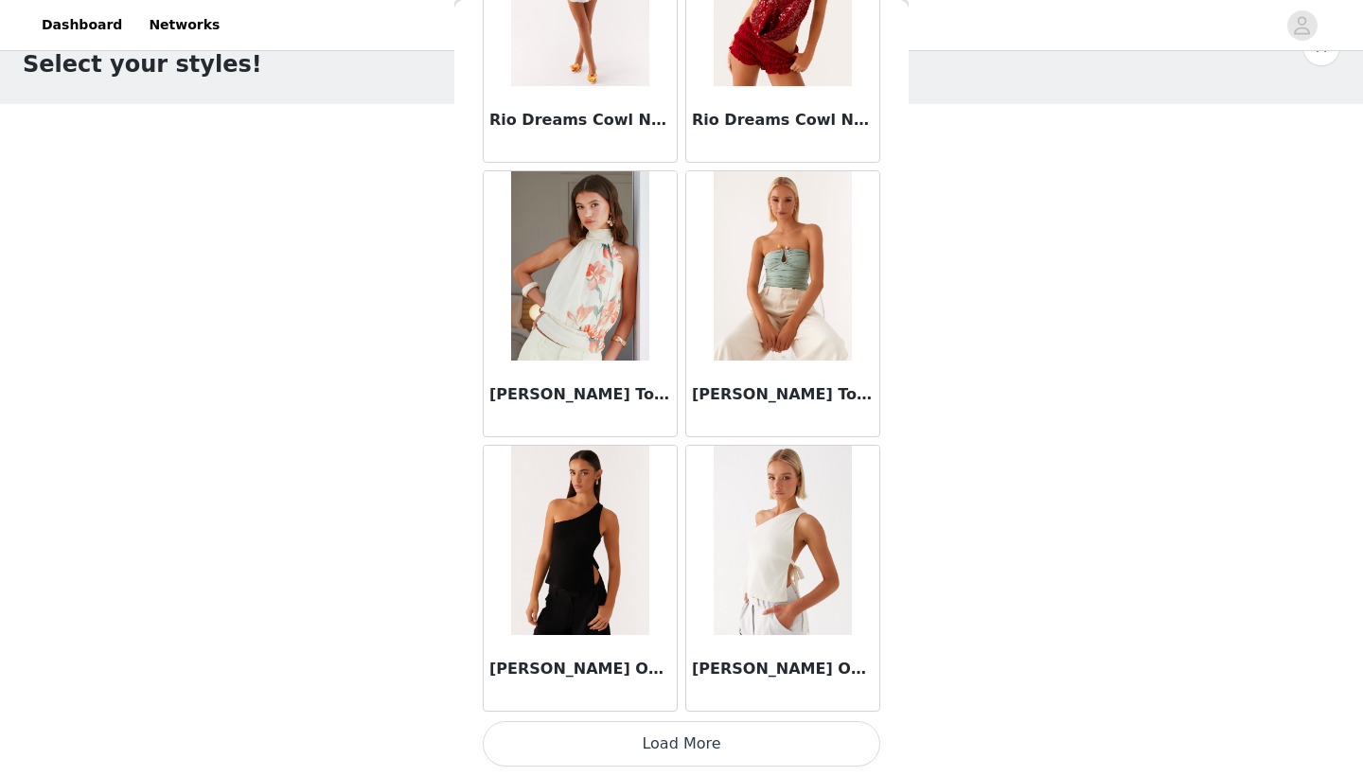
scroll to position [13095, 0]
click at [715, 747] on button "Load More" at bounding box center [681, 743] width 397 height 45
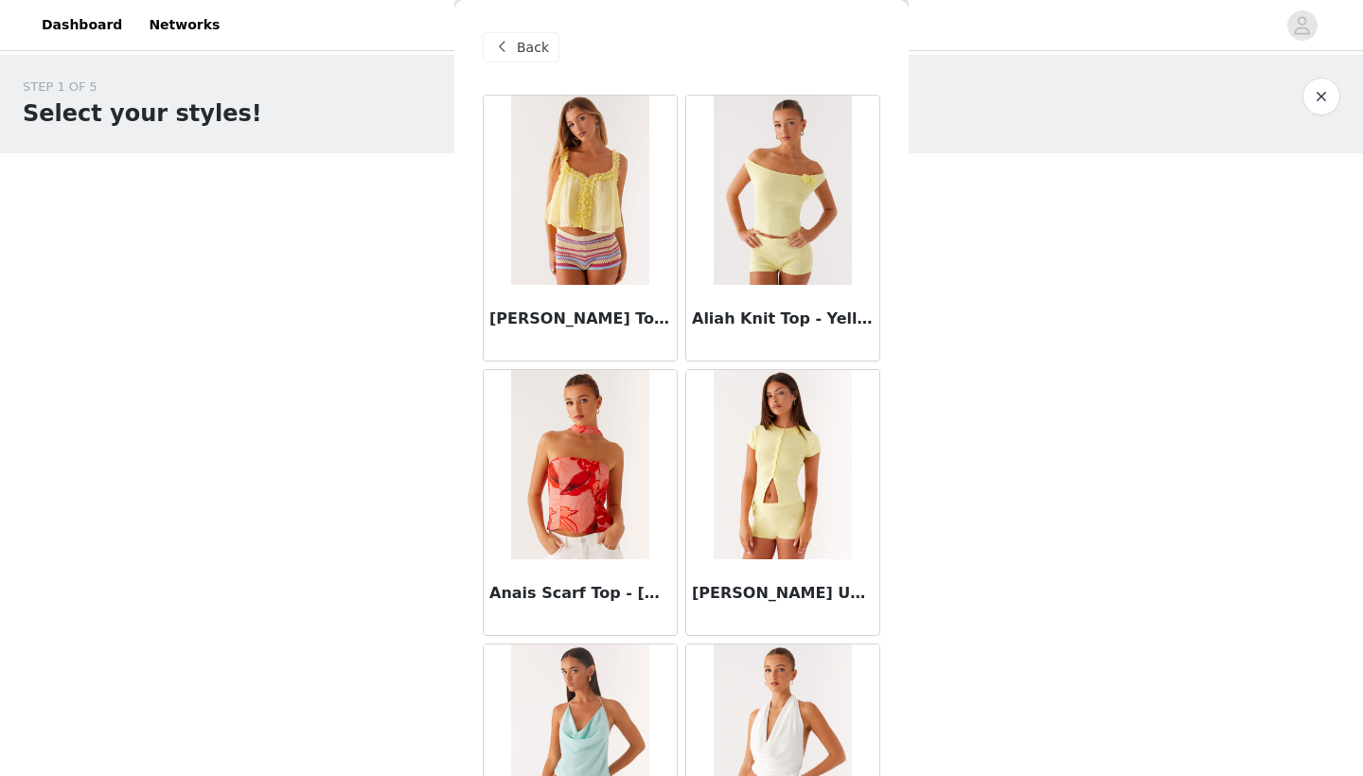
scroll to position [0, 0]
click at [511, 48] on span at bounding box center [501, 47] width 23 height 23
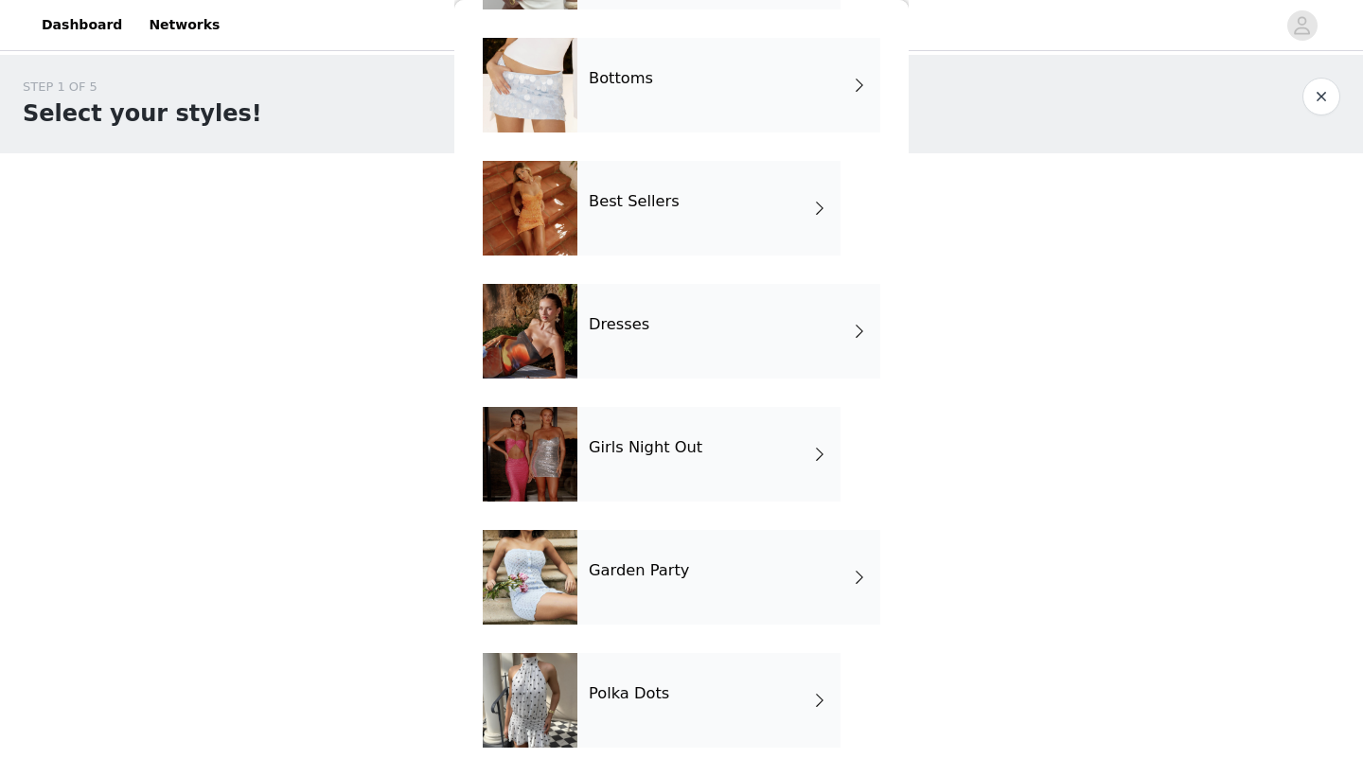
scroll to position [180, 0]
click at [616, 462] on div "Girls Night Out" at bounding box center [708, 454] width 263 height 95
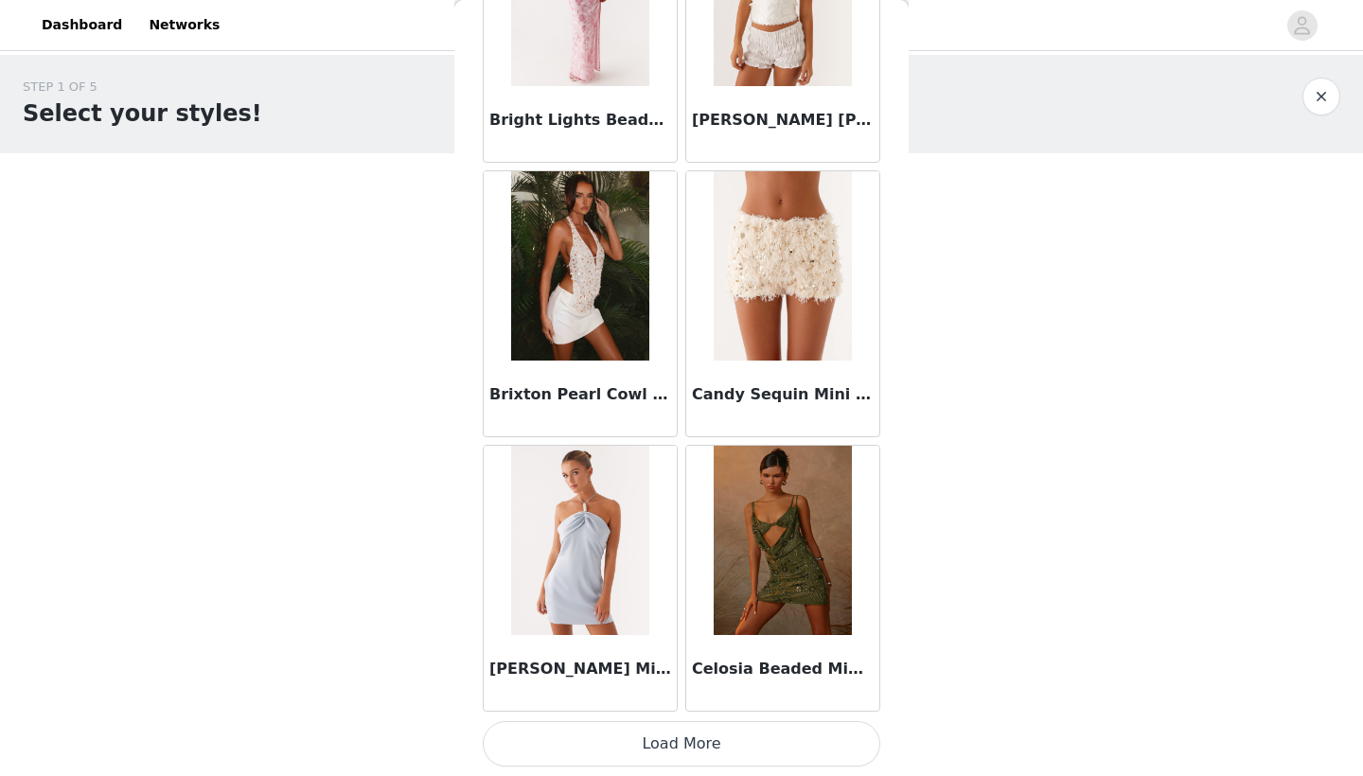
scroll to position [2119, 0]
click at [639, 722] on button "Load More" at bounding box center [681, 743] width 397 height 45
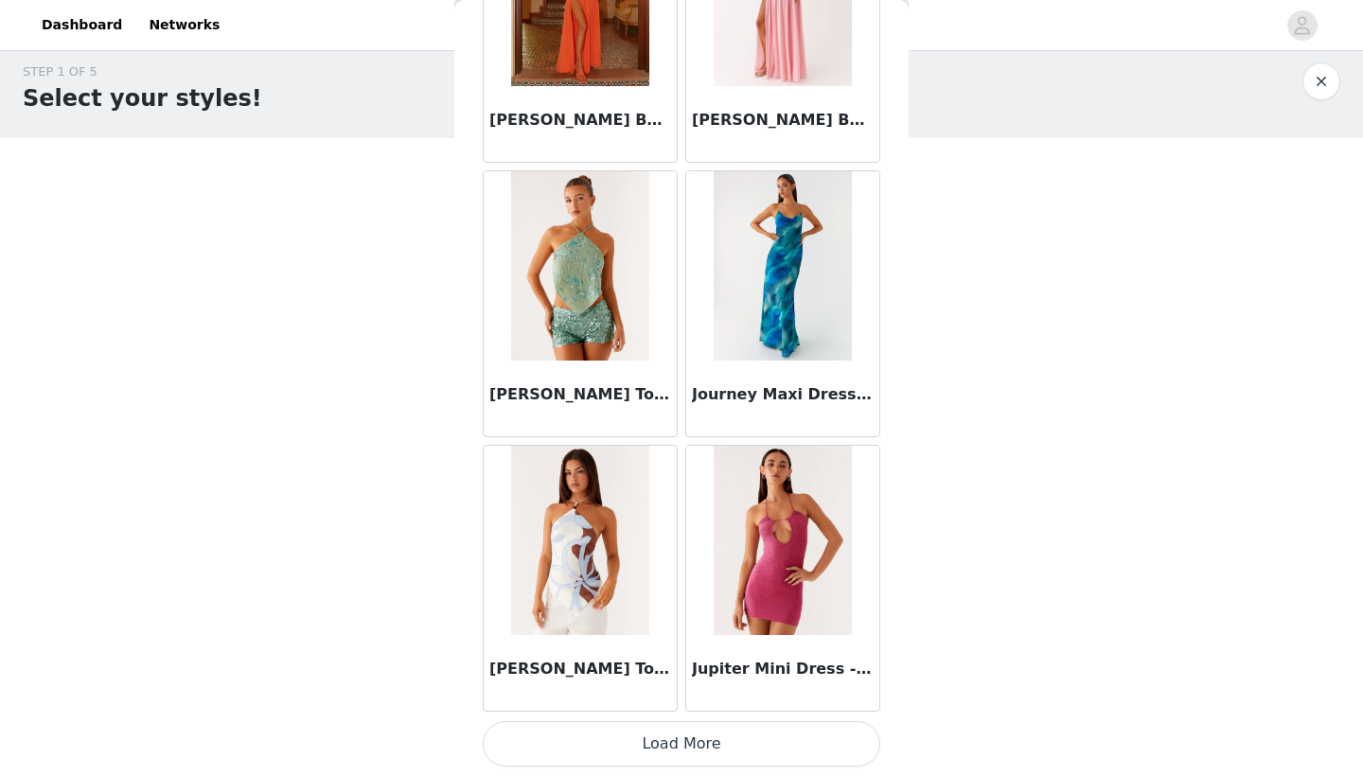
scroll to position [4863, 0]
click at [677, 744] on button "Load More" at bounding box center [681, 743] width 397 height 45
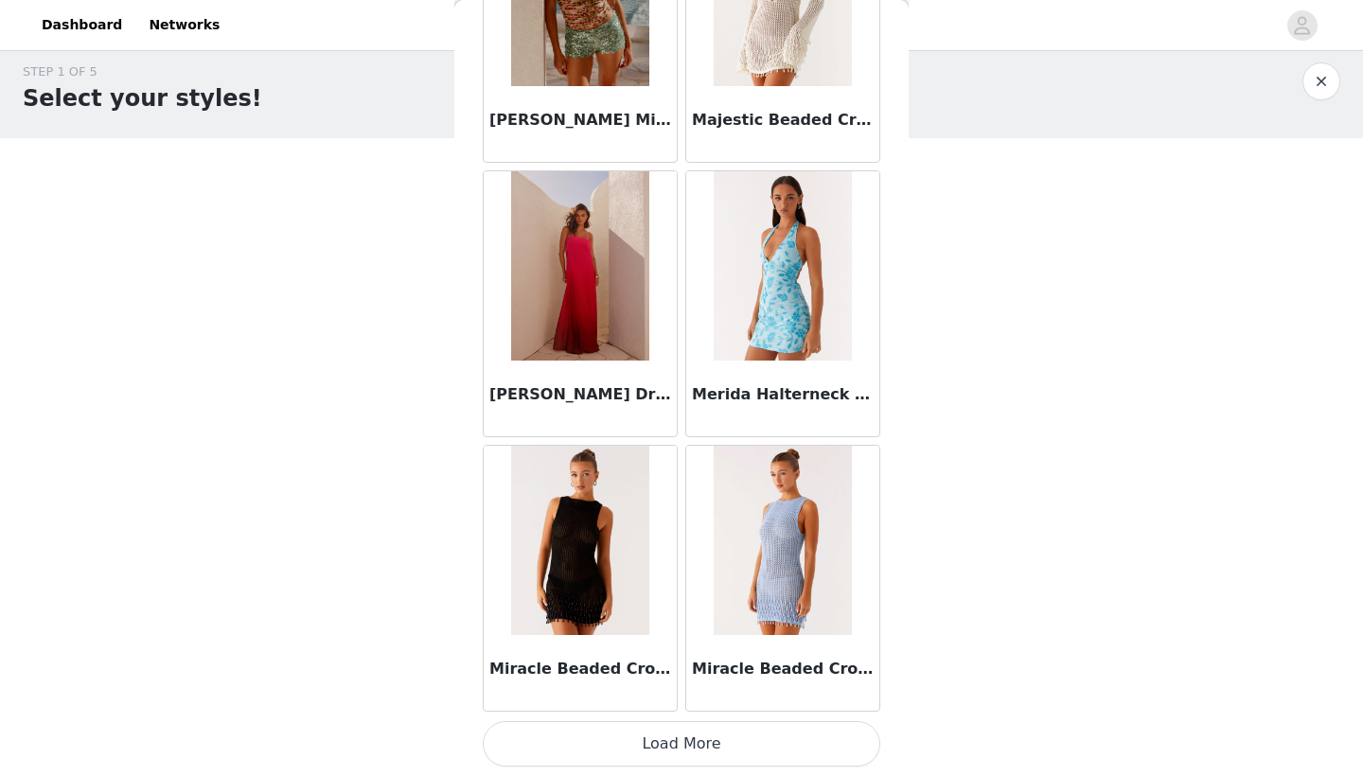
scroll to position [7607, 0]
click at [657, 744] on button "Load More" at bounding box center [681, 743] width 397 height 45
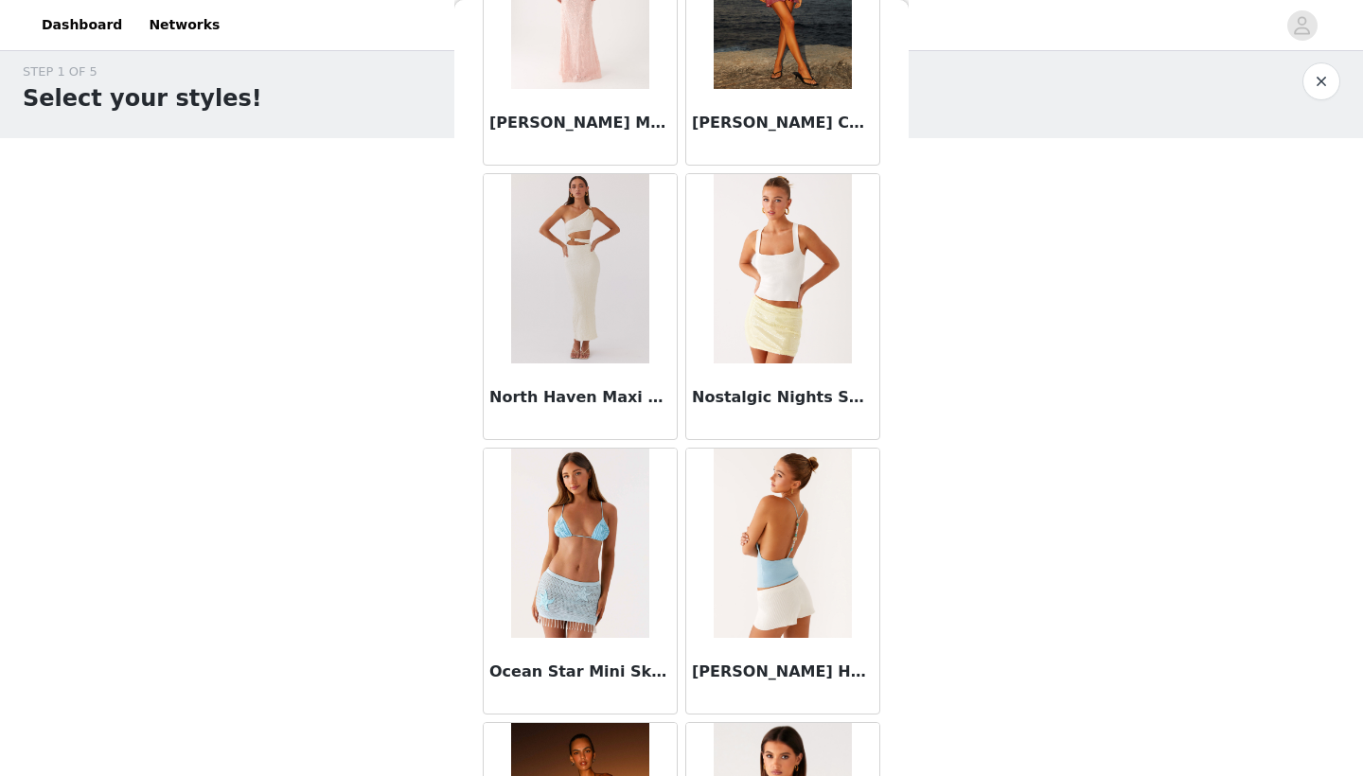
scroll to position [9256, 0]
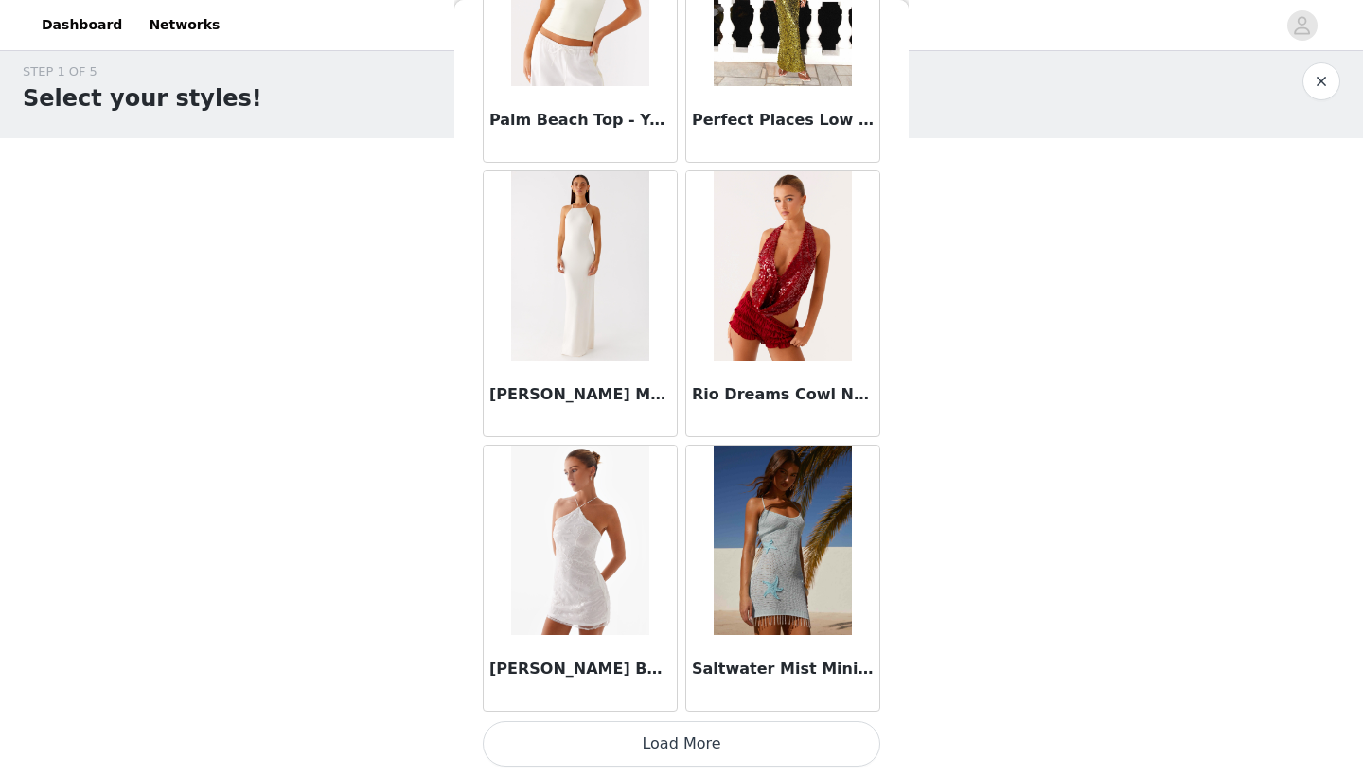
click at [712, 751] on button "Load More" at bounding box center [681, 743] width 397 height 45
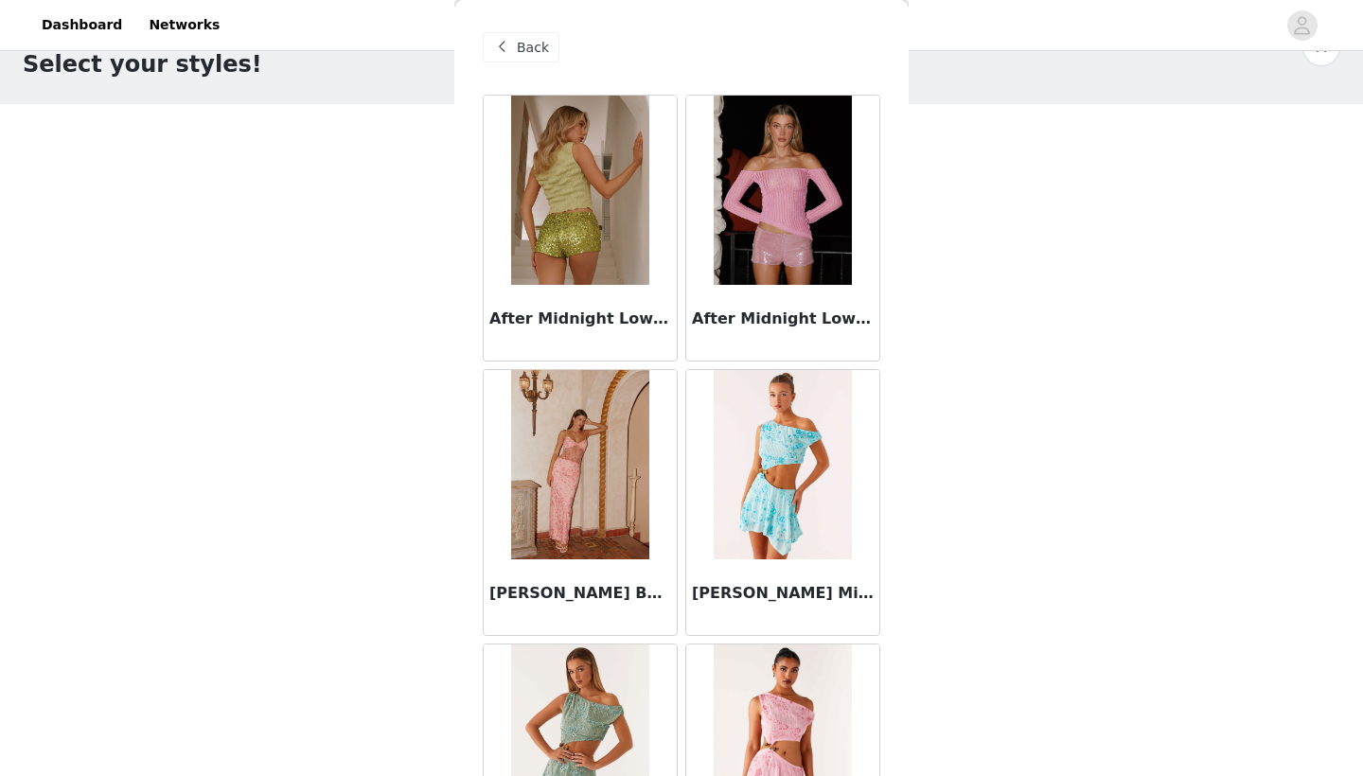
scroll to position [0, 0]
click at [525, 55] on span "Back" at bounding box center [533, 48] width 32 height 20
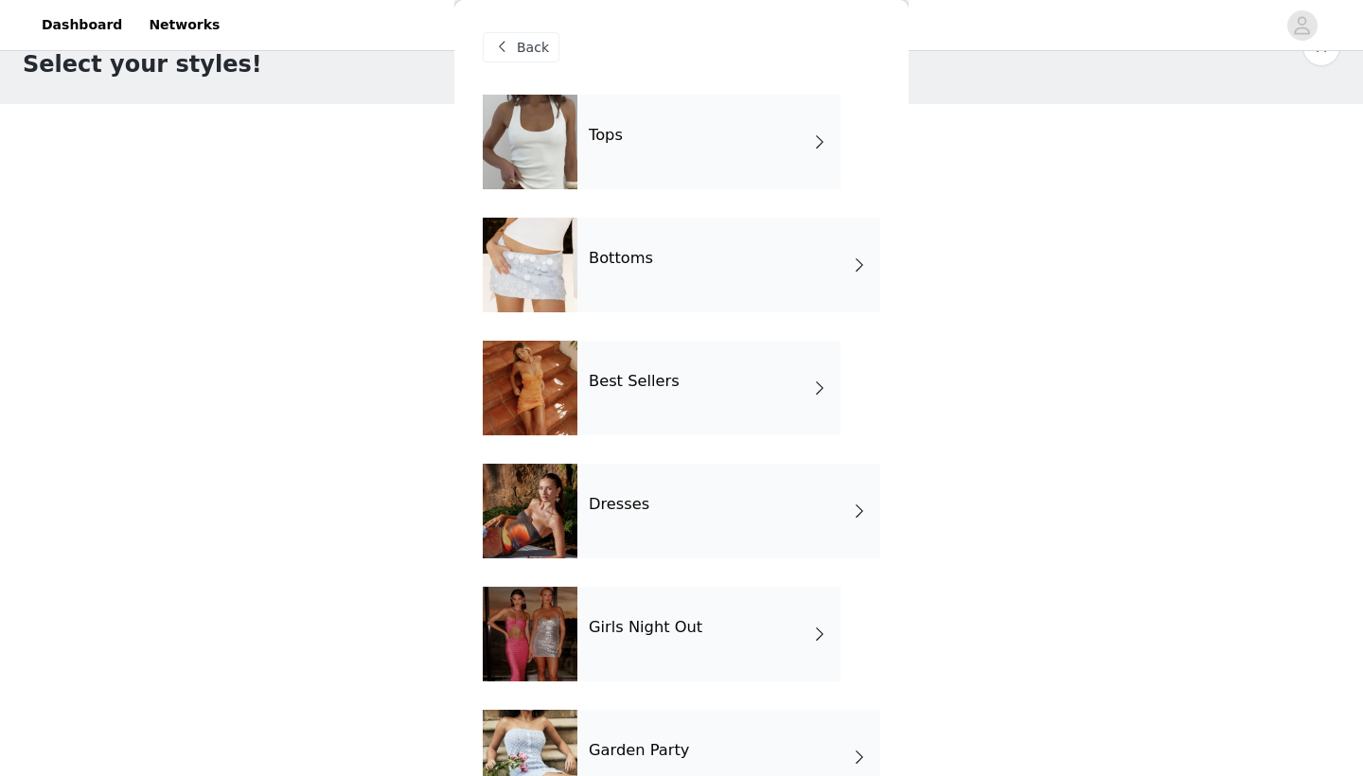
click at [660, 407] on div "Best Sellers" at bounding box center [708, 388] width 263 height 95
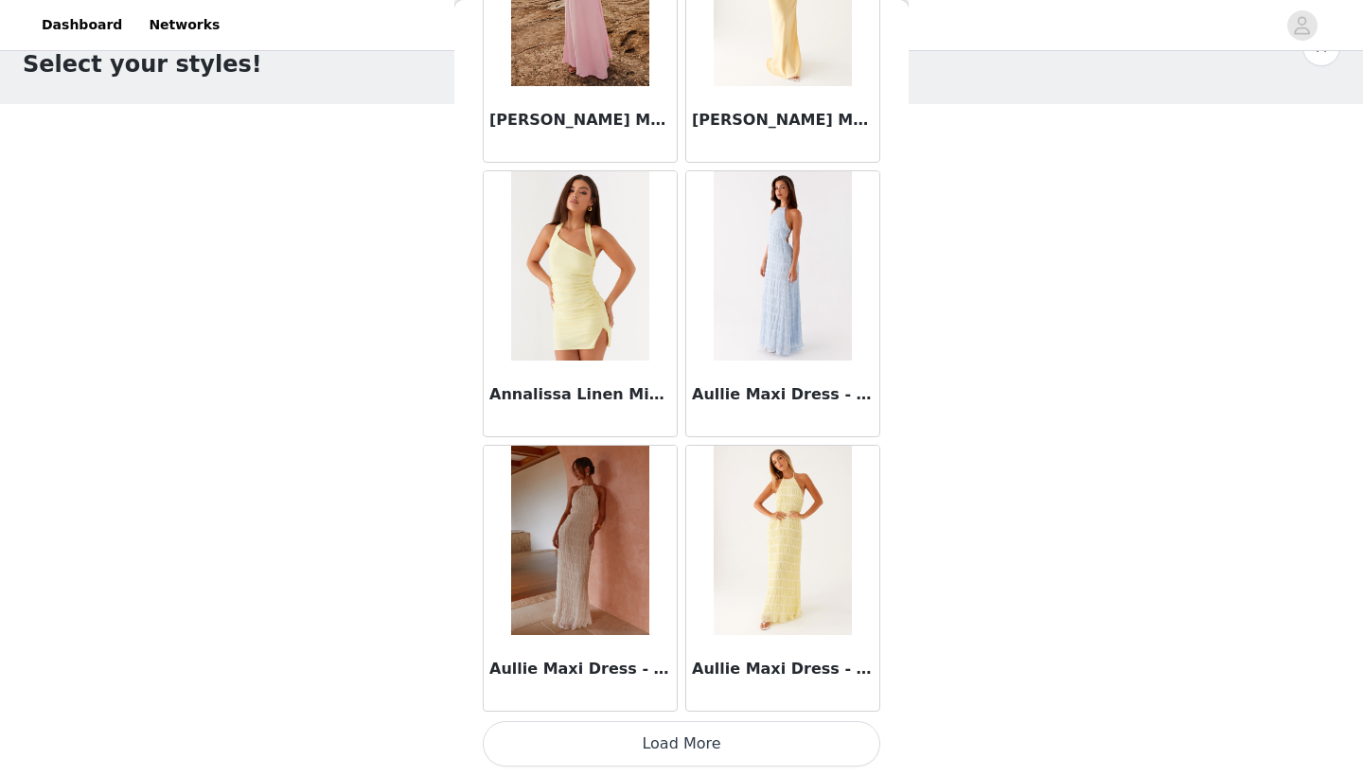
scroll to position [2119, 0]
click at [664, 756] on button "Load More" at bounding box center [681, 743] width 397 height 45
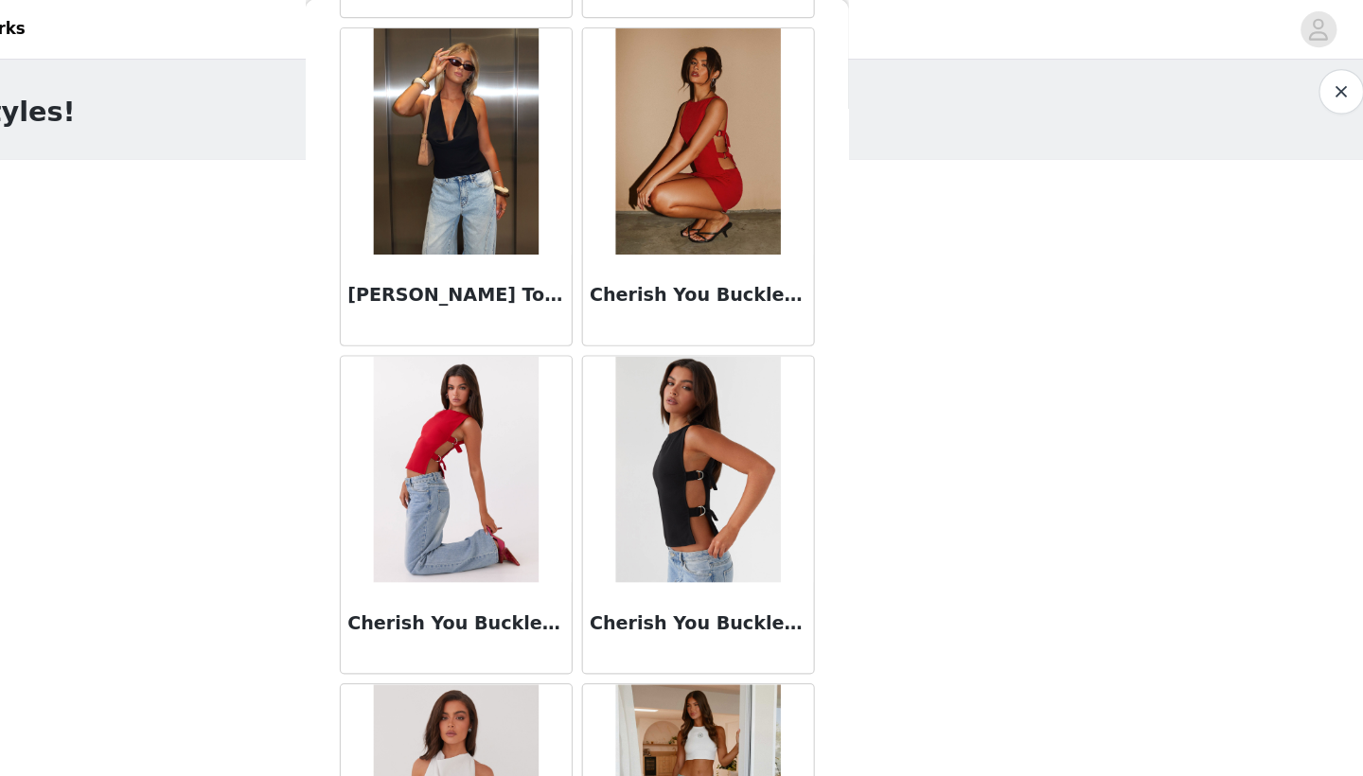
scroll to position [0, 0]
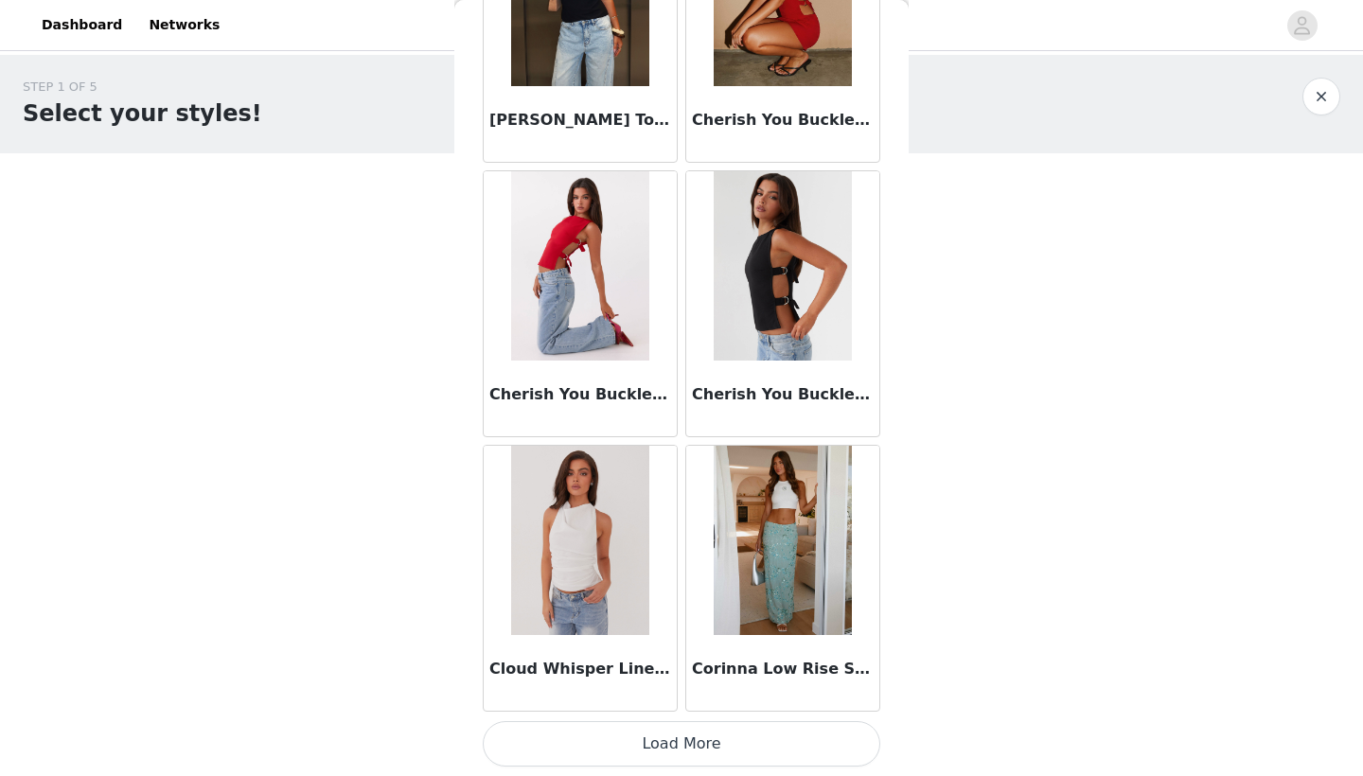
click at [677, 740] on button "Load More" at bounding box center [681, 743] width 397 height 45
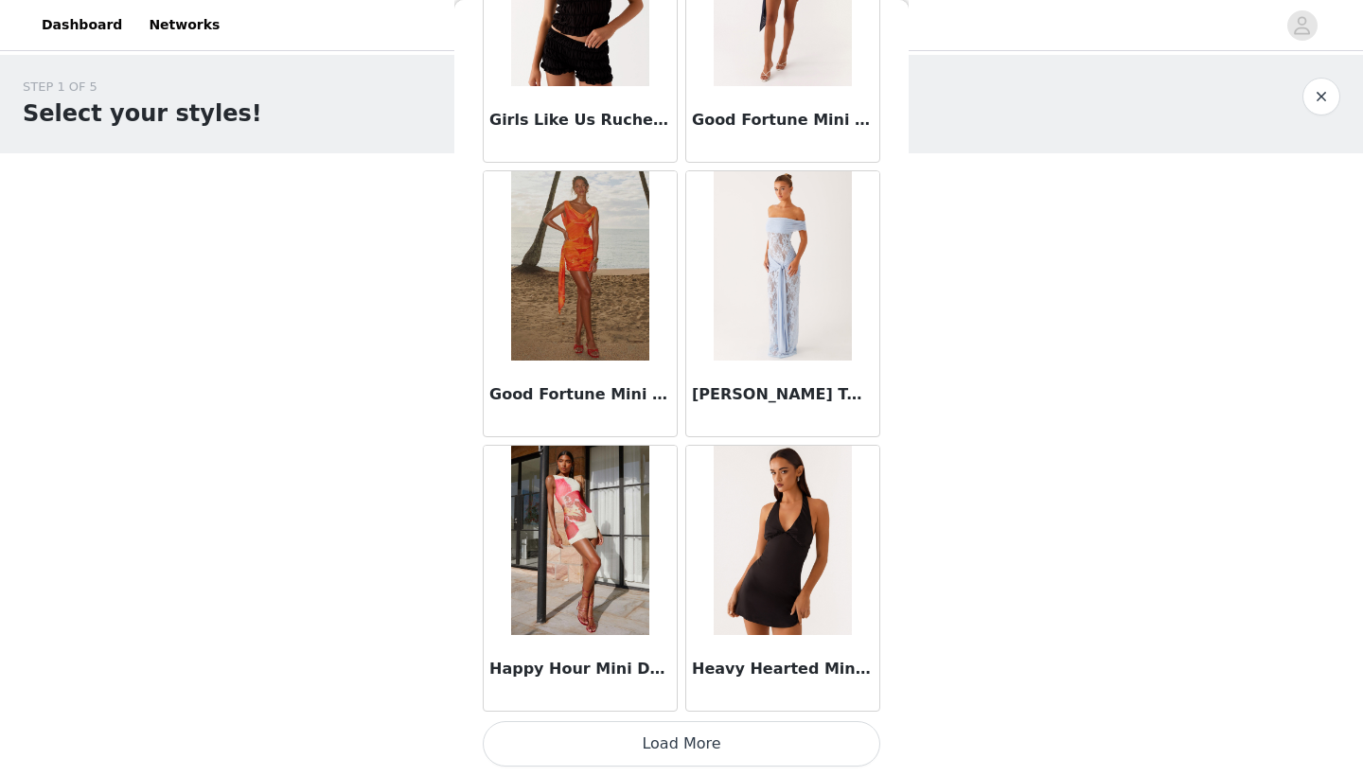
scroll to position [9, 0]
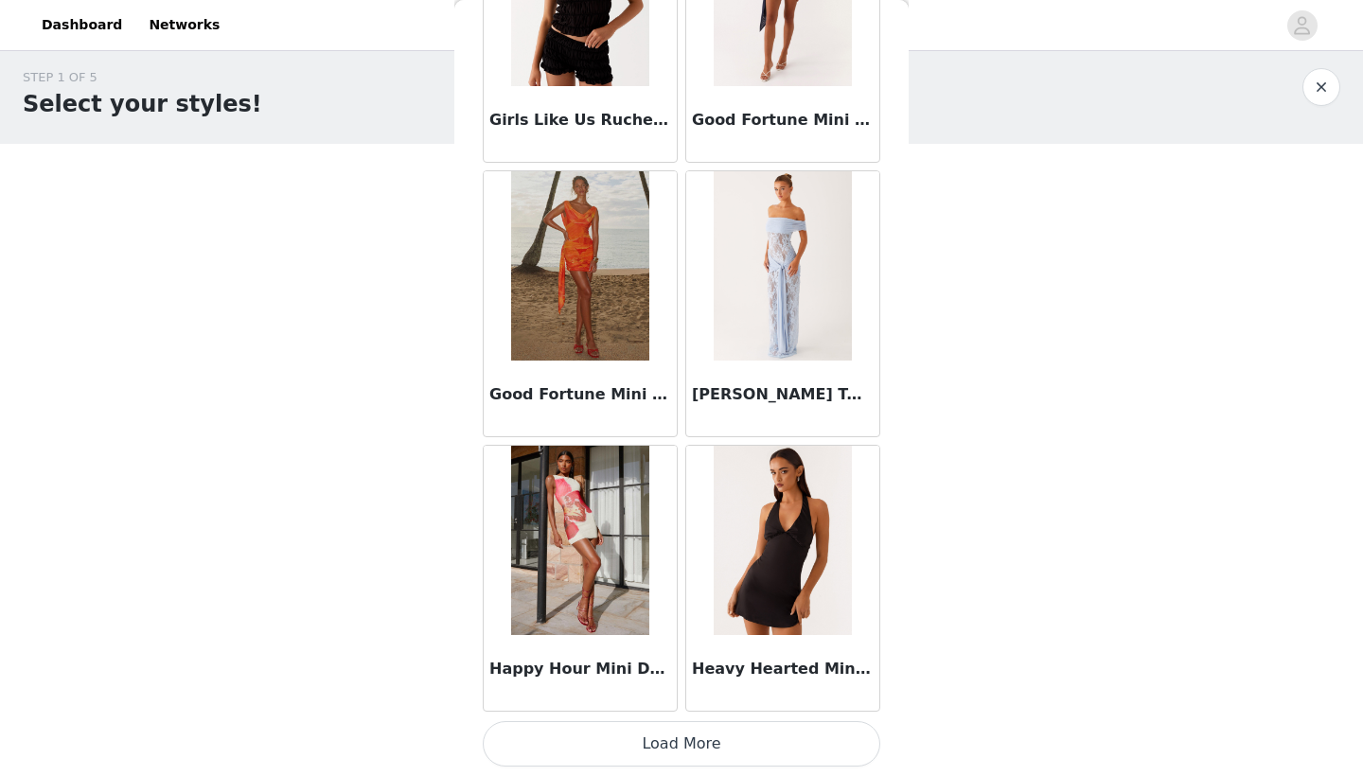
click at [678, 740] on button "Load More" at bounding box center [681, 743] width 397 height 45
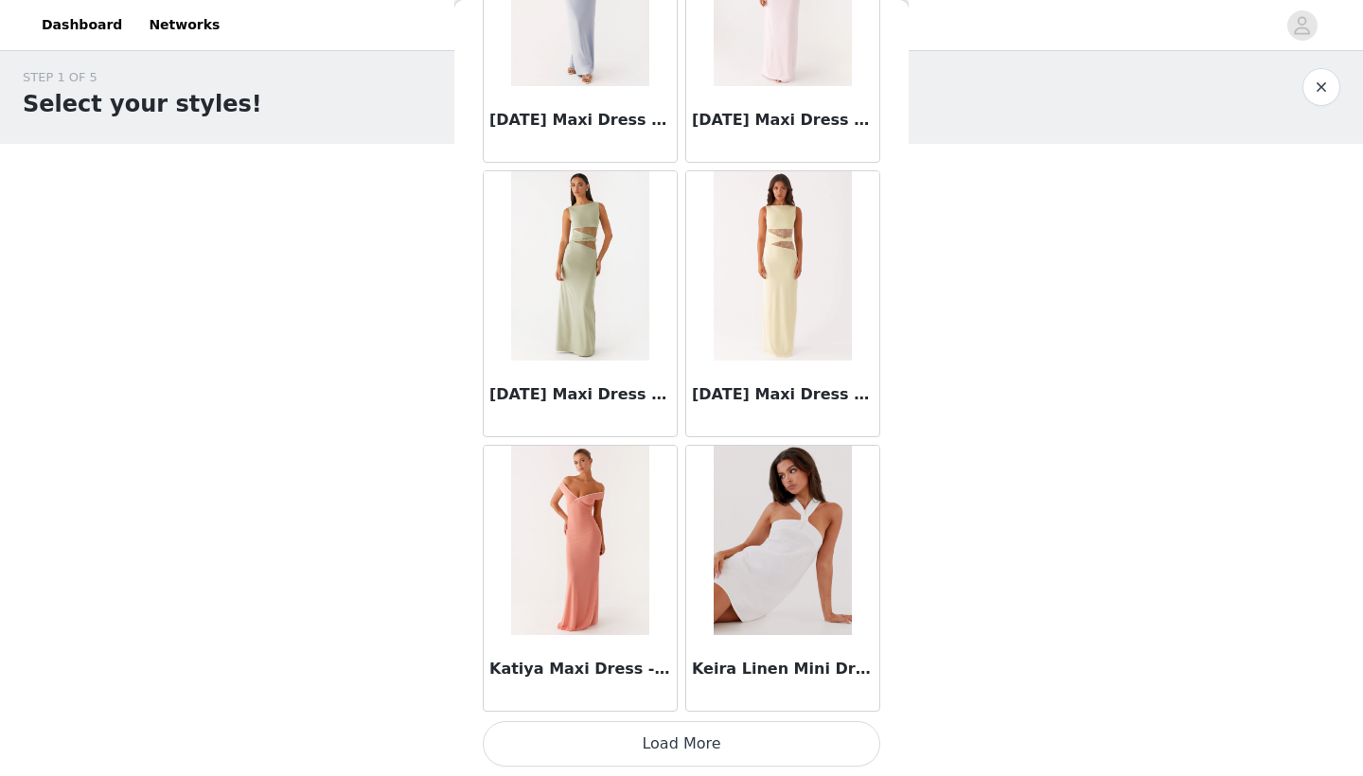
scroll to position [10351, 0]
click at [688, 753] on button "Load More" at bounding box center [681, 743] width 397 height 45
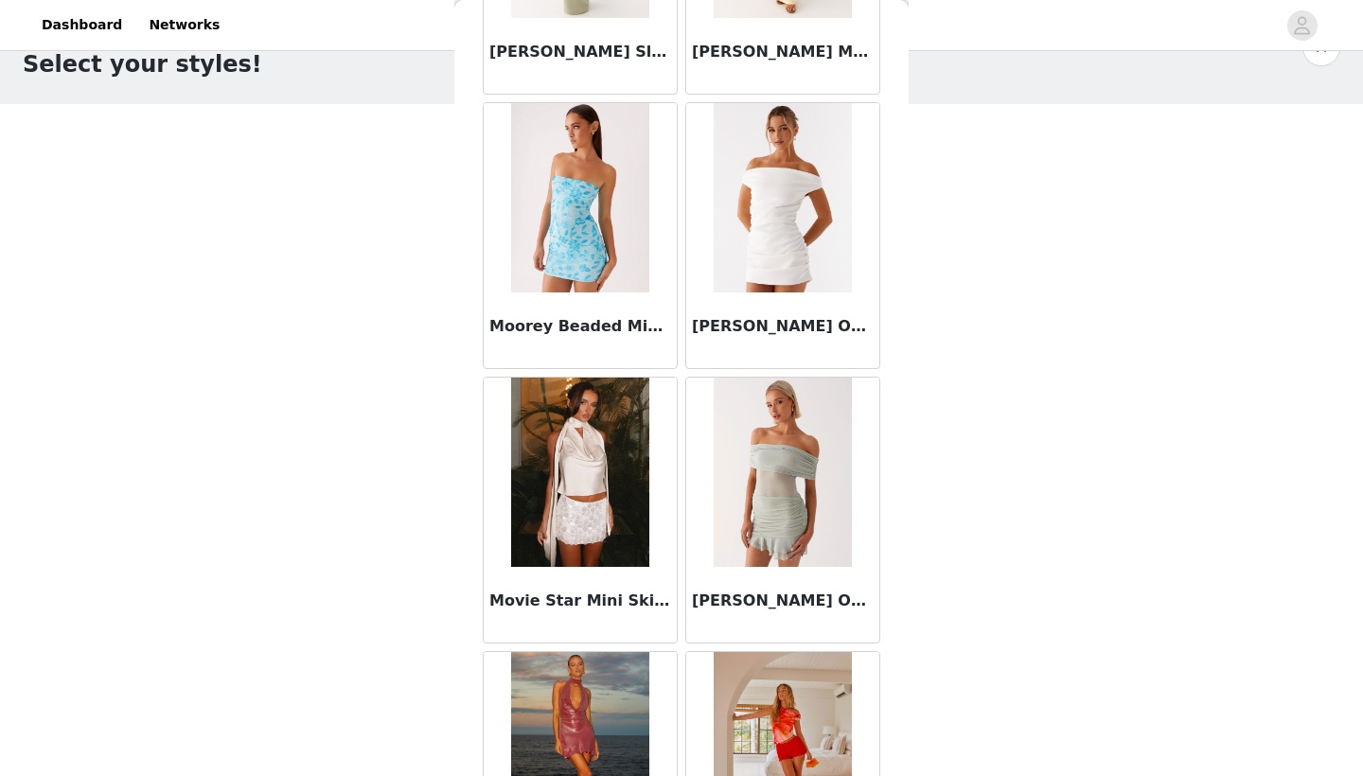
scroll to position [12342, 0]
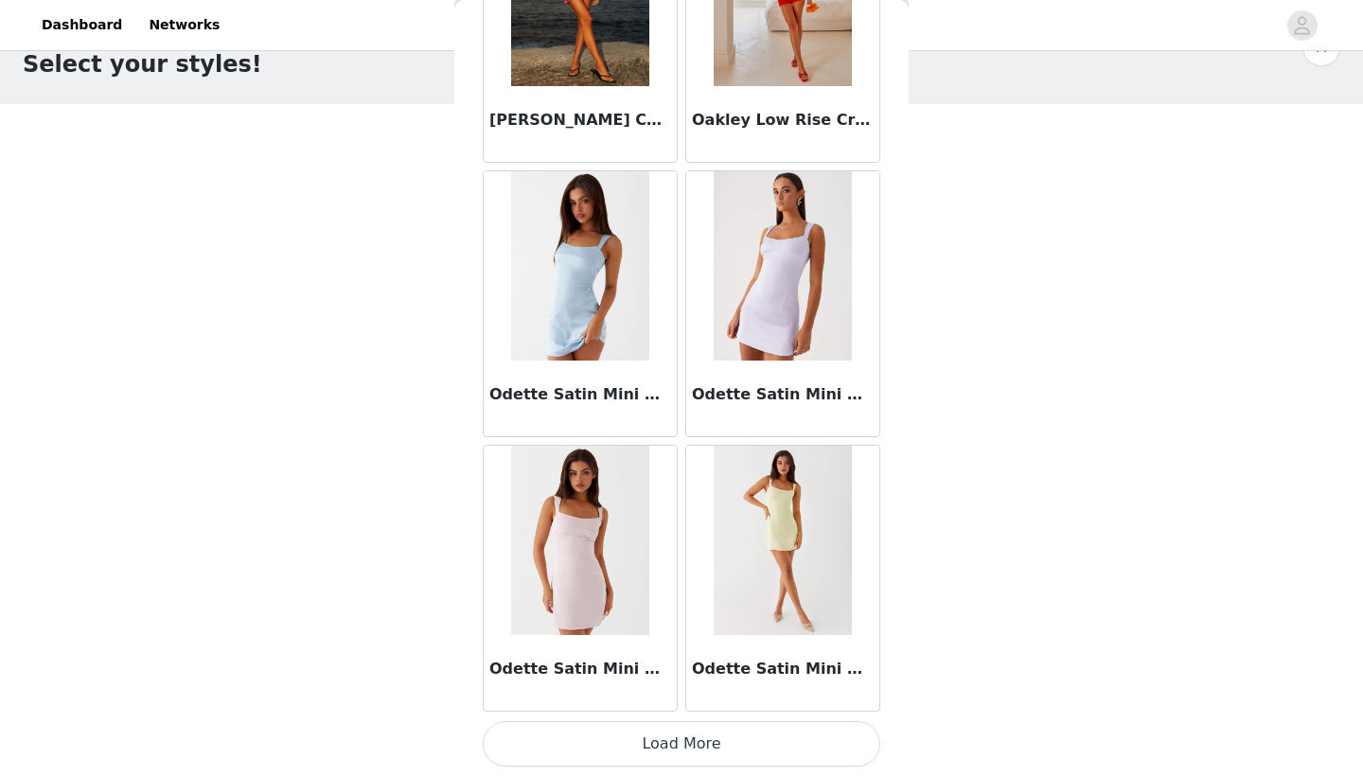
click at [671, 748] on button "Load More" at bounding box center [681, 743] width 397 height 45
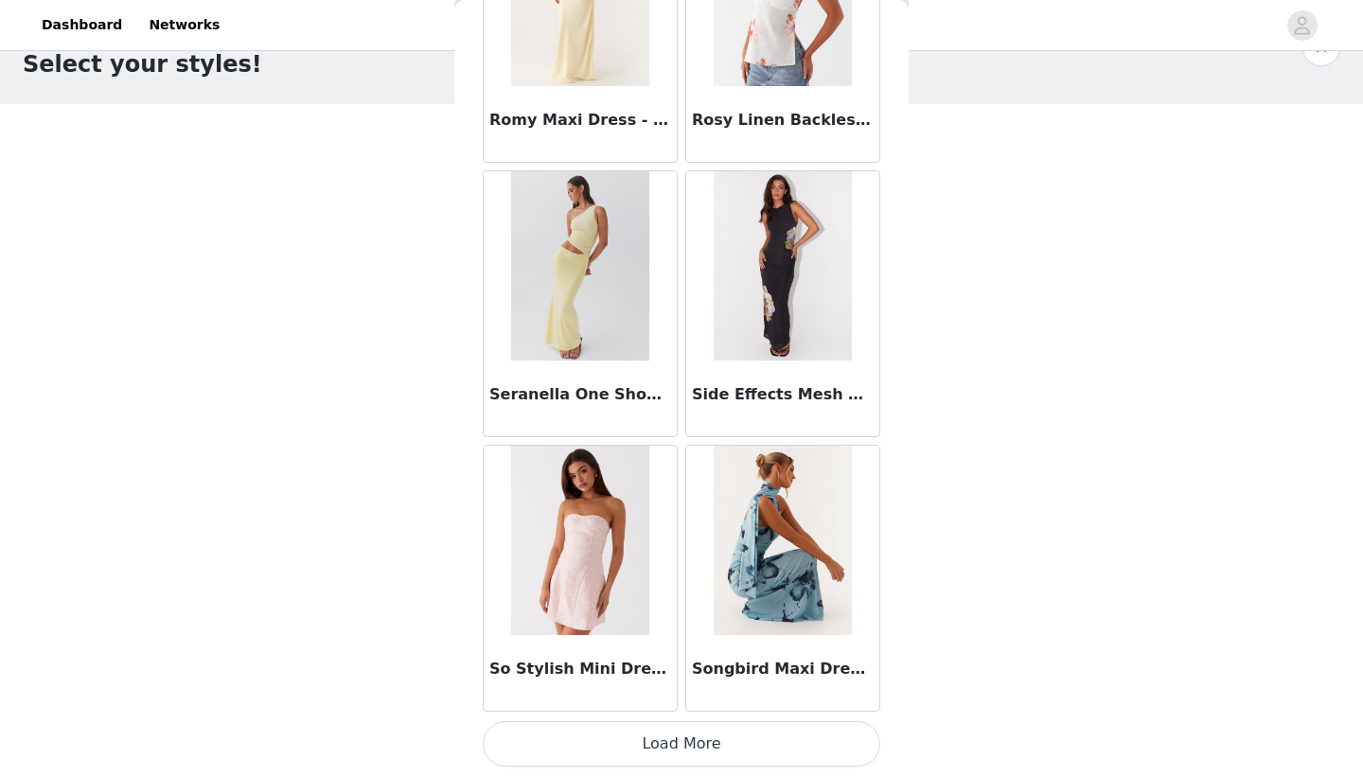
scroll to position [15839, 0]
click at [726, 756] on button "Load More" at bounding box center [681, 743] width 397 height 45
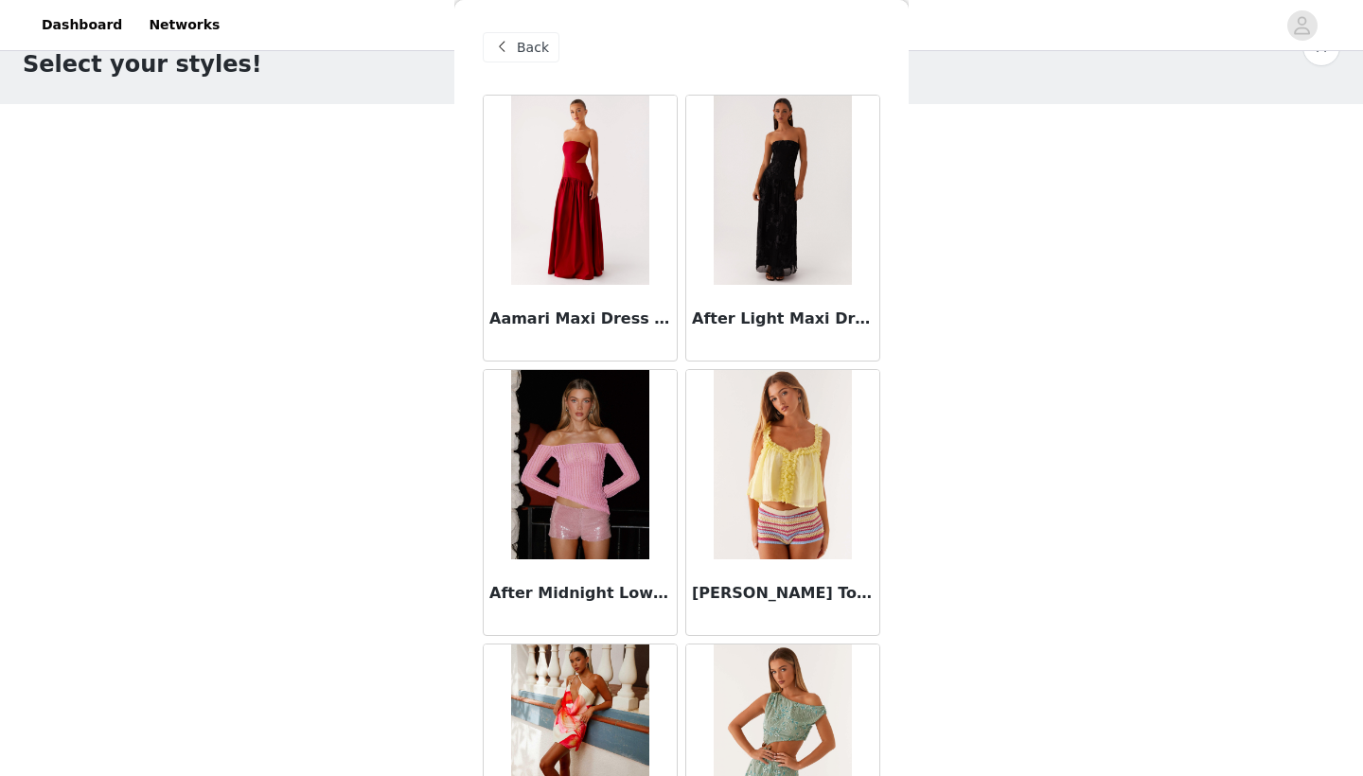
scroll to position [0, 0]
click at [537, 53] on span "Back" at bounding box center [533, 48] width 32 height 20
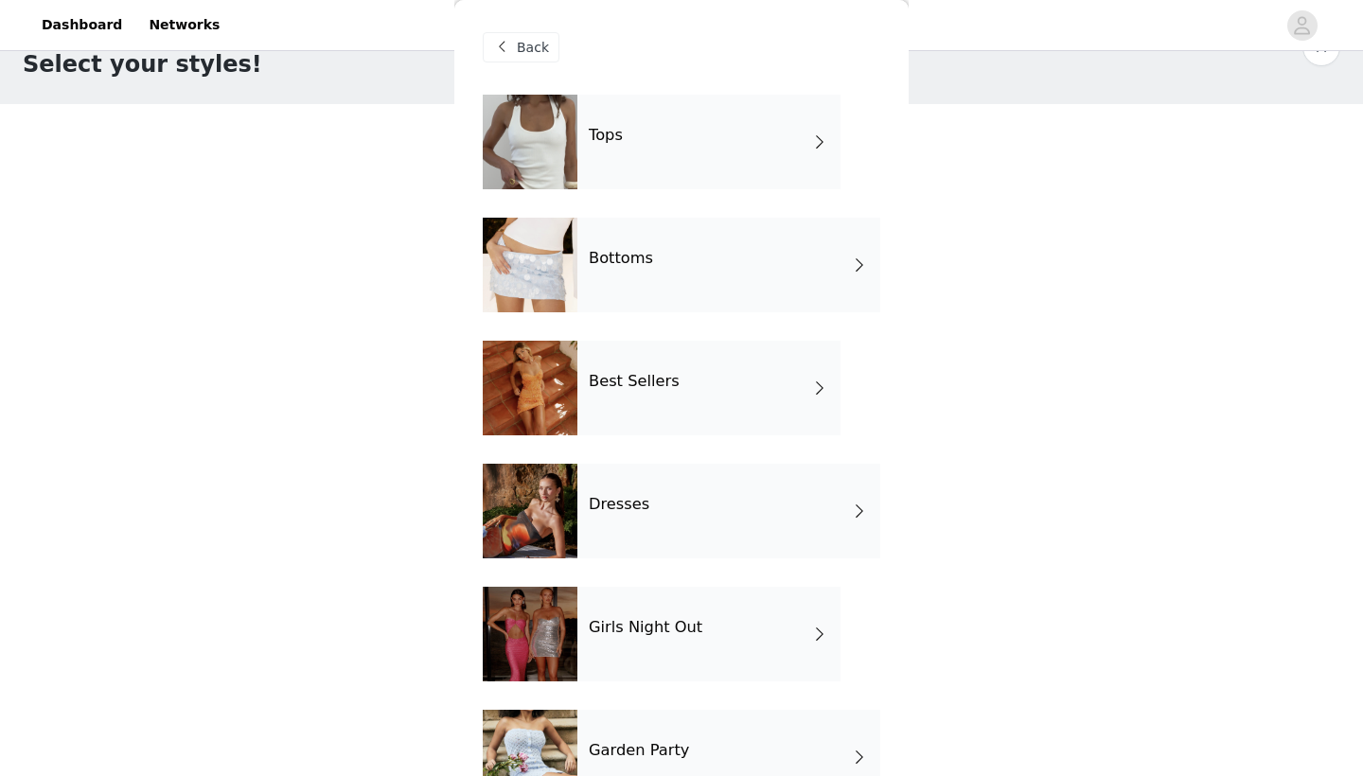
click at [547, 60] on div "Back" at bounding box center [521, 47] width 77 height 30
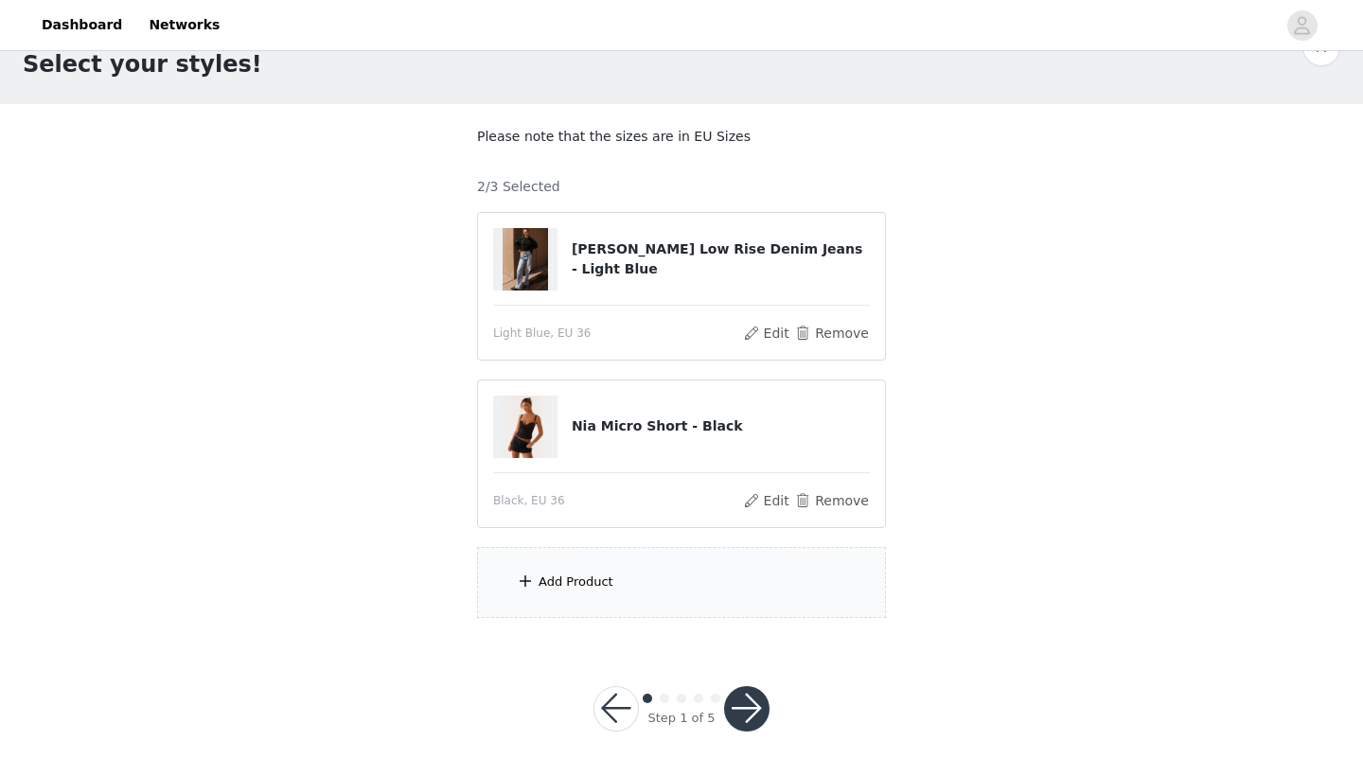
click at [537, 267] on img at bounding box center [524, 259] width 45 height 62
click at [648, 266] on h4 "[PERSON_NAME] Low Rise Denim Jeans - Light Blue" at bounding box center [720, 259] width 298 height 40
click at [827, 334] on button "Remove" at bounding box center [832, 333] width 76 height 23
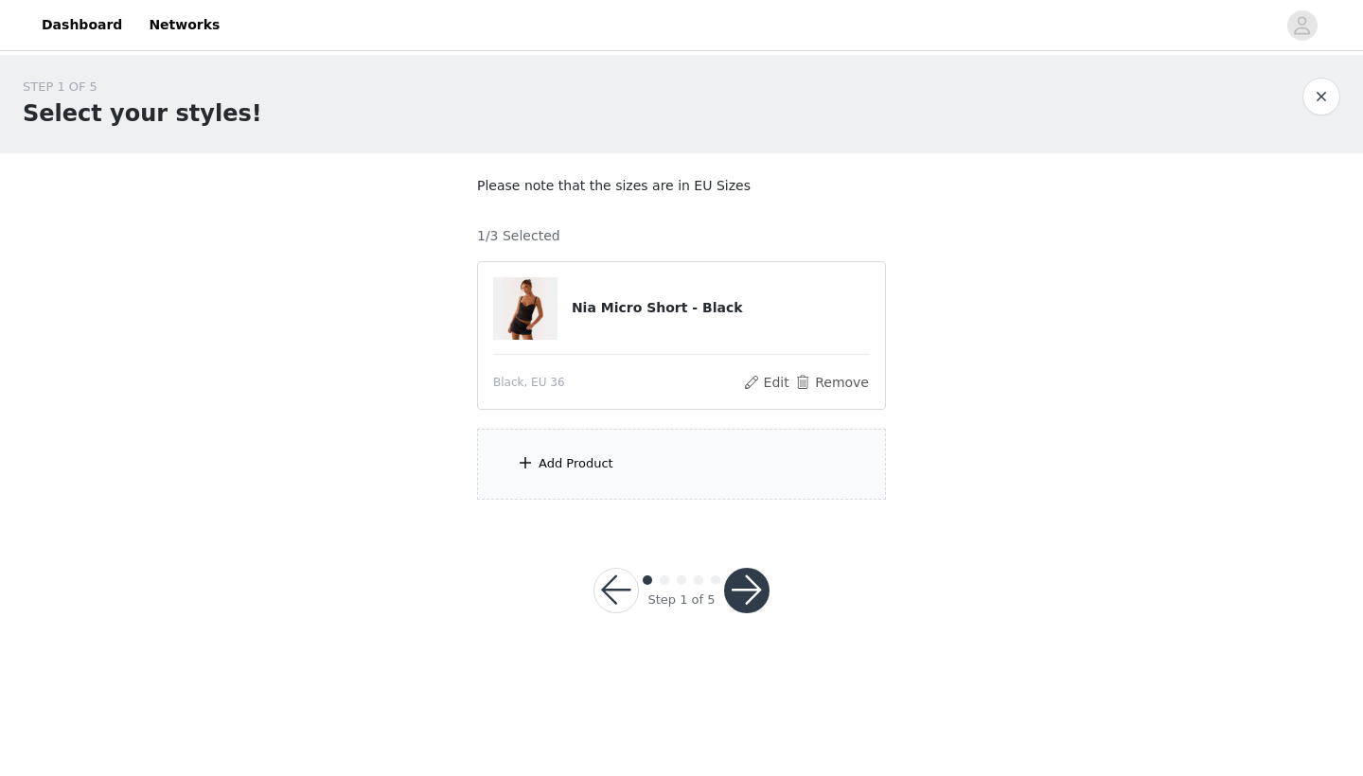
click at [666, 447] on div "Add Product" at bounding box center [681, 464] width 409 height 71
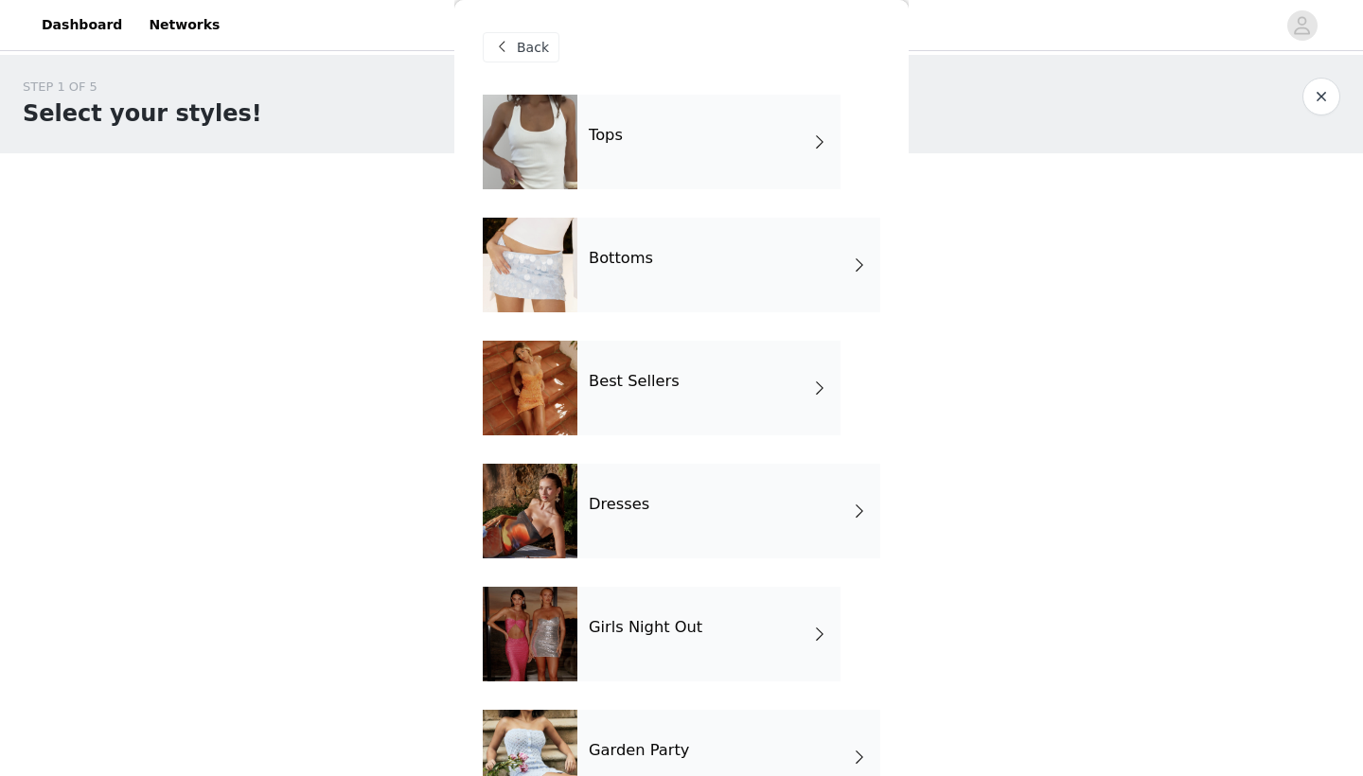
click at [603, 373] on h4 "Best Sellers" at bounding box center [634, 381] width 91 height 17
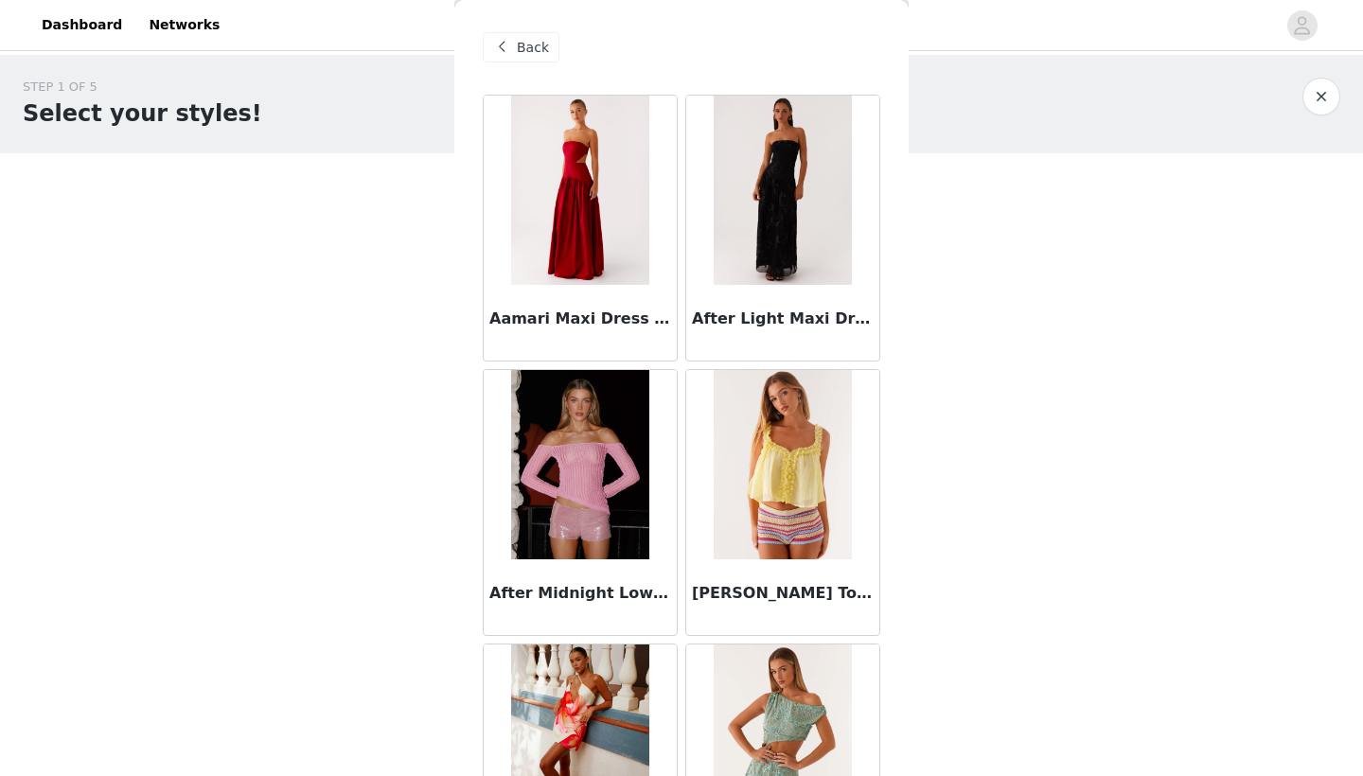
click at [537, 49] on span "Back" at bounding box center [533, 48] width 32 height 20
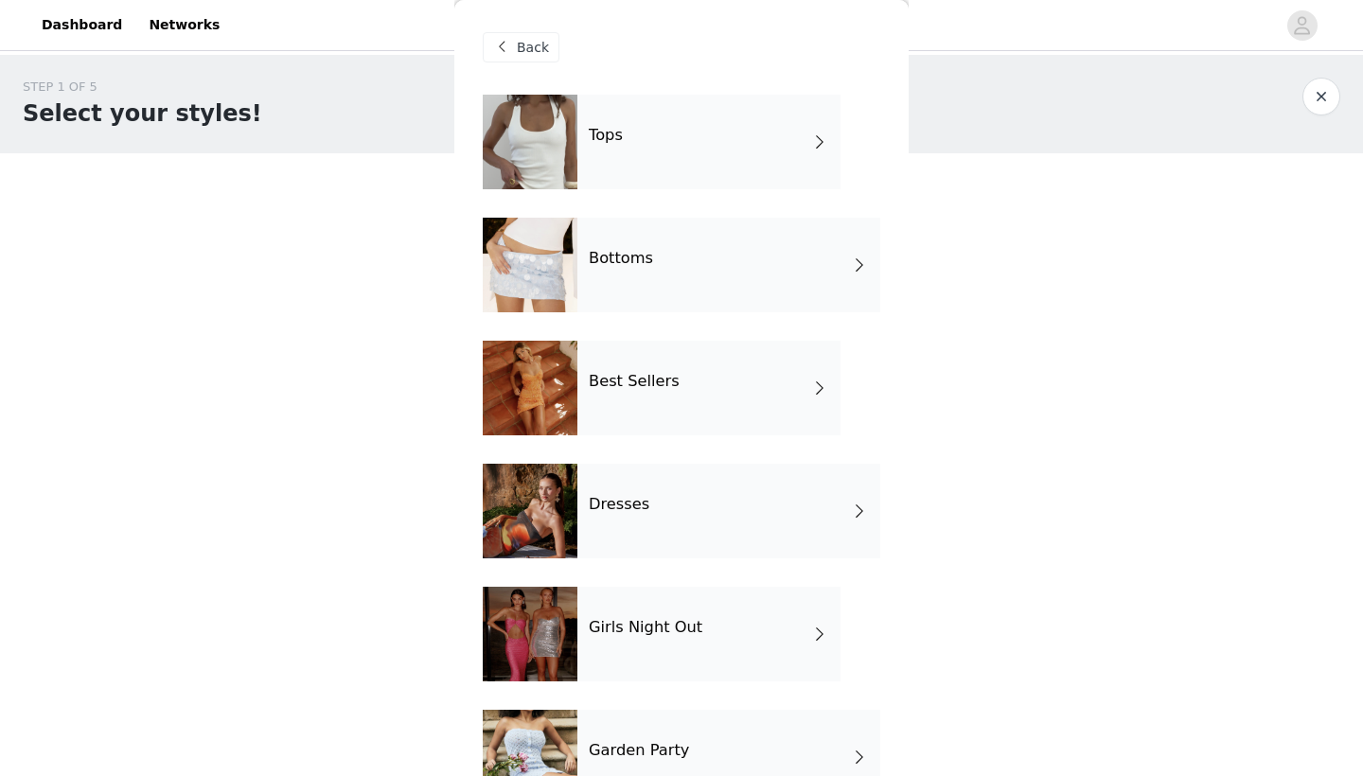
click at [611, 500] on h4 "Dresses" at bounding box center [619, 504] width 61 height 17
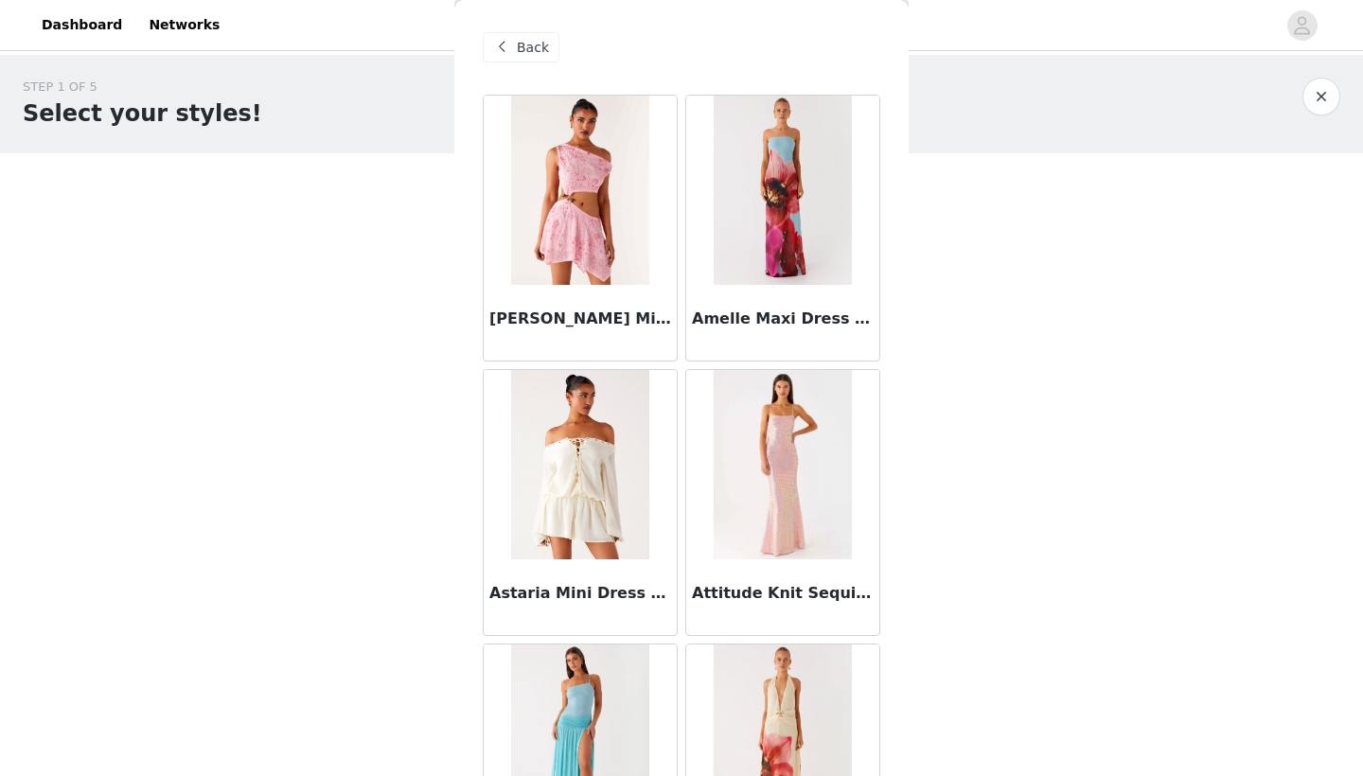
click at [611, 500] on img at bounding box center [580, 464] width 138 height 189
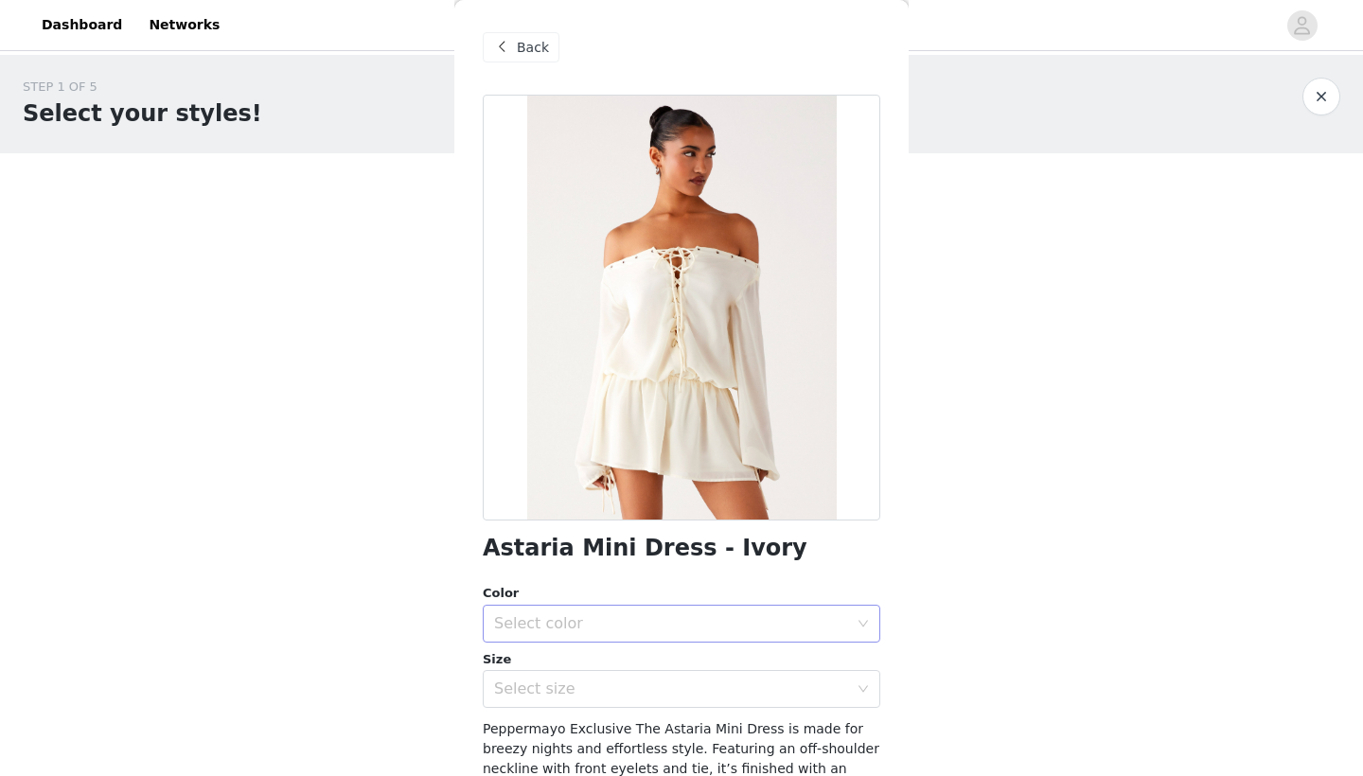
click at [549, 624] on div "Select color" at bounding box center [671, 623] width 354 height 19
click at [552, 668] on li "Ivory" at bounding box center [681, 664] width 397 height 30
click at [554, 685] on div "Select size" at bounding box center [671, 688] width 354 height 19
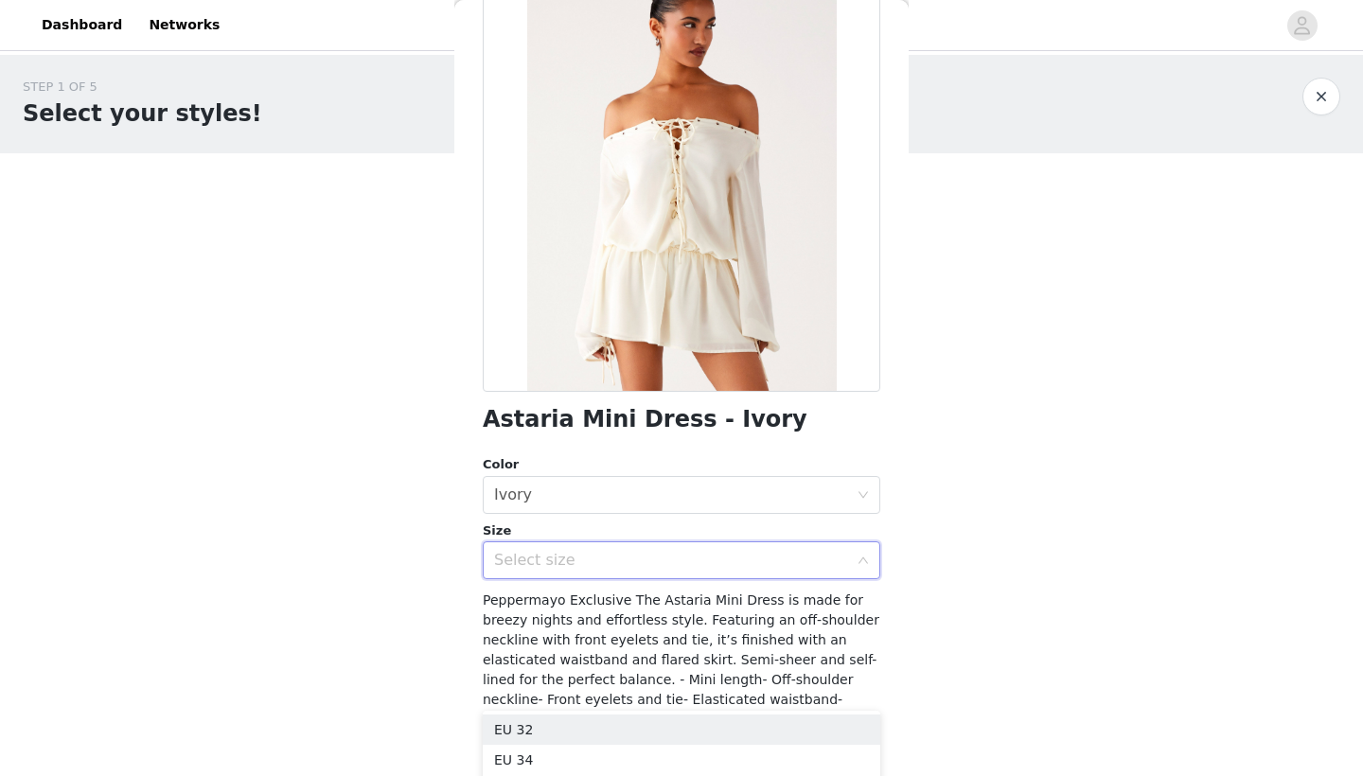
scroll to position [131, 0]
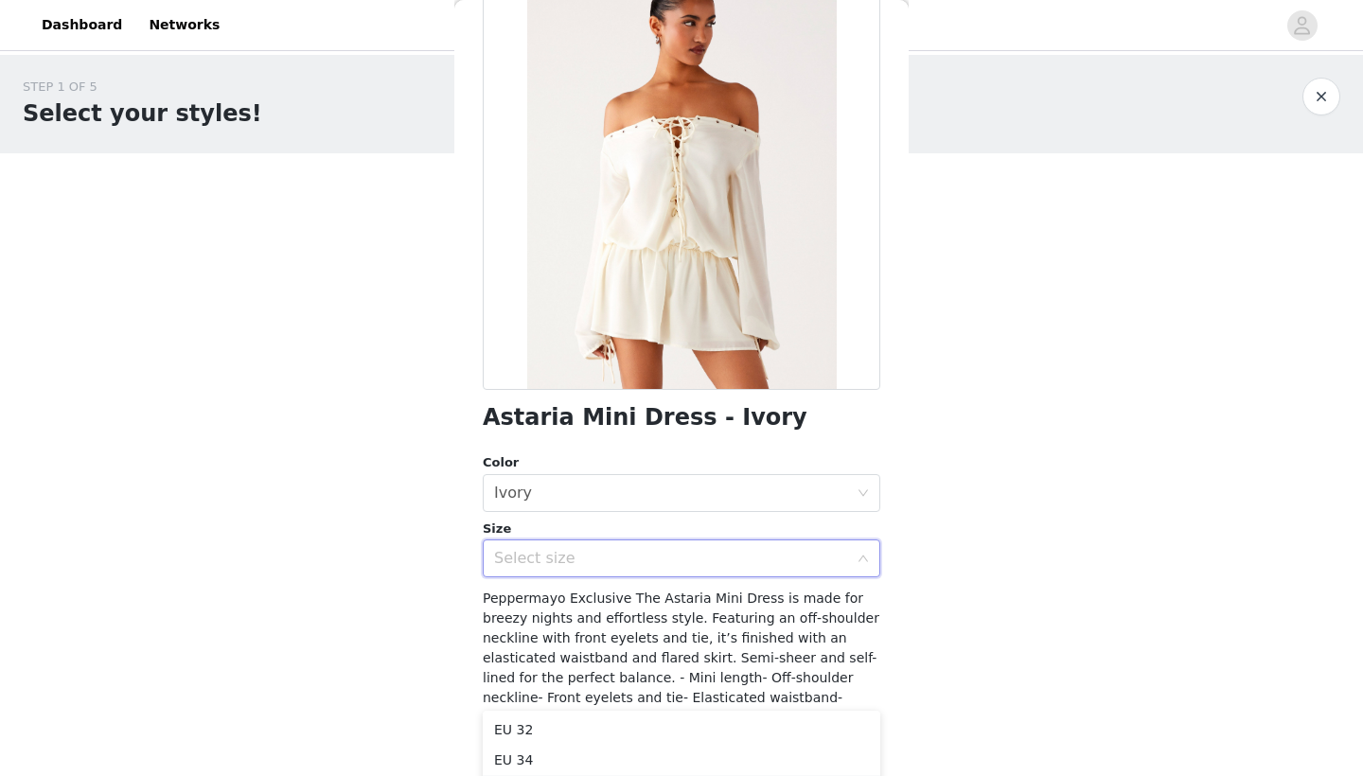
click at [541, 775] on li "EU 36" at bounding box center [681, 790] width 397 height 30
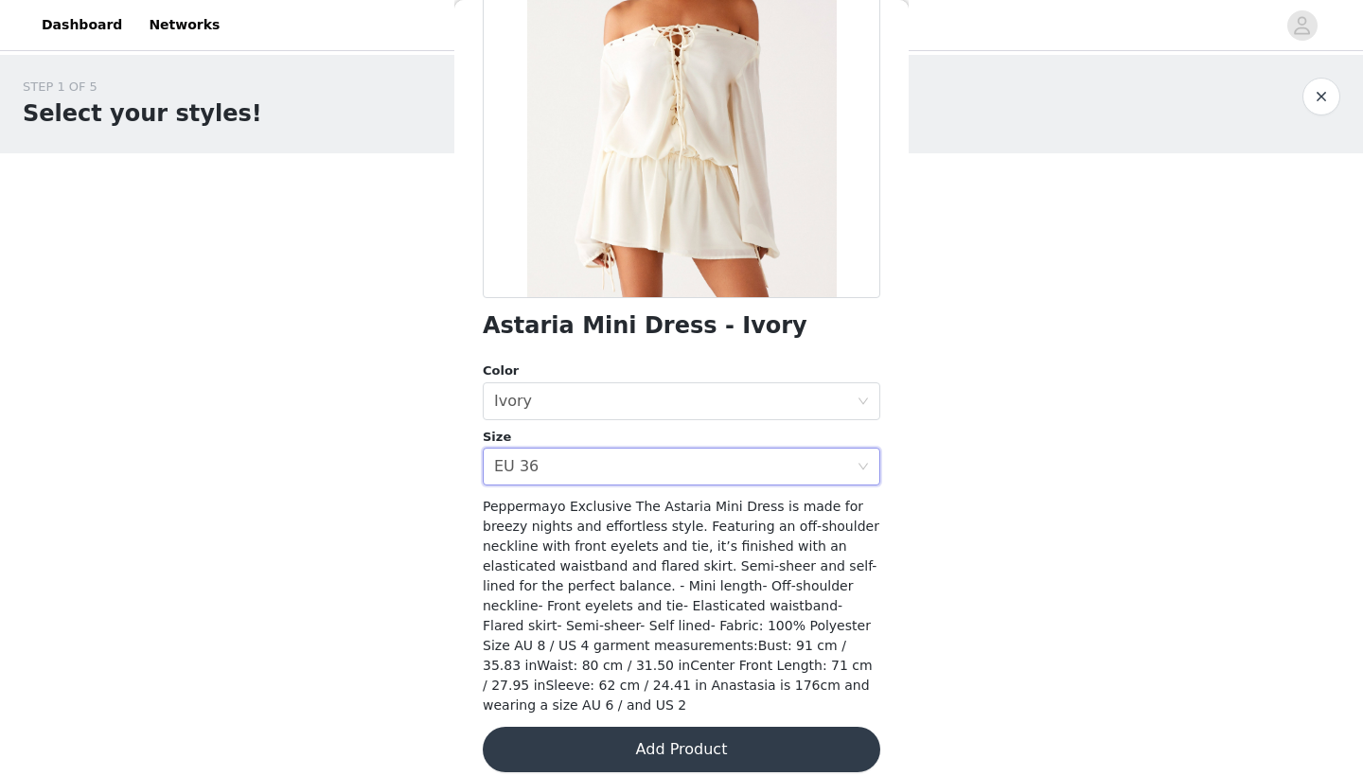
scroll to position [220, 0]
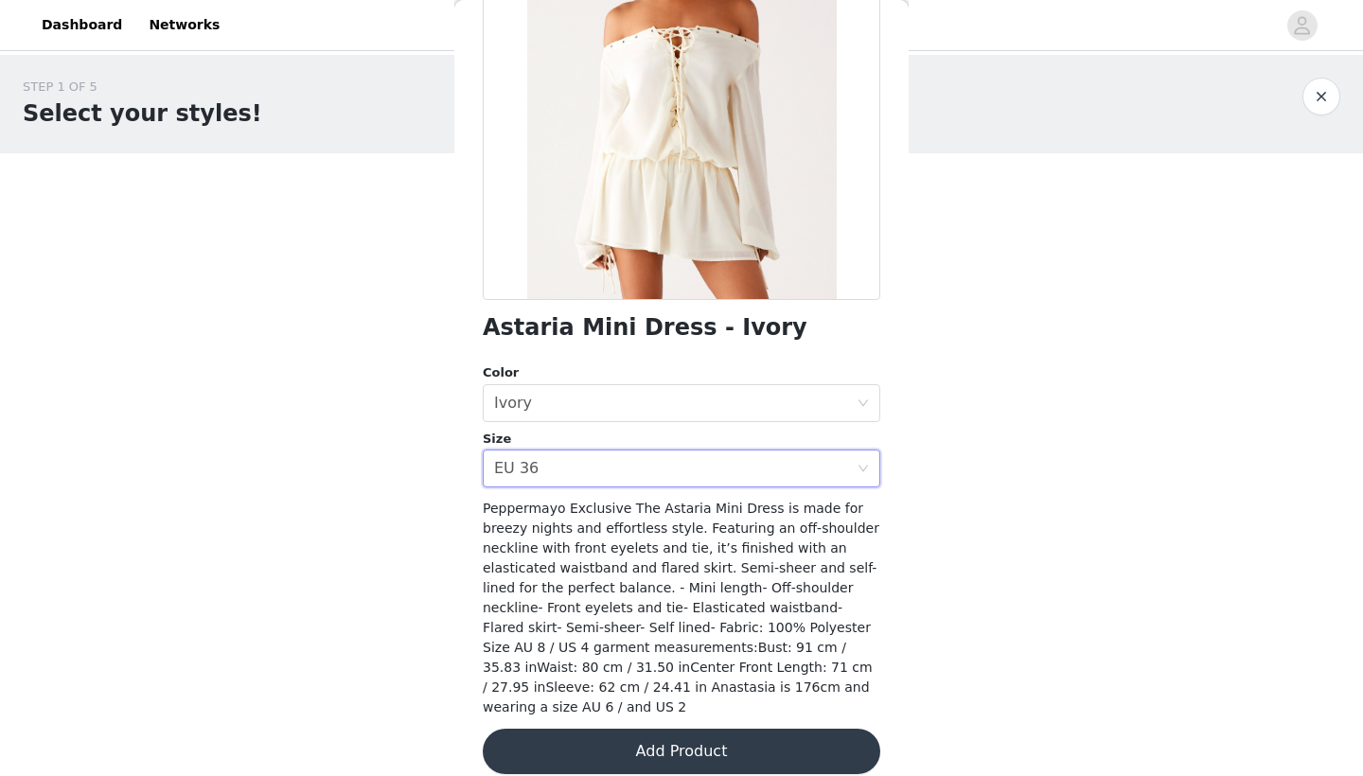
click at [649, 729] on button "Add Product" at bounding box center [681, 751] width 397 height 45
